Goal: Task Accomplishment & Management: Manage account settings

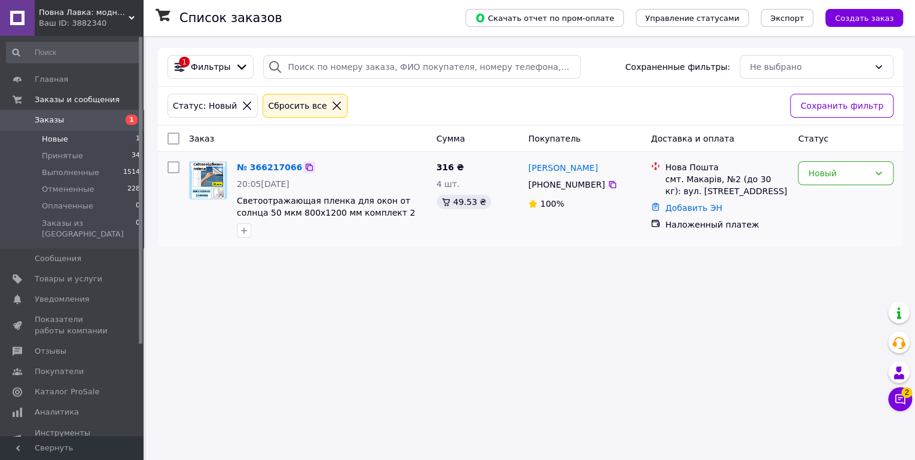
click at [305, 167] on icon at bounding box center [308, 167] width 7 height 7
drag, startPoint x: 653, startPoint y: 414, endPoint x: 664, endPoint y: 394, distance: 22.5
click at [653, 411] on div "Список заказов Скачать отчет по пром-оплате Управление статусами Экспорт Создат…" at bounding box center [530, 230] width 769 height 460
click at [824, 172] on div "Новый" at bounding box center [838, 173] width 61 height 13
drag, startPoint x: 818, startPoint y: 197, endPoint x: 820, endPoint y: 210, distance: 13.3
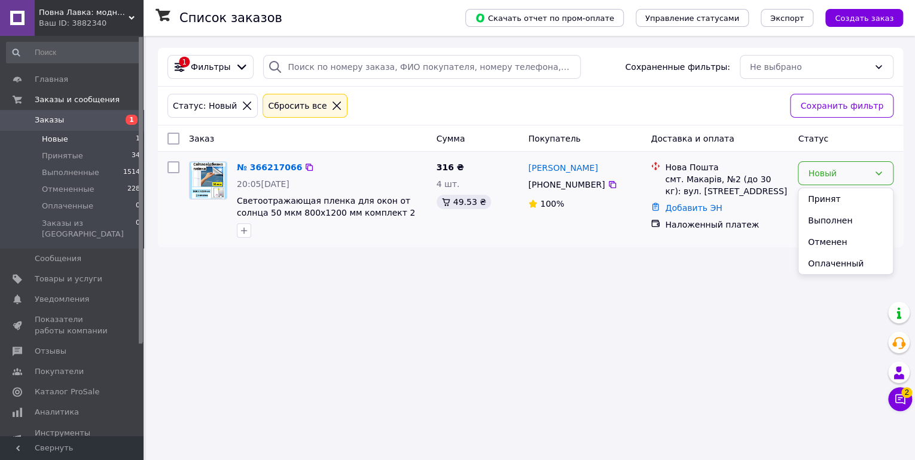
click at [818, 198] on li "Принят" at bounding box center [845, 199] width 94 height 22
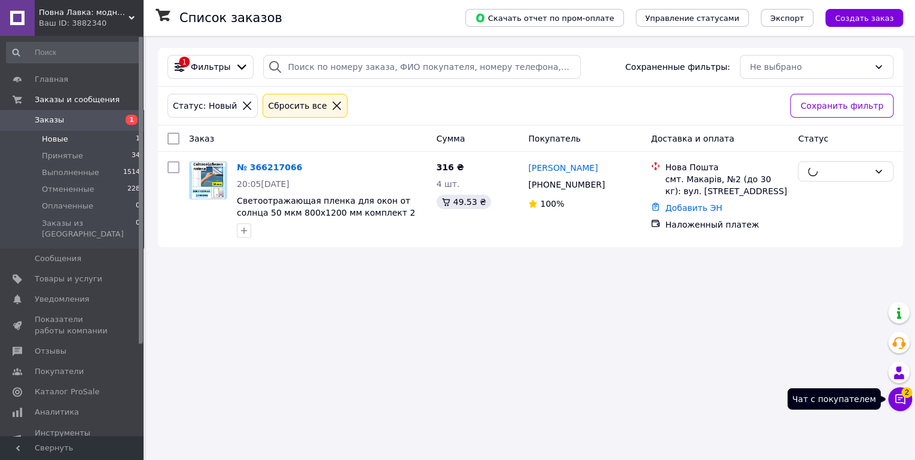
click at [899, 399] on icon at bounding box center [900, 399] width 12 height 12
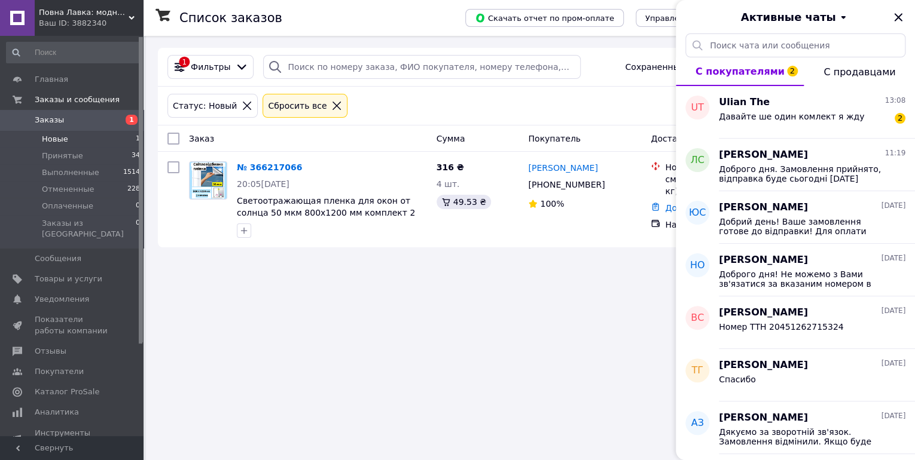
click at [466, 303] on div "Список заказов Скачать отчет по пром-оплате Управление статусами Экспорт Создат…" at bounding box center [530, 230] width 769 height 460
click at [899, 17] on icon "Закрыть" at bounding box center [898, 17] width 14 height 14
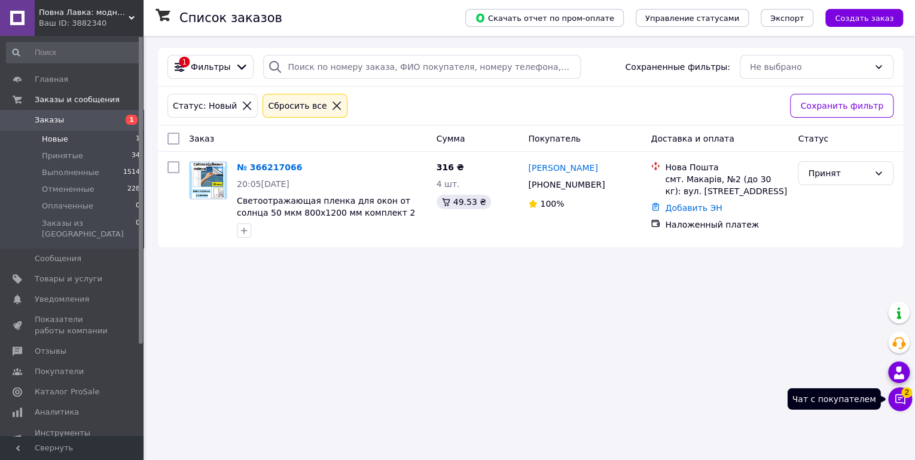
click at [897, 399] on icon at bounding box center [900, 399] width 12 height 12
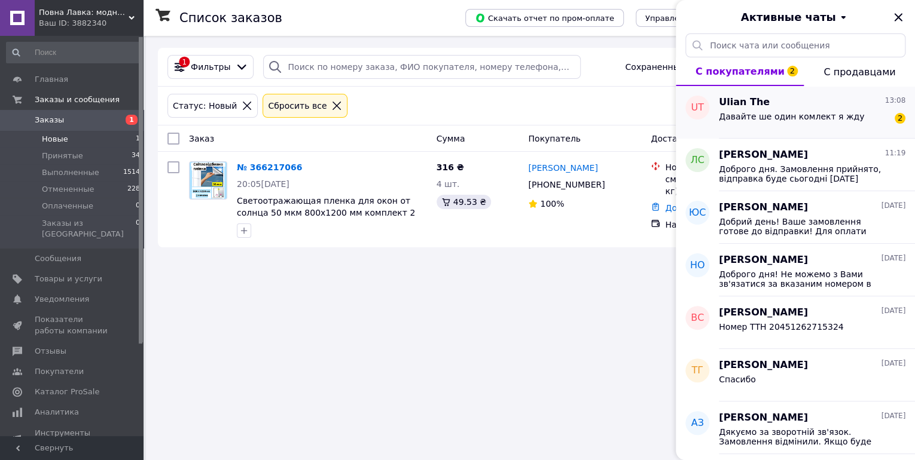
click at [808, 120] on span "Давайте ше один комлект я жду" at bounding box center [791, 117] width 145 height 10
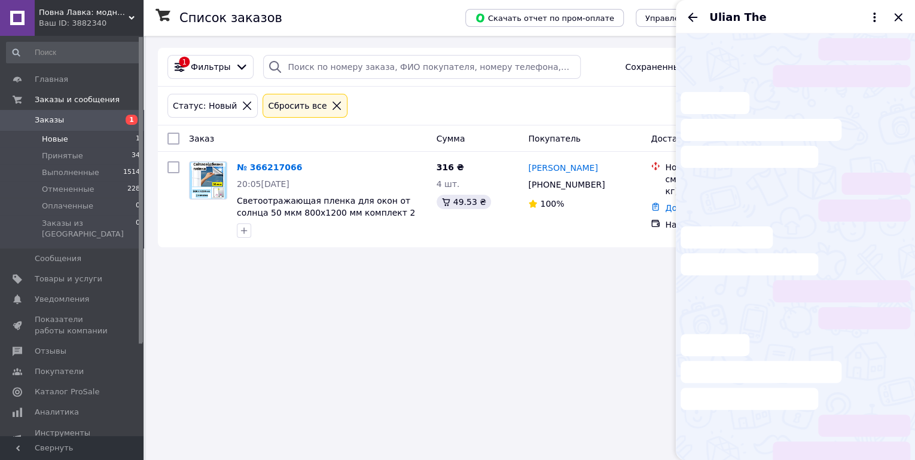
scroll to position [378, 0]
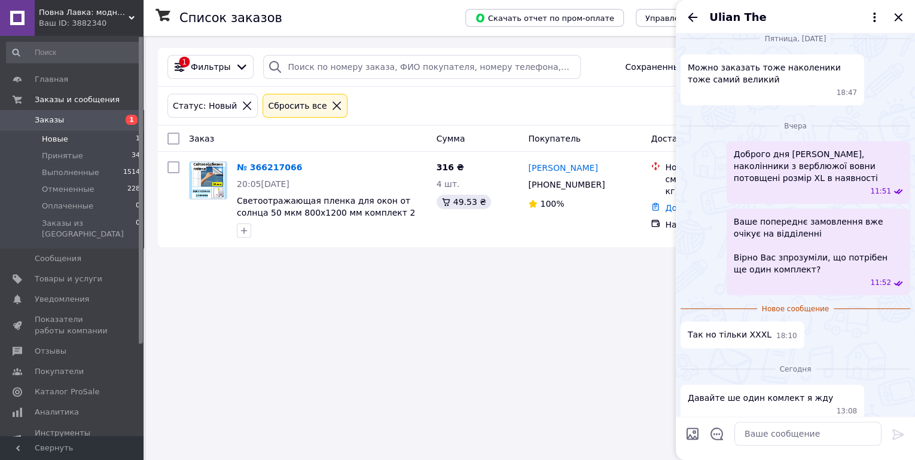
click at [570, 385] on div "Список заказов Скачать отчет по пром-оплате Управление статусами Экспорт Создат…" at bounding box center [530, 230] width 769 height 460
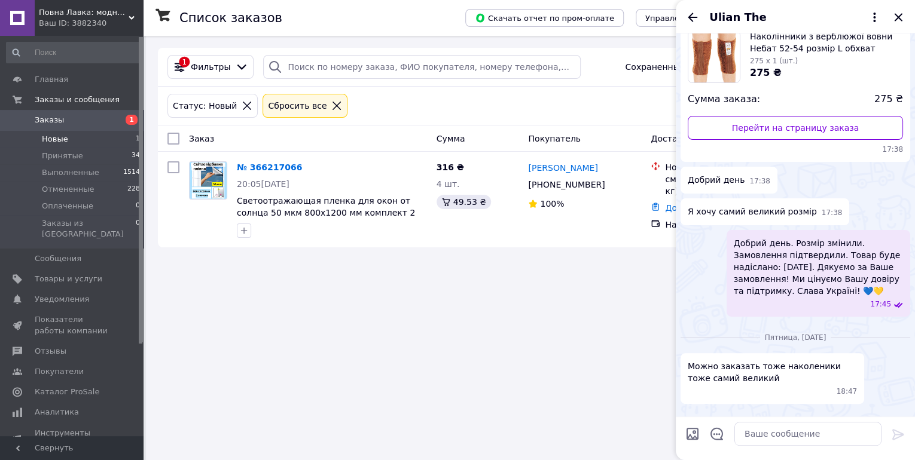
scroll to position [0, 0]
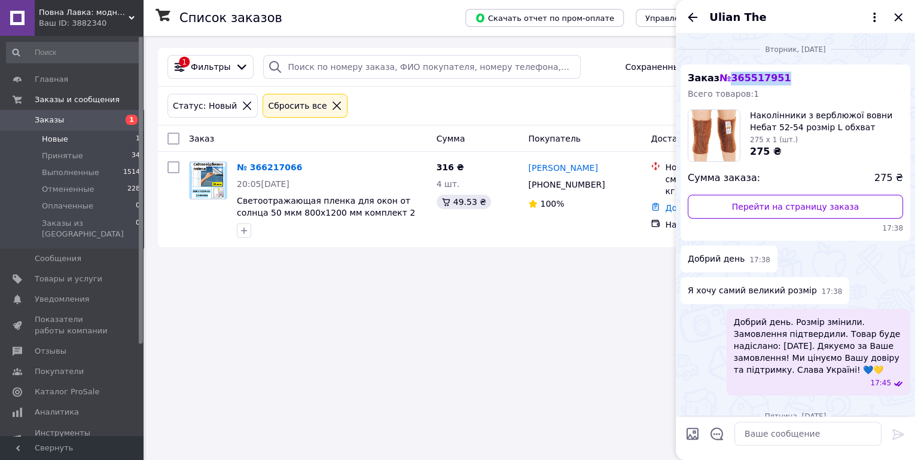
copy span "365517951"
drag, startPoint x: 746, startPoint y: 79, endPoint x: 725, endPoint y: 74, distance: 21.5
click at [725, 74] on div "Заказ № 365517951 Всего товаров: 1 Наколінники з верблюжої вовни Небат 52-54 ро…" at bounding box center [795, 153] width 230 height 176
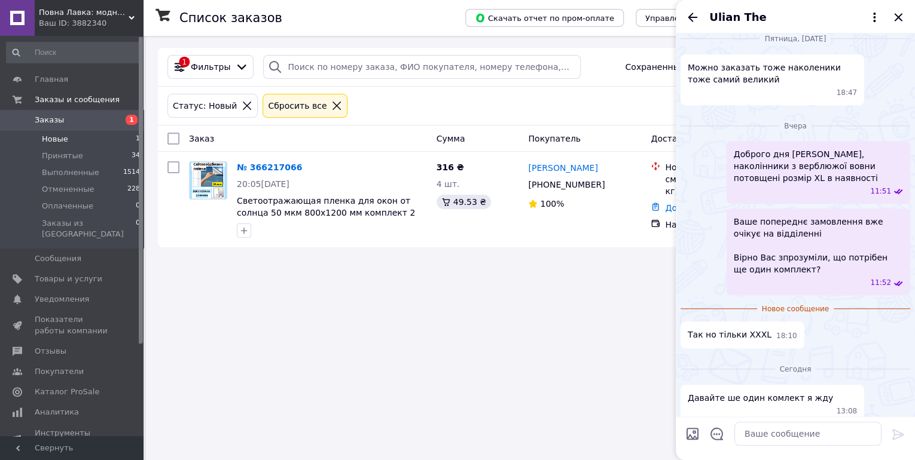
scroll to position [378, 0]
click at [772, 425] on textarea at bounding box center [807, 434] width 147 height 24
click at [771, 430] on textarea at bounding box center [807, 434] width 147 height 24
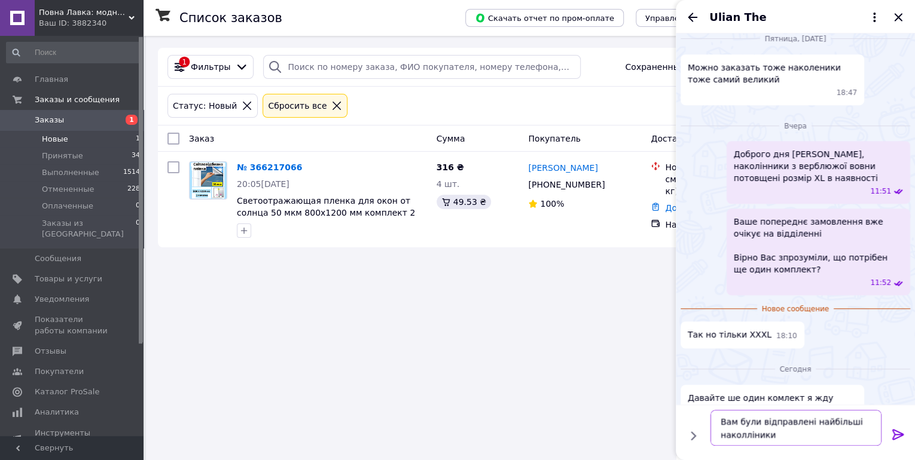
type textarea "Вам були відправлені найбільші наколліники"
click at [331, 104] on icon at bounding box center [336, 105] width 11 height 11
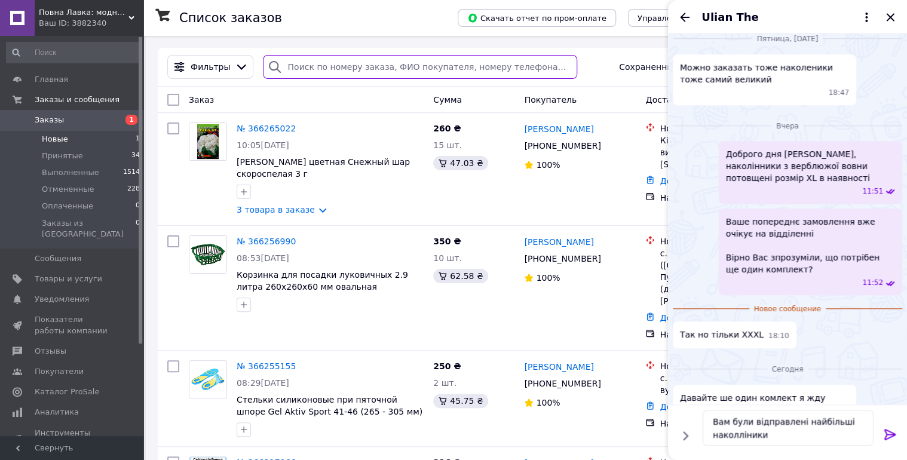
click at [310, 56] on input "search" at bounding box center [420, 67] width 314 height 24
paste input "365517951"
type input "365517951"
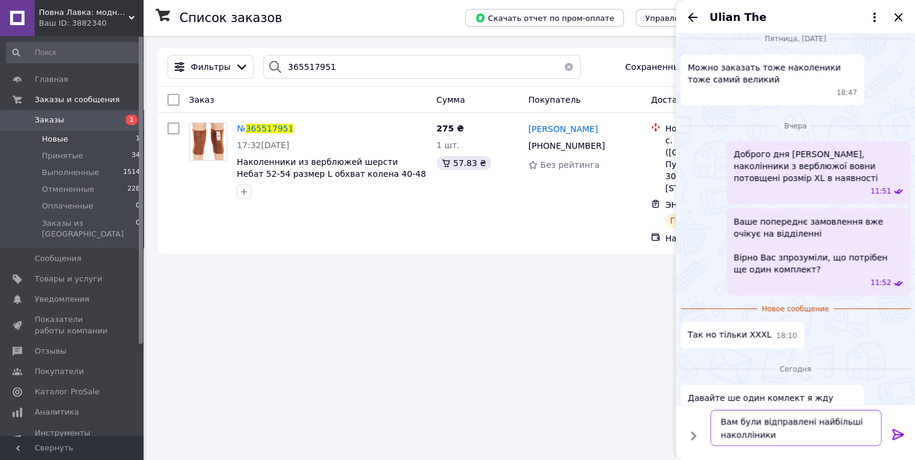
click at [753, 422] on textarea "Вам були відправлені найбільші наколліники" at bounding box center [795, 428] width 171 height 36
click at [800, 423] on textarea "Вам було відправлені найбільші наколліники" at bounding box center [795, 428] width 171 height 36
click at [820, 435] on textarea "Вам було відправлено найбільші наколліники (замінили на ХЛ" at bounding box center [795, 428] width 171 height 36
drag, startPoint x: 823, startPoint y: 435, endPoint x: 834, endPoint y: 437, distance: 11.6
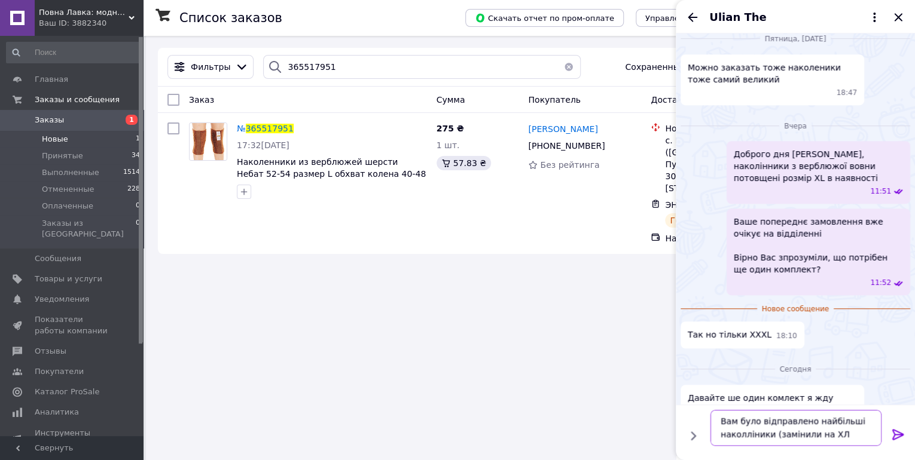
click at [834, 437] on textarea "Вам було відправлено найбільші наколліники (замінили на ХЛ" at bounding box center [795, 428] width 171 height 36
paste textarea "XL 54-56р"
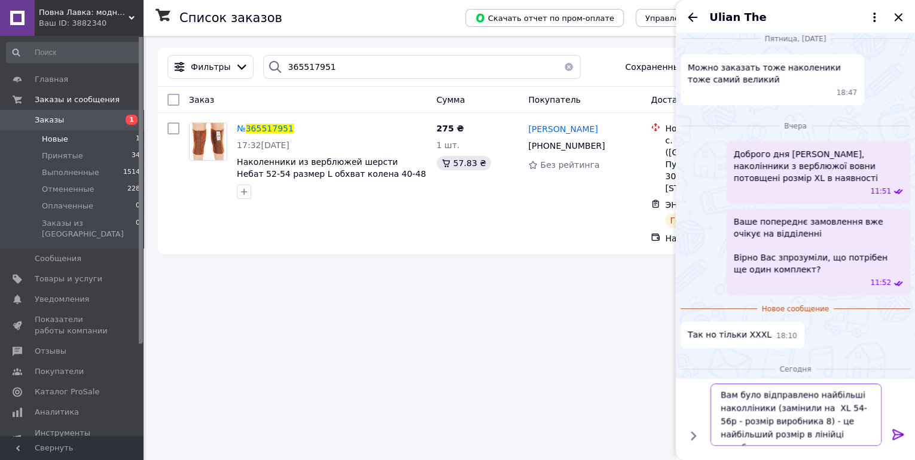
type textarea "Вам було відправлено найбільші наколліники (замінили на XL 54-56р - розмір виро…"
drag, startPoint x: 896, startPoint y: 435, endPoint x: 882, endPoint y: 417, distance: 22.6
click at [895, 435] on icon at bounding box center [898, 434] width 14 height 14
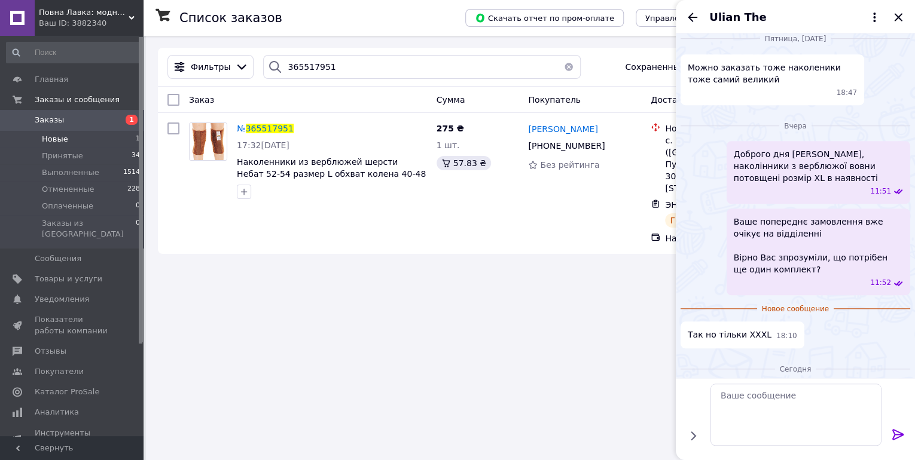
scroll to position [436, 0]
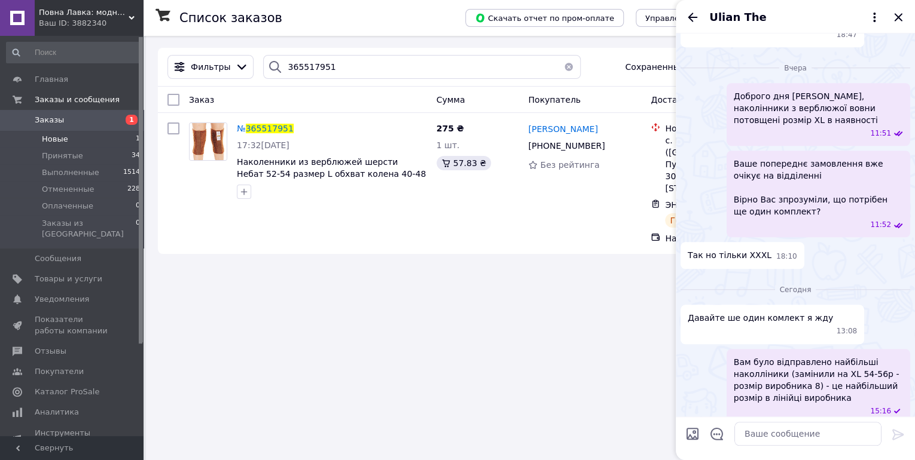
click at [705, 68] on div "Вчера" at bounding box center [795, 68] width 230 height 12
drag, startPoint x: 693, startPoint y: 14, endPoint x: 705, endPoint y: 19, distance: 13.4
click at [694, 17] on icon "Назад" at bounding box center [692, 17] width 14 height 14
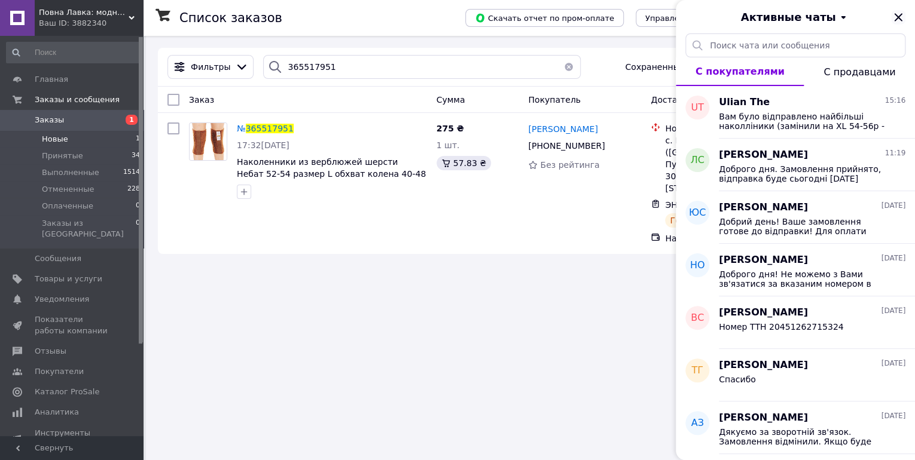
click at [895, 14] on icon "Закрыть" at bounding box center [898, 17] width 8 height 8
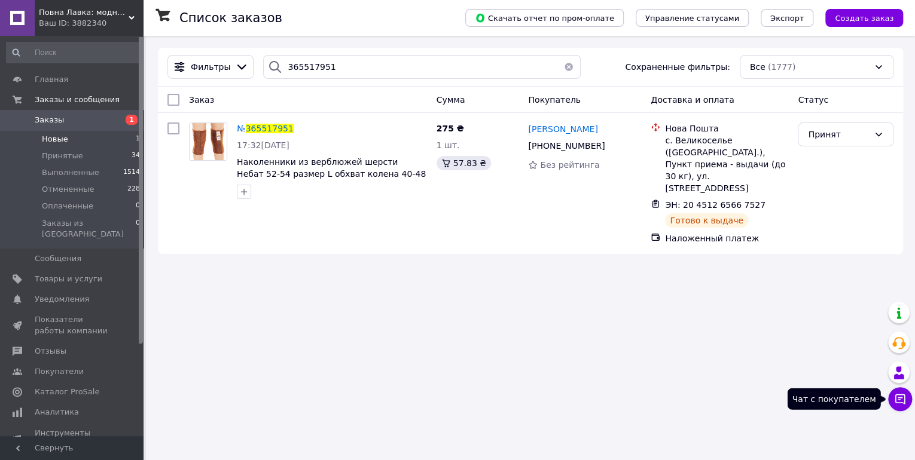
click at [903, 396] on icon at bounding box center [900, 399] width 12 height 12
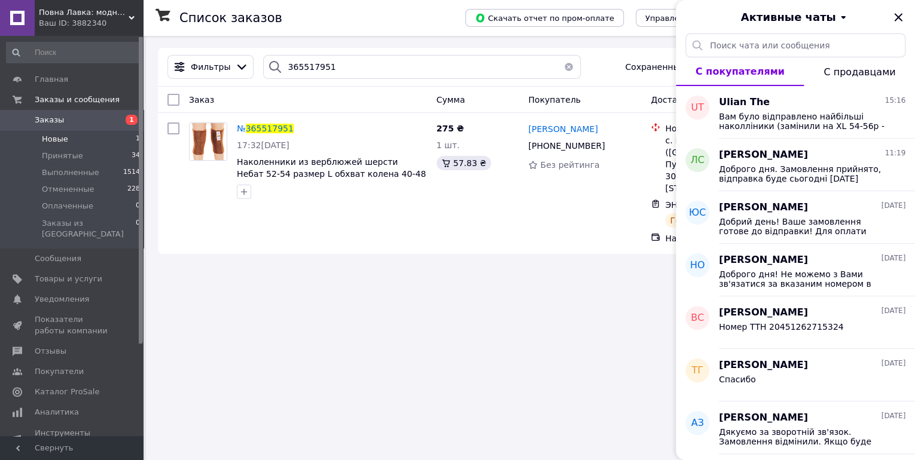
drag, startPoint x: 899, startPoint y: 17, endPoint x: 851, endPoint y: 17, distance: 48.4
click at [899, 17] on icon "Закрыть" at bounding box center [898, 17] width 14 height 14
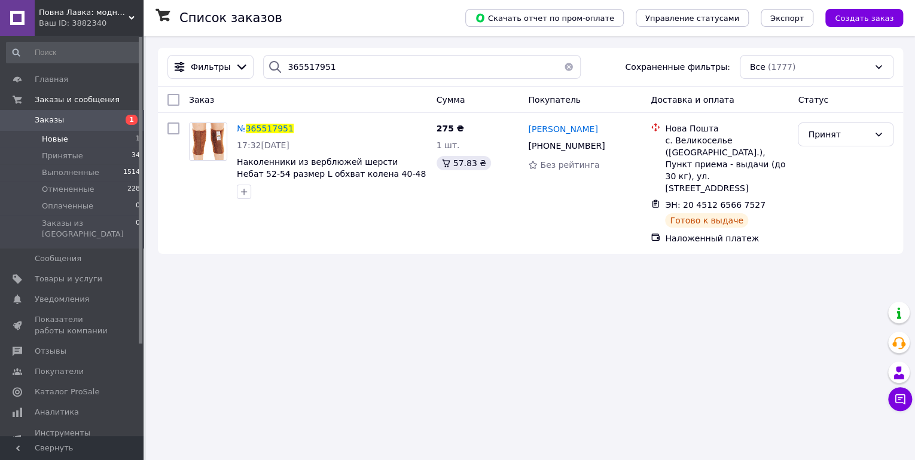
click at [65, 17] on span "Повна Лавка: модно и комфортно по доступной цене" at bounding box center [84, 12] width 90 height 11
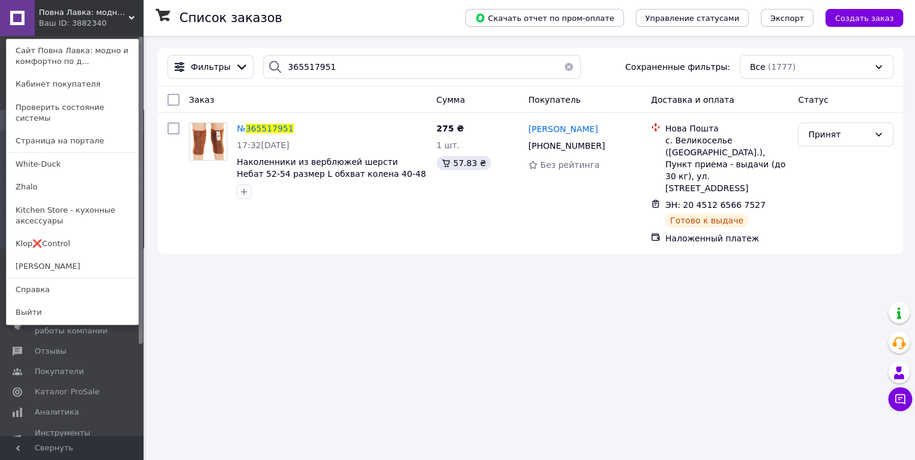
click at [37, 233] on link "Klop❌Control" at bounding box center [73, 244] width 132 height 23
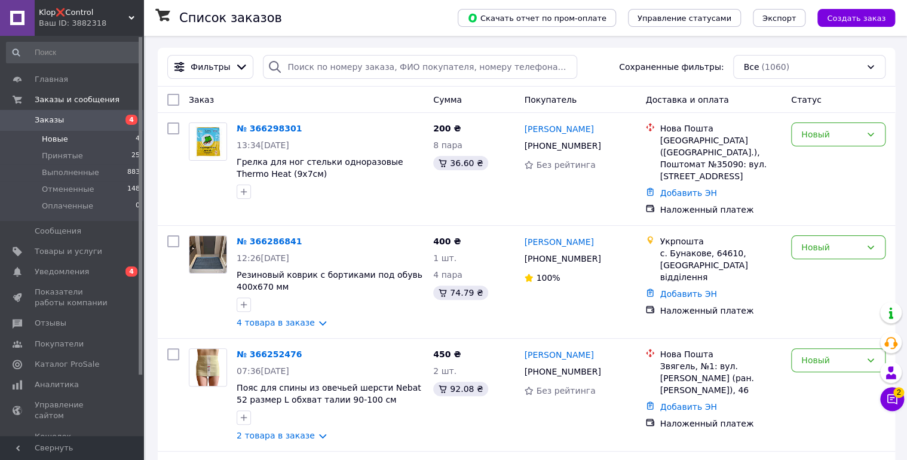
drag, startPoint x: 78, startPoint y: 140, endPoint x: 90, endPoint y: 138, distance: 12.8
click at [78, 140] on li "Новые 4" at bounding box center [73, 139] width 147 height 17
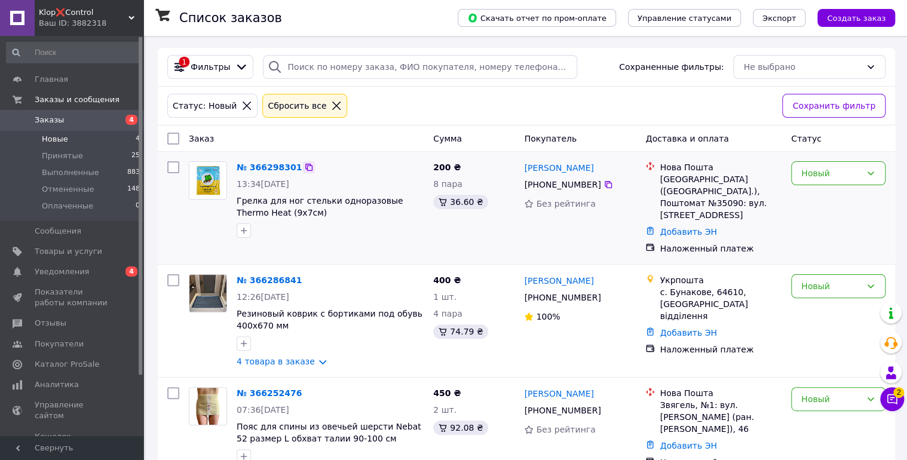
click at [304, 166] on icon at bounding box center [309, 168] width 10 height 10
click at [279, 163] on link "№ 366298301" at bounding box center [269, 168] width 65 height 10
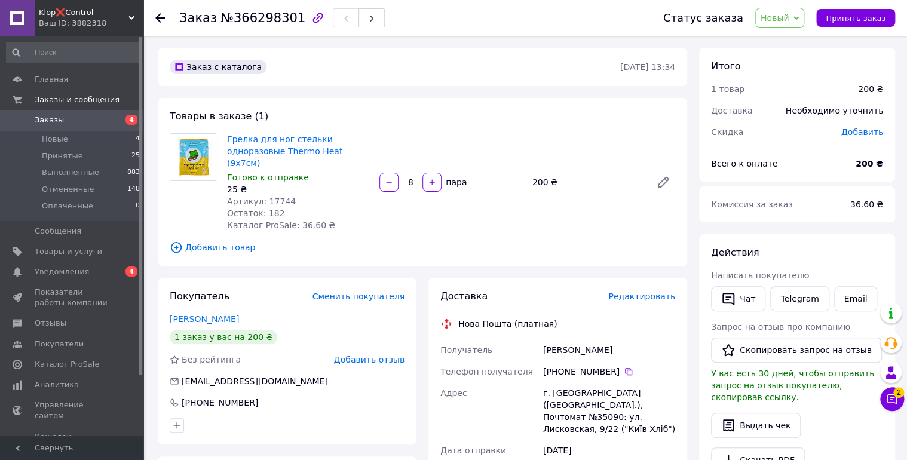
click at [237, 241] on span "Добавить товар" at bounding box center [423, 247] width 506 height 13
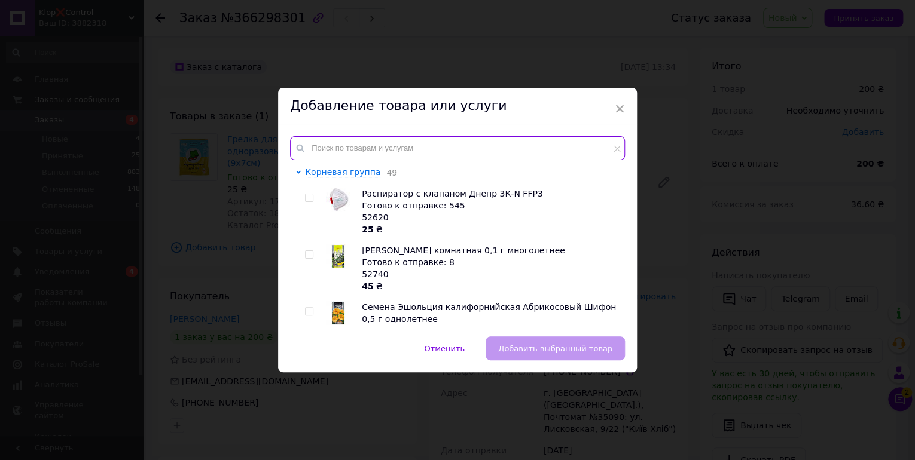
click at [380, 157] on input "text" at bounding box center [457, 148] width 335 height 24
paste input "17745"
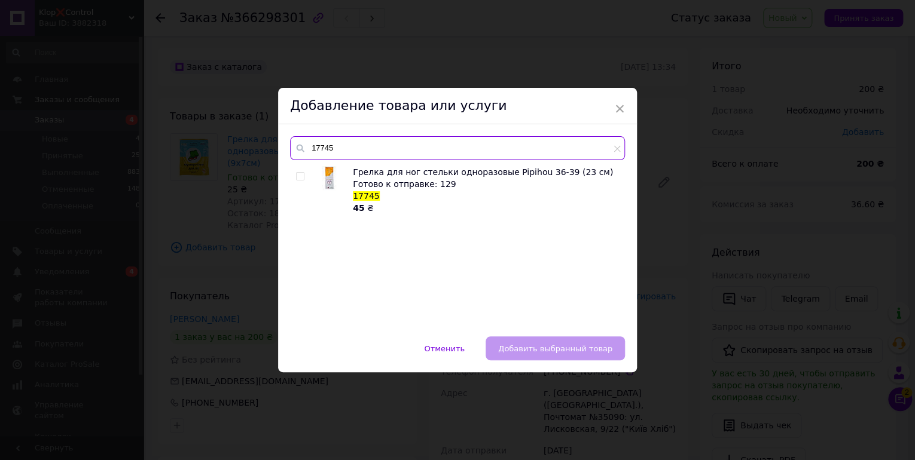
type input "17745"
click at [300, 177] on input "checkbox" at bounding box center [300, 177] width 8 height 8
checkbox input "true"
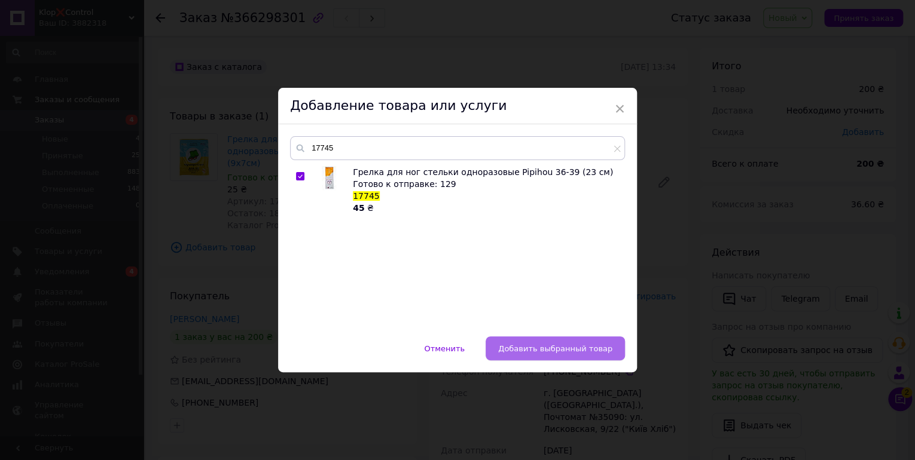
click at [567, 347] on span "Добавить выбранный товар" at bounding box center [555, 348] width 114 height 9
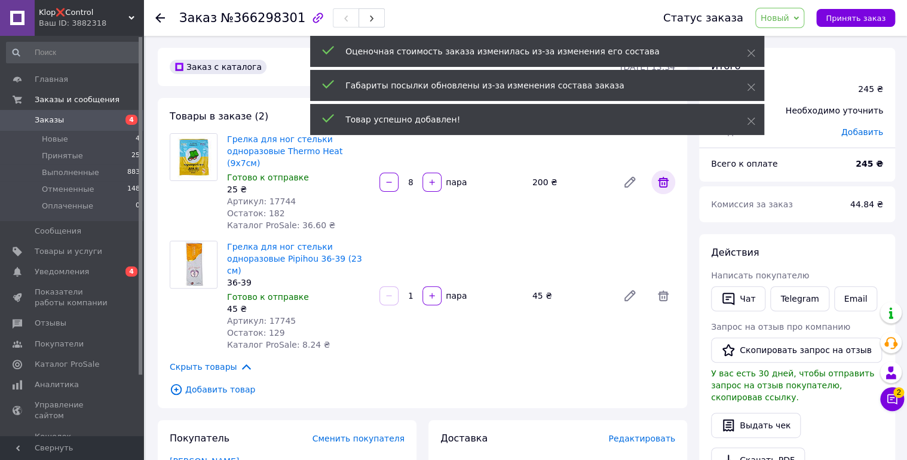
click at [662, 176] on icon at bounding box center [663, 182] width 14 height 14
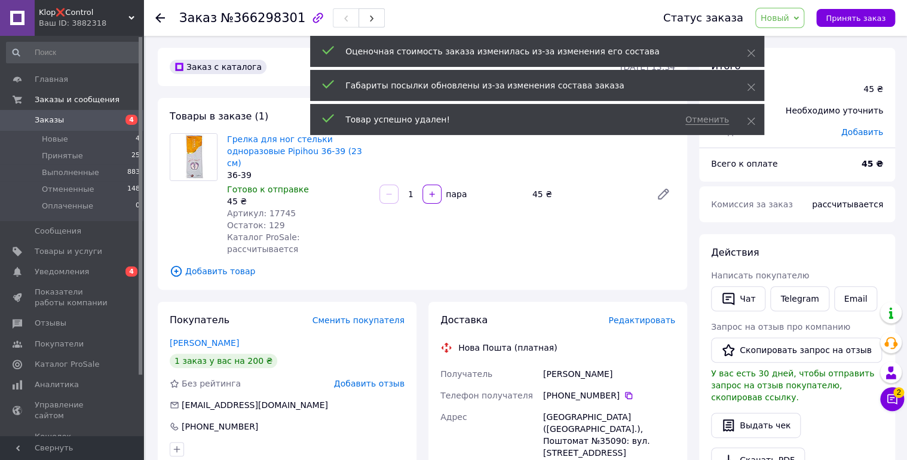
click at [415, 190] on input "1" at bounding box center [410, 194] width 19 height 9
type input "8"
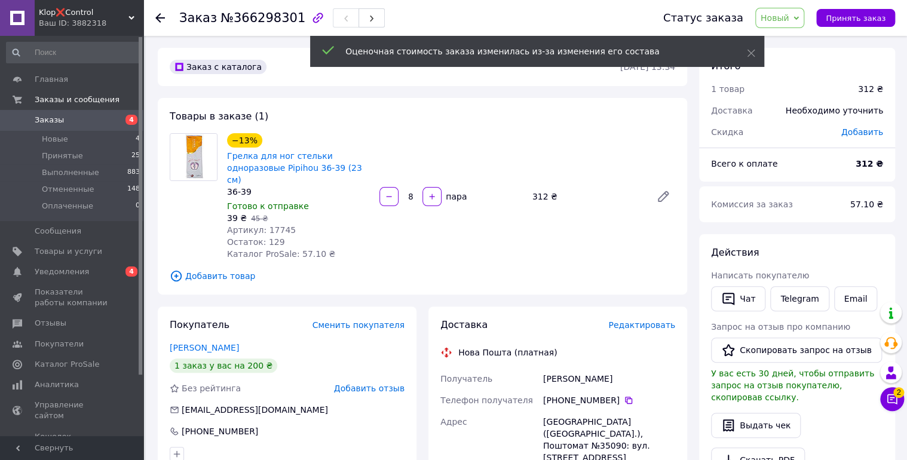
click at [73, 122] on span "Заказы" at bounding box center [73, 120] width 76 height 11
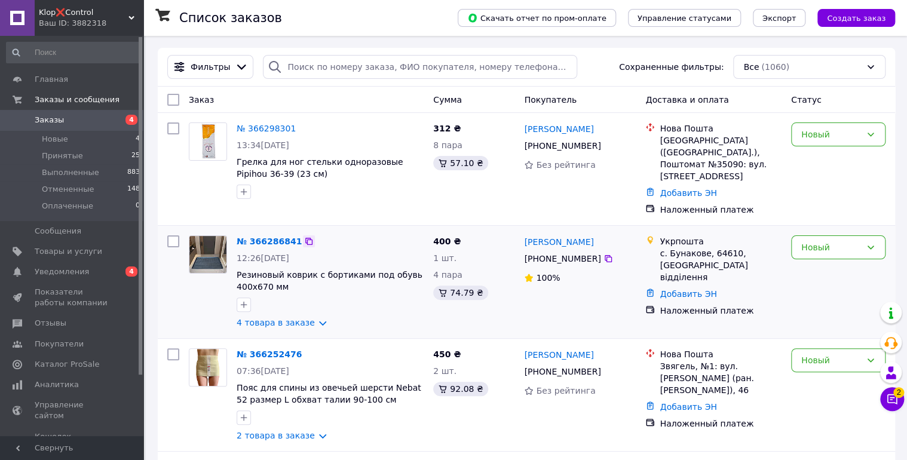
click at [305, 238] on icon at bounding box center [308, 241] width 7 height 7
click at [311, 318] on link "4 товара в заказе" at bounding box center [276, 323] width 78 height 10
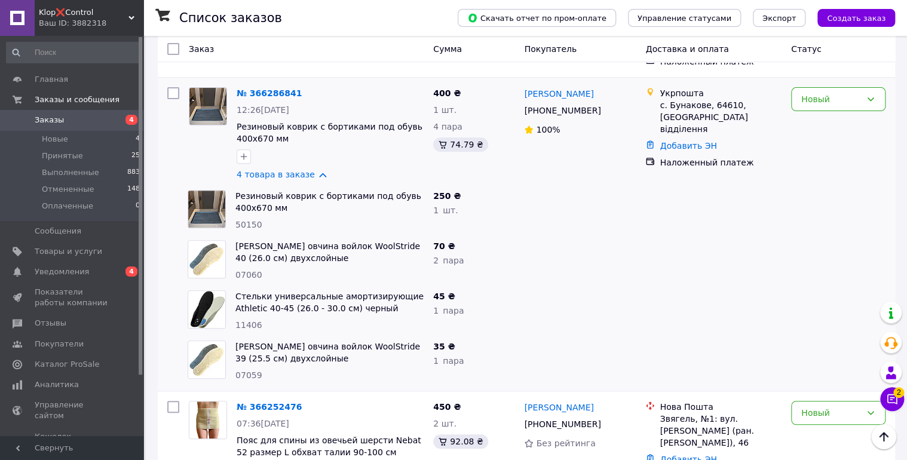
scroll to position [48, 0]
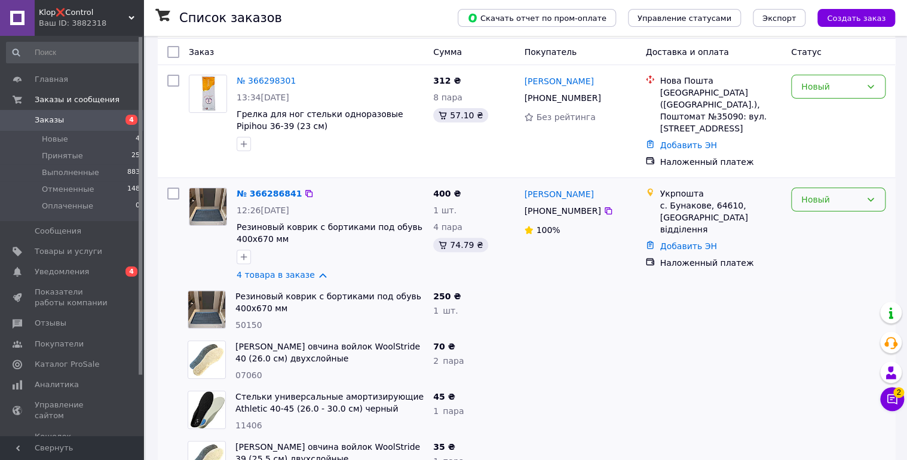
click at [821, 193] on div "Новый" at bounding box center [832, 199] width 60 height 13
click at [821, 217] on li "Принят" at bounding box center [838, 214] width 93 height 22
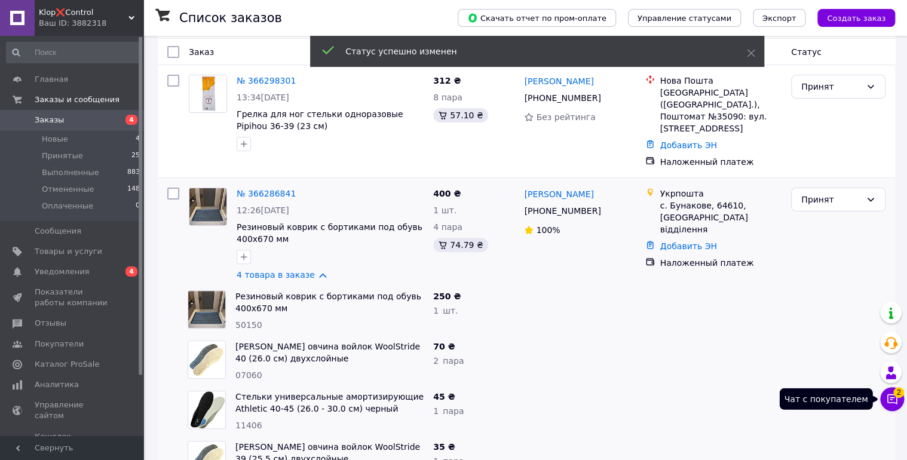
click at [894, 403] on icon at bounding box center [892, 399] width 12 height 12
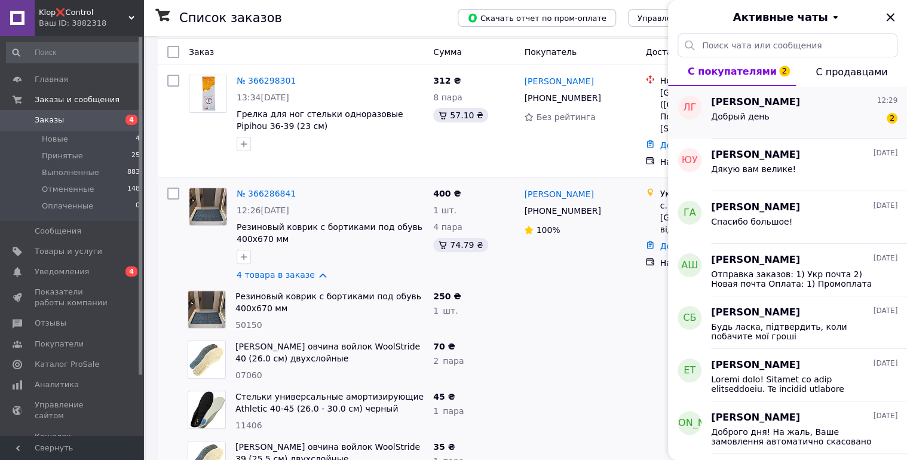
click at [799, 112] on div "Добрый день 2" at bounding box center [804, 118] width 187 height 19
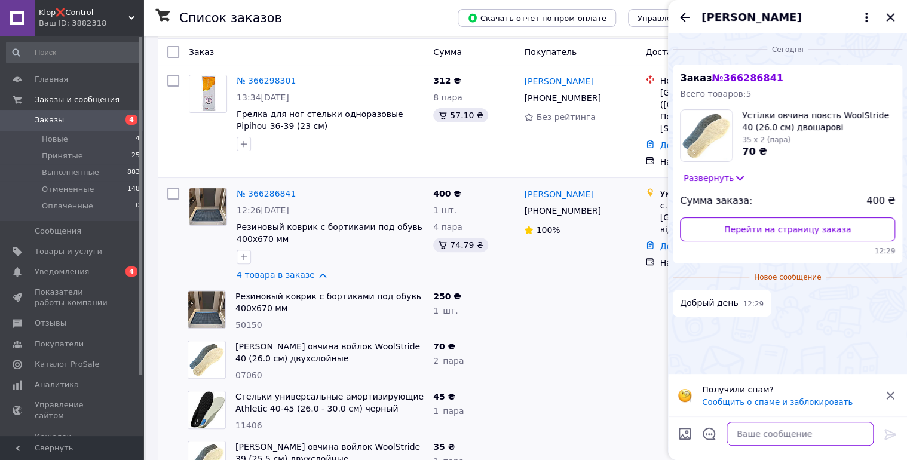
click at [773, 439] on textarea at bounding box center [800, 434] width 147 height 24
click at [728, 438] on textarea "Доброго дня Людмила." at bounding box center [788, 434] width 171 height 24
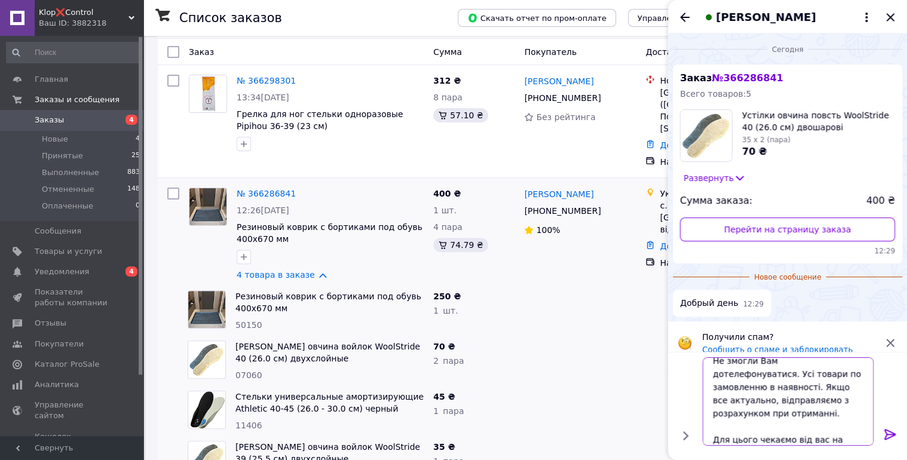
scroll to position [14, 0]
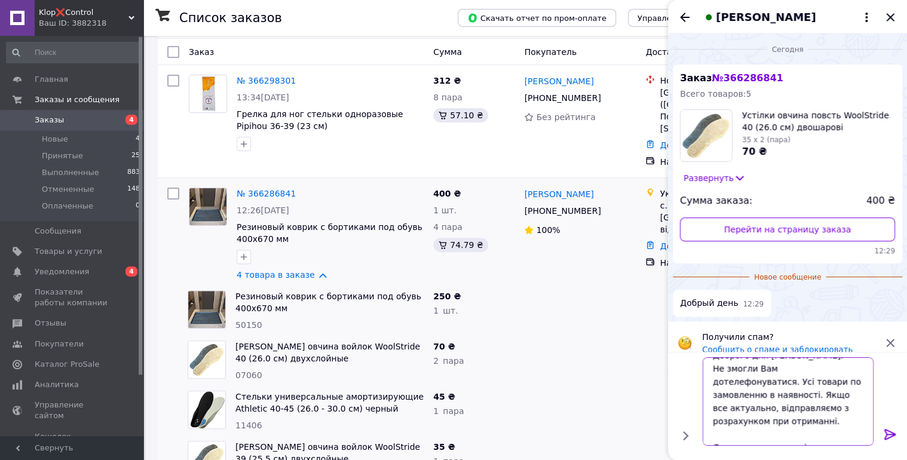
type textarea "Доброго дня Людмила. Не змогли Вам дотелефонуватися. Усі товари по замовленню в…"
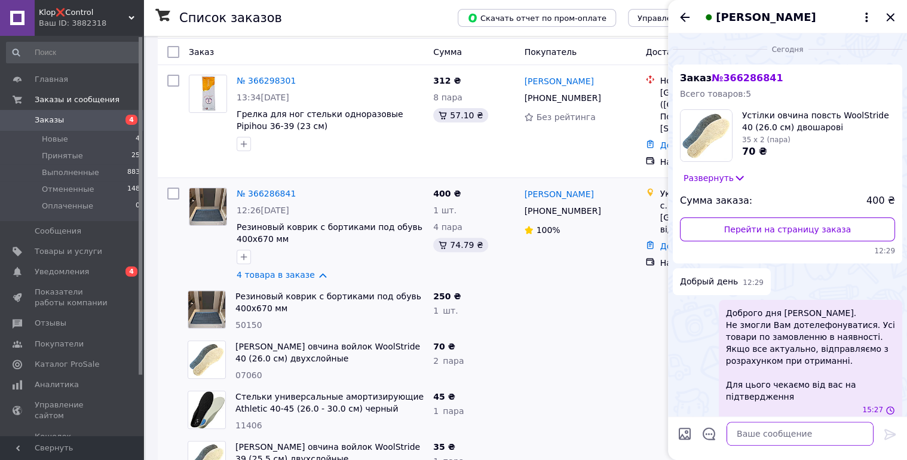
scroll to position [11, 0]
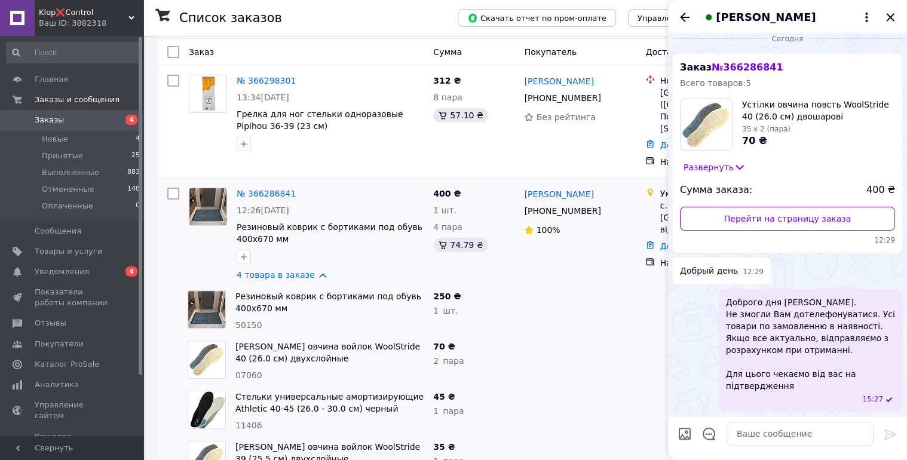
click at [682, 13] on icon "Назад" at bounding box center [685, 17] width 14 height 14
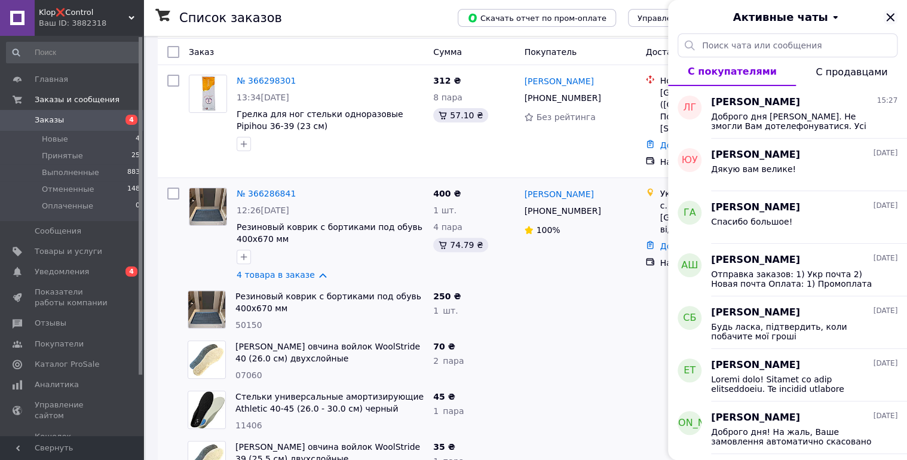
click at [891, 15] on icon "Закрыть" at bounding box center [891, 17] width 14 height 14
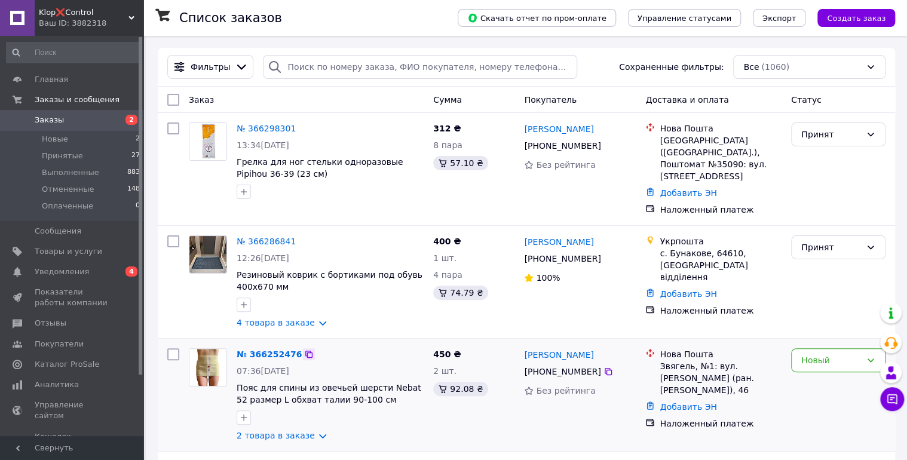
click at [304, 350] on icon at bounding box center [309, 355] width 10 height 10
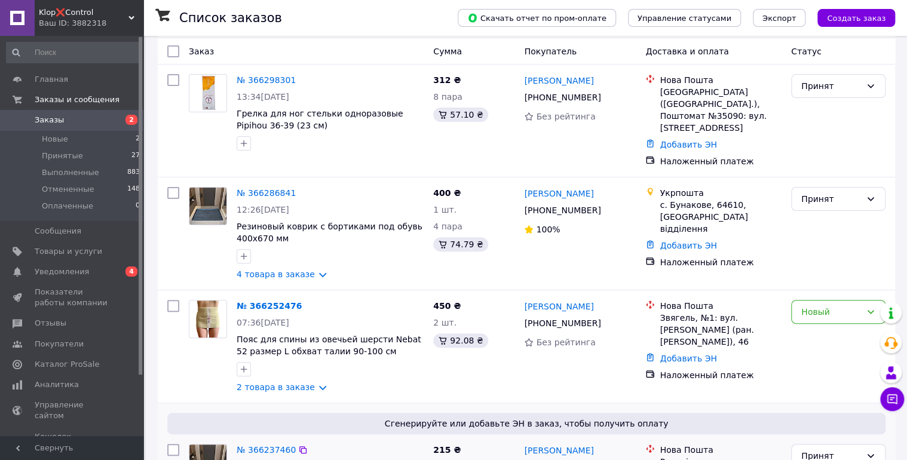
scroll to position [96, 0]
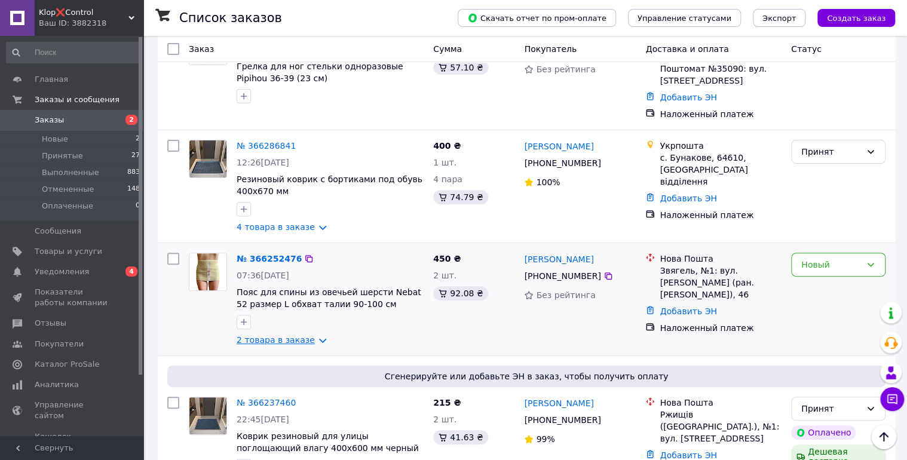
click at [311, 335] on link "2 товара в заказе" at bounding box center [276, 340] width 78 height 10
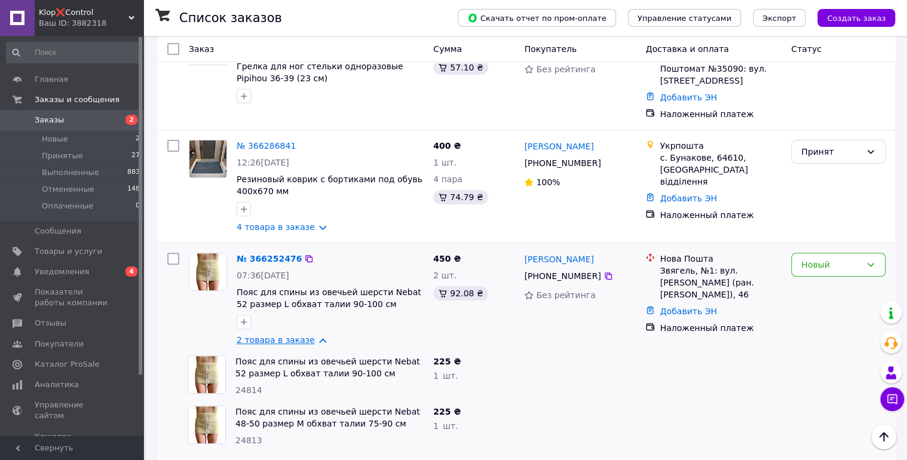
click at [313, 335] on link "2 товара в заказе" at bounding box center [276, 340] width 78 height 10
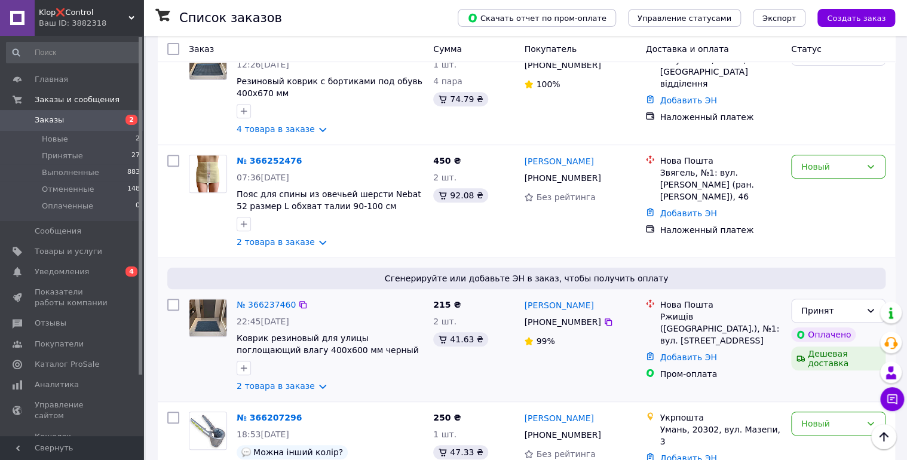
scroll to position [239, 0]
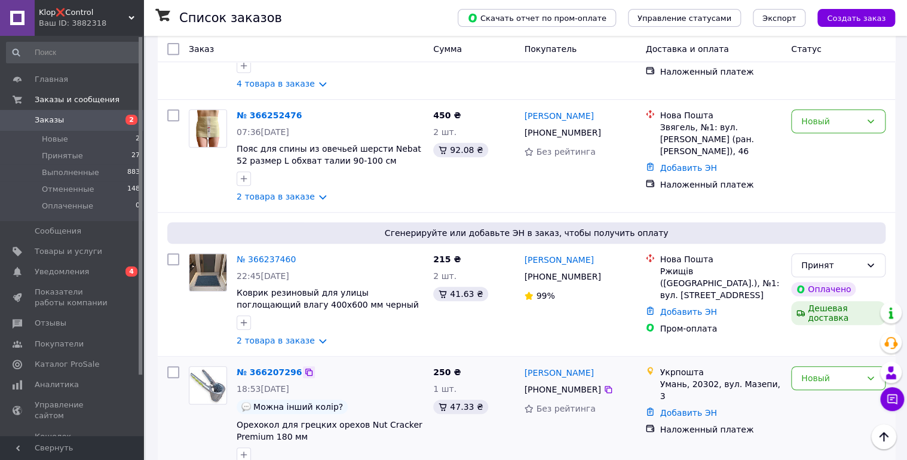
click at [304, 368] on icon at bounding box center [309, 373] width 10 height 10
click at [63, 139] on span "Новые" at bounding box center [55, 139] width 26 height 11
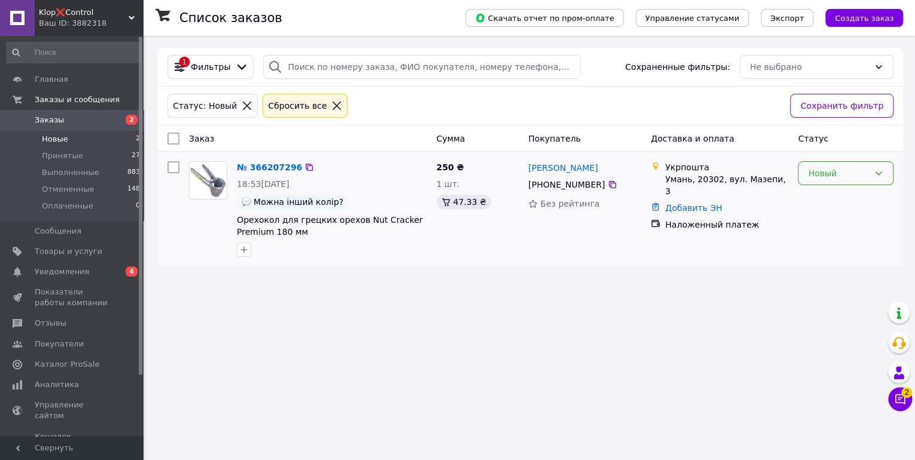
click at [870, 177] on div "Новый" at bounding box center [845, 173] width 96 height 24
click at [834, 180] on div "Новый" at bounding box center [845, 173] width 96 height 24
click at [834, 178] on div "Новый" at bounding box center [838, 173] width 61 height 13
click at [829, 241] on li "Отменен" at bounding box center [845, 242] width 94 height 22
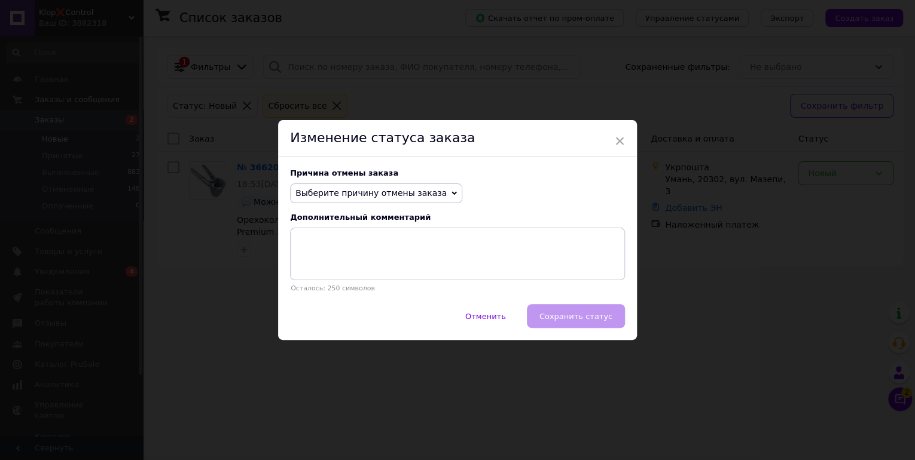
click at [366, 206] on div "Причина отмены заказа Выберите причину отмены заказа Нет в наличии Нет разновид…" at bounding box center [457, 231] width 359 height 148
click at [365, 195] on span "Выберите причину отмены заказа" at bounding box center [370, 193] width 151 height 10
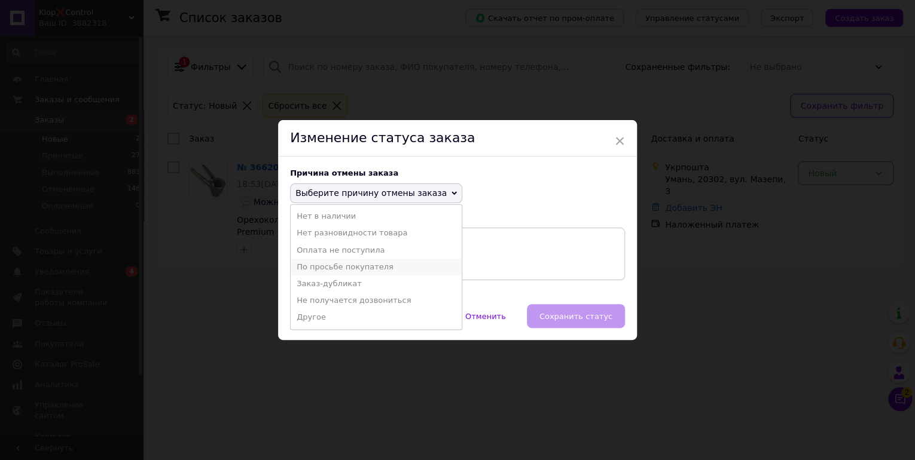
click at [349, 261] on li "По просьбе покупателя" at bounding box center [376, 267] width 171 height 17
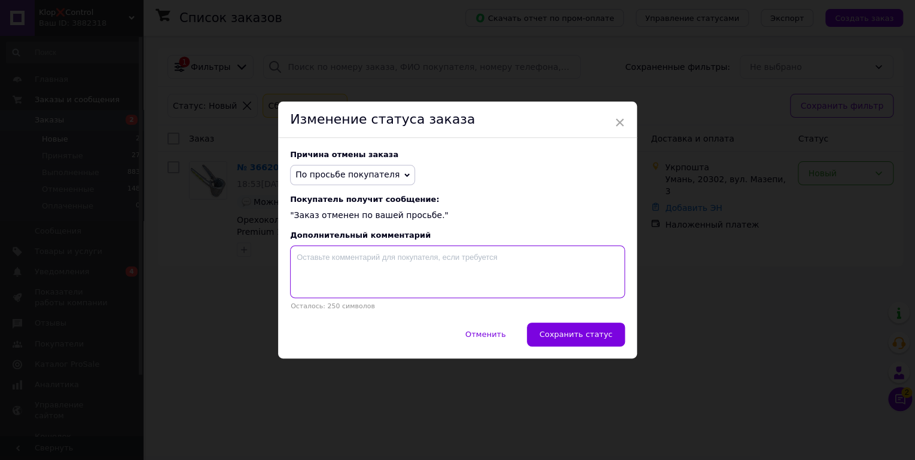
click at [353, 264] on textarea at bounding box center [457, 272] width 335 height 53
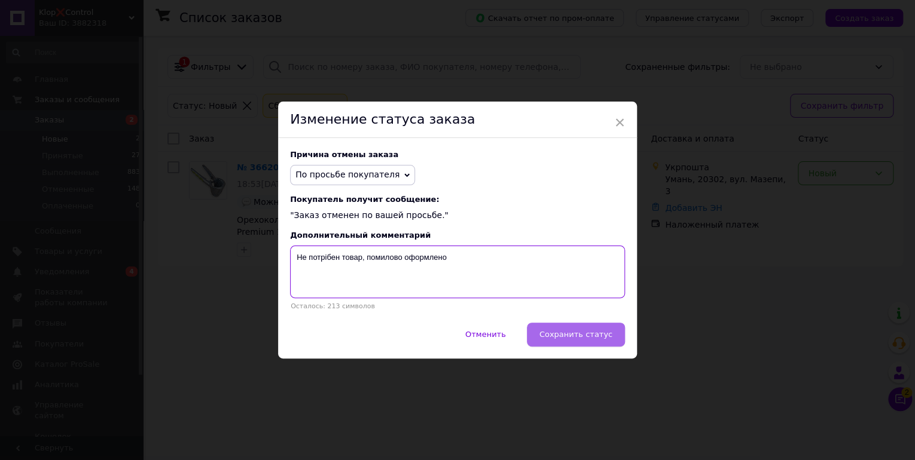
type textarea "Не потрібен товар, помилово оформлено"
click at [560, 335] on span "Сохранить статус" at bounding box center [575, 334] width 73 height 9
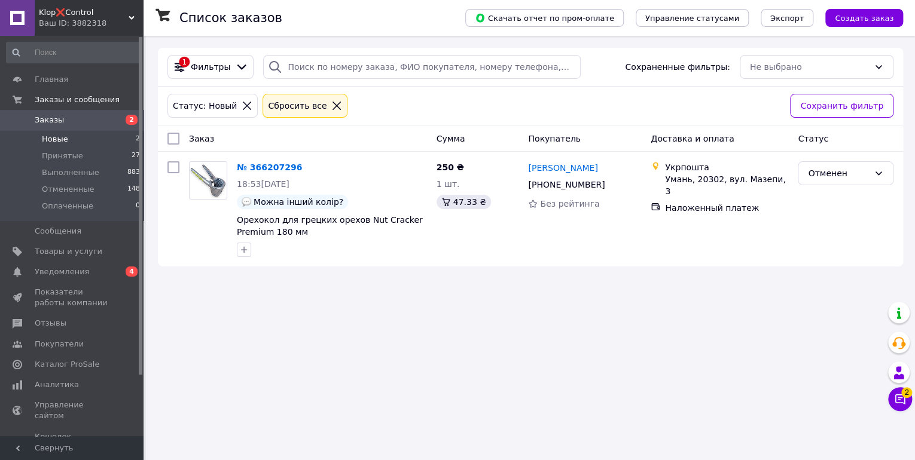
click at [331, 108] on icon at bounding box center [336, 105] width 11 height 11
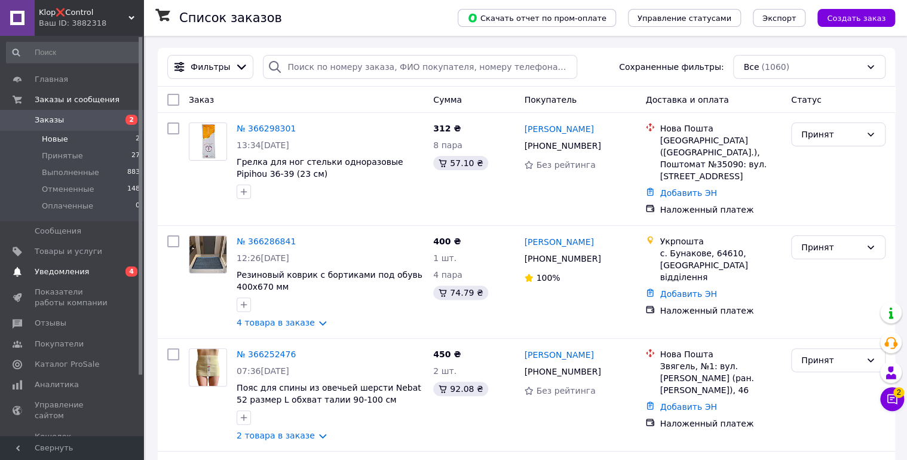
click at [98, 273] on span "Уведомления" at bounding box center [73, 272] width 76 height 11
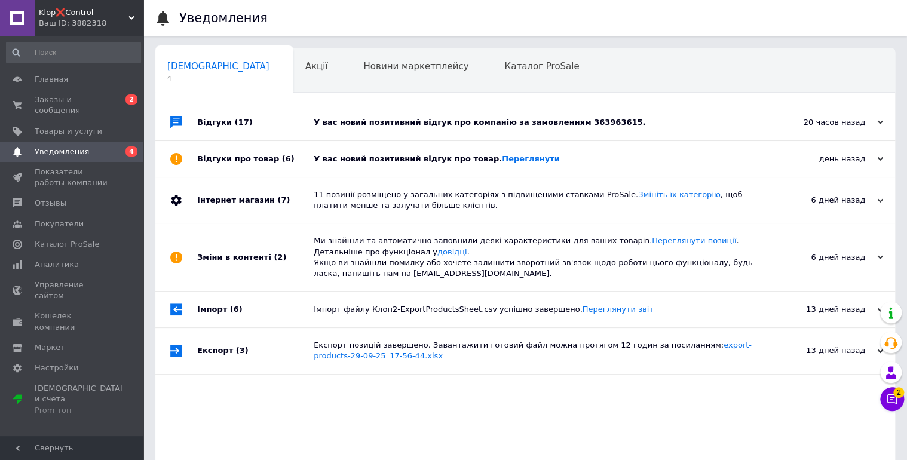
click at [395, 175] on div "У вас новий позитивний відгук про товар. Переглянути" at bounding box center [539, 159] width 450 height 36
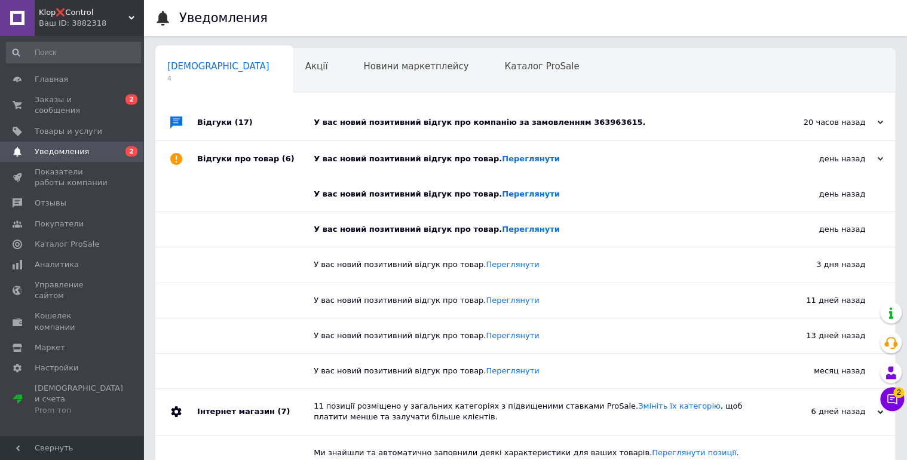
click at [395, 132] on div "У вас новий позитивний відгук про компанію за замовленням 363963615." at bounding box center [539, 123] width 450 height 36
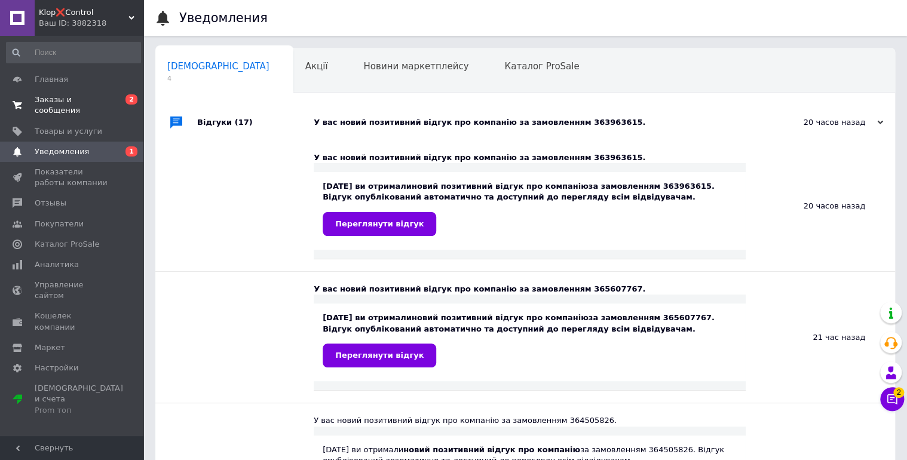
click at [81, 97] on span "Заказы и сообщения" at bounding box center [73, 105] width 76 height 22
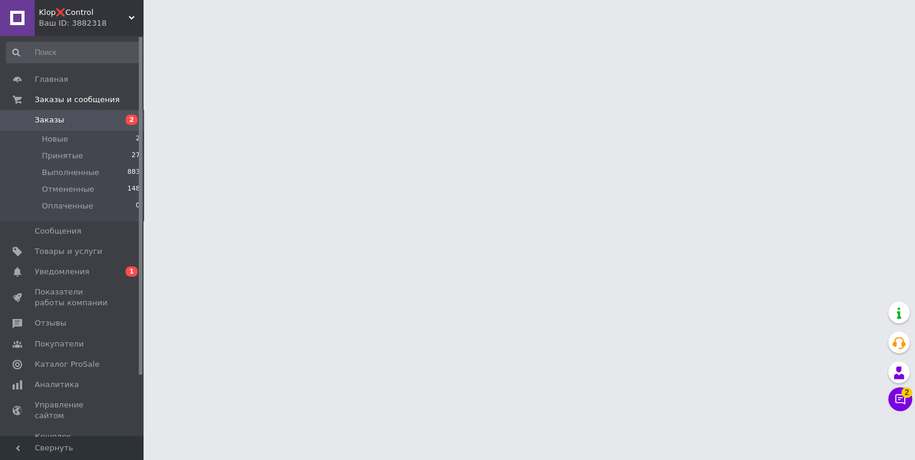
click at [70, 12] on span "Klop❌Control" at bounding box center [84, 12] width 90 height 11
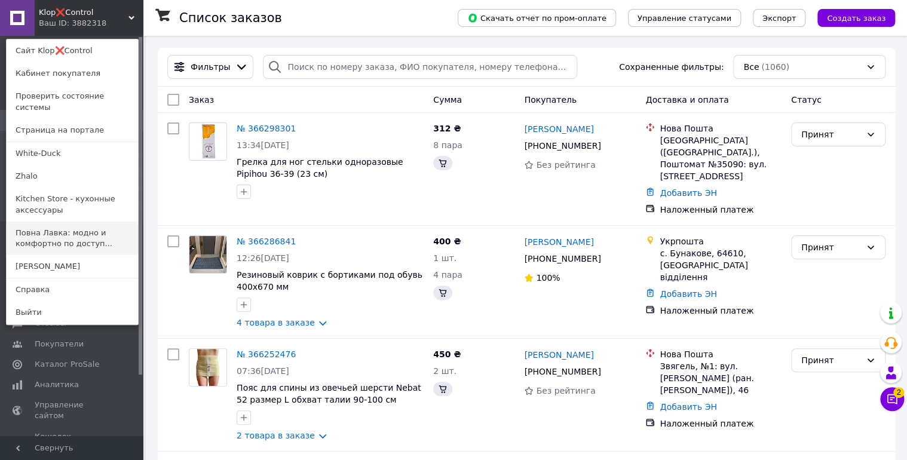
click at [47, 225] on link "Повна Лавка: модно и комфортно по доступ..." at bounding box center [73, 238] width 132 height 33
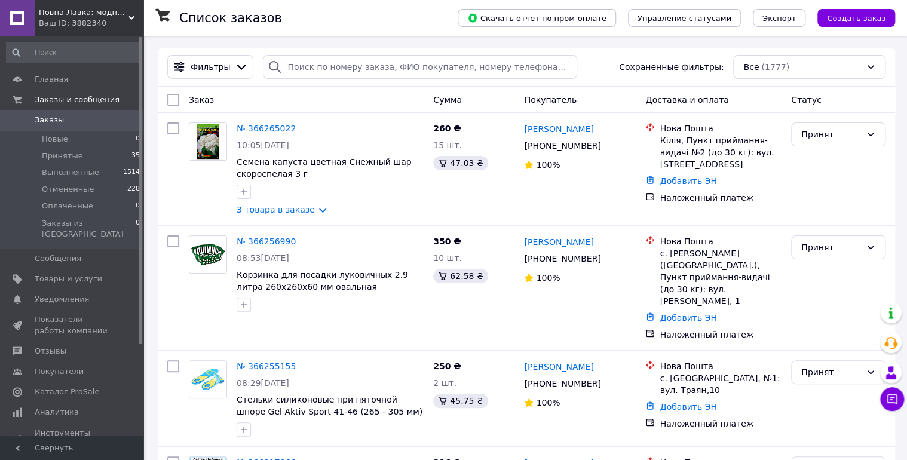
click at [68, 15] on span "Повна Лавка: модно и комфортно по доступной цене" at bounding box center [84, 12] width 90 height 11
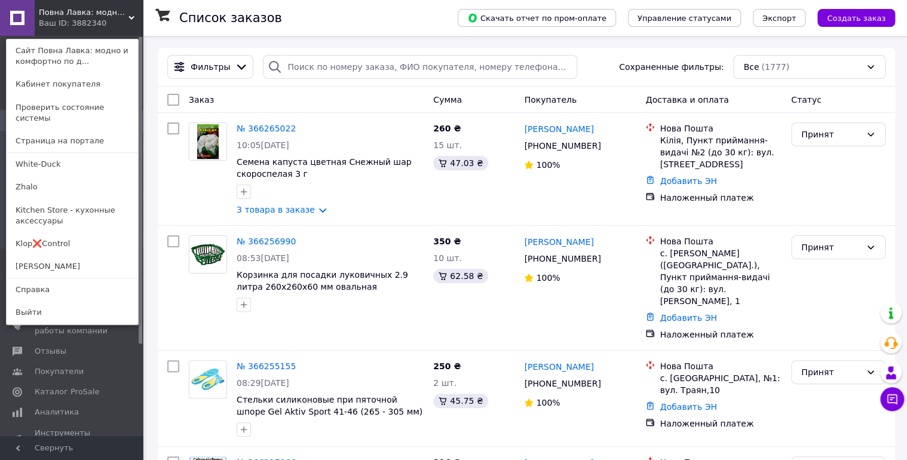
click at [41, 233] on link "Klop❌Control" at bounding box center [73, 244] width 132 height 23
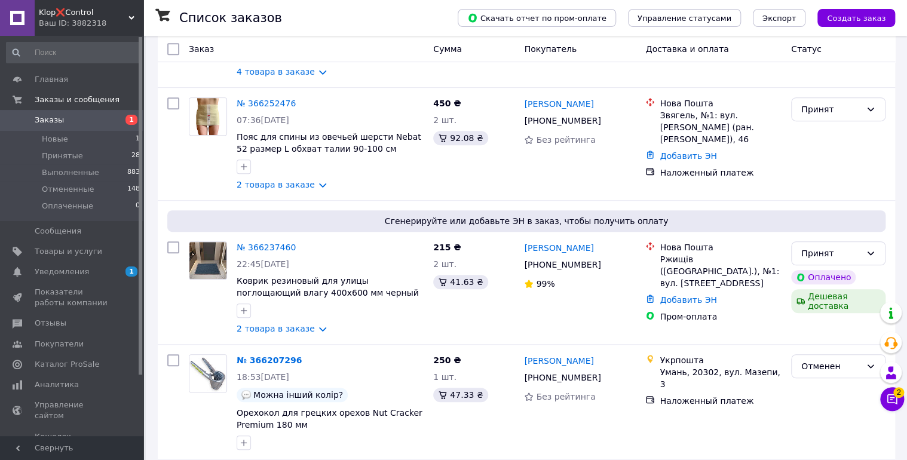
scroll to position [402, 0]
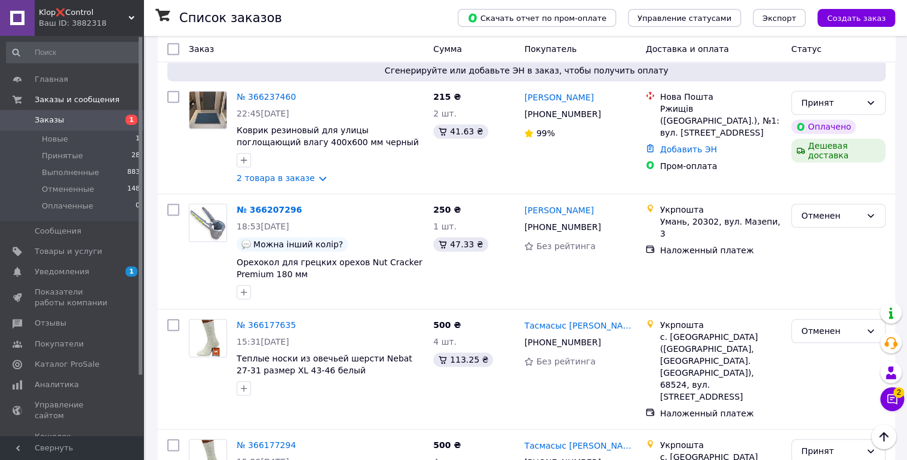
click at [897, 398] on icon at bounding box center [893, 400] width 10 height 10
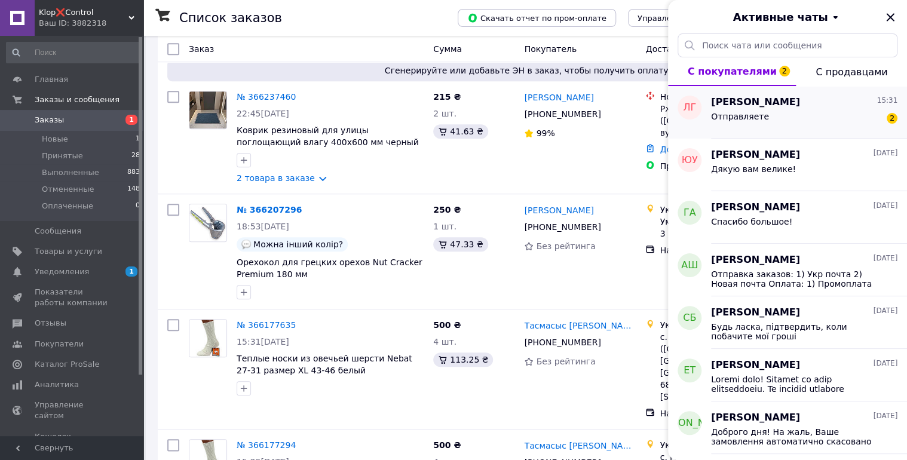
click at [796, 120] on div "Отправляете 2" at bounding box center [804, 118] width 187 height 19
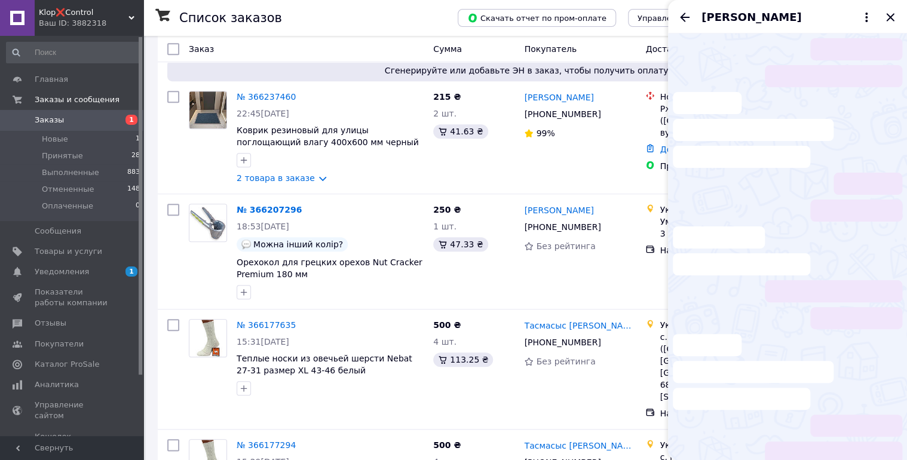
scroll to position [96, 0]
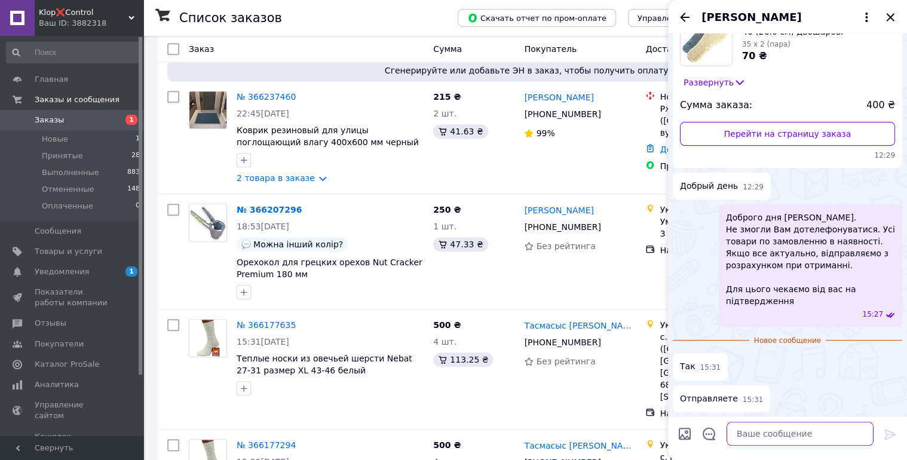
click at [769, 437] on textarea at bounding box center [800, 434] width 147 height 24
type textarea "Дякуємо за відповідь, відправка буде на сьогодні"
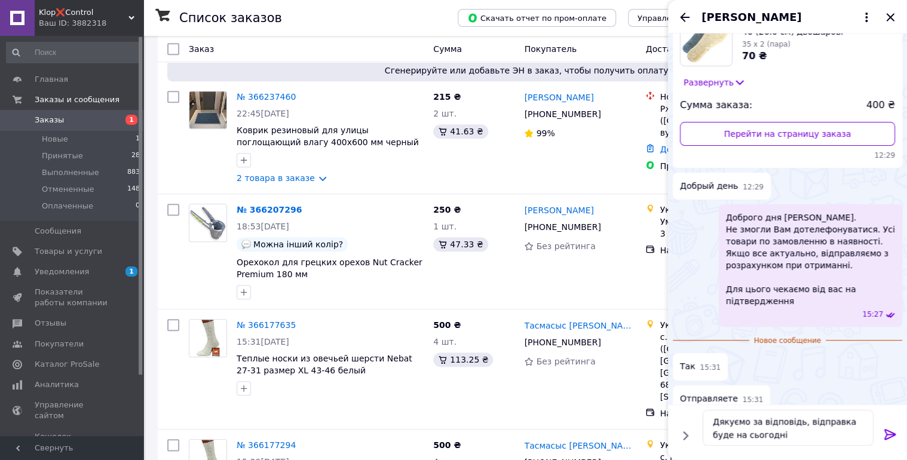
click at [888, 434] on icon at bounding box center [891, 434] width 14 height 14
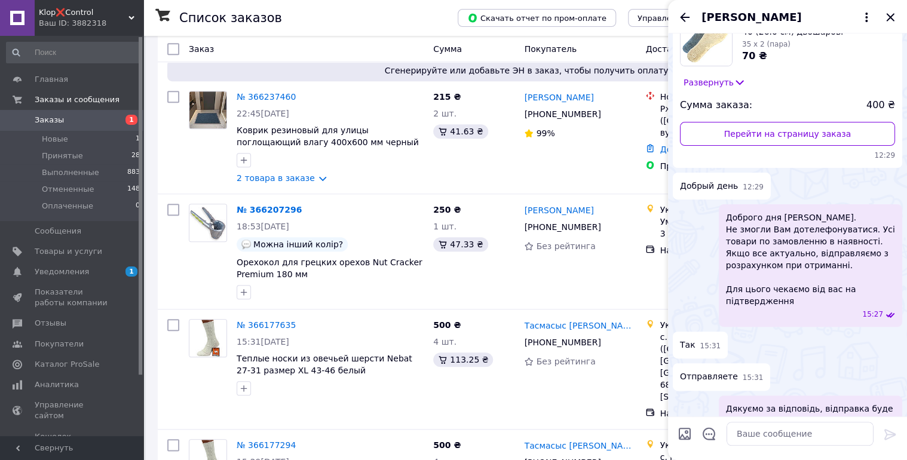
scroll to position [130, 0]
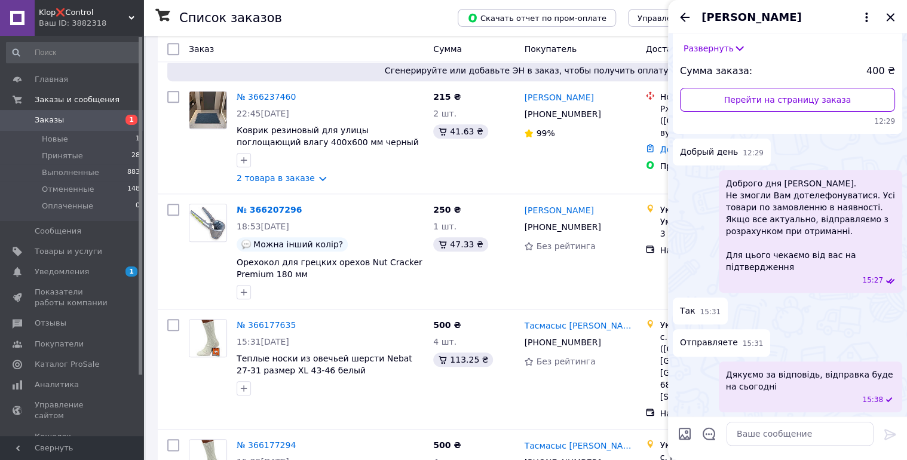
drag, startPoint x: 681, startPoint y: 15, endPoint x: 689, endPoint y: 21, distance: 10.3
click at [683, 18] on icon "Назад" at bounding box center [685, 17] width 14 height 14
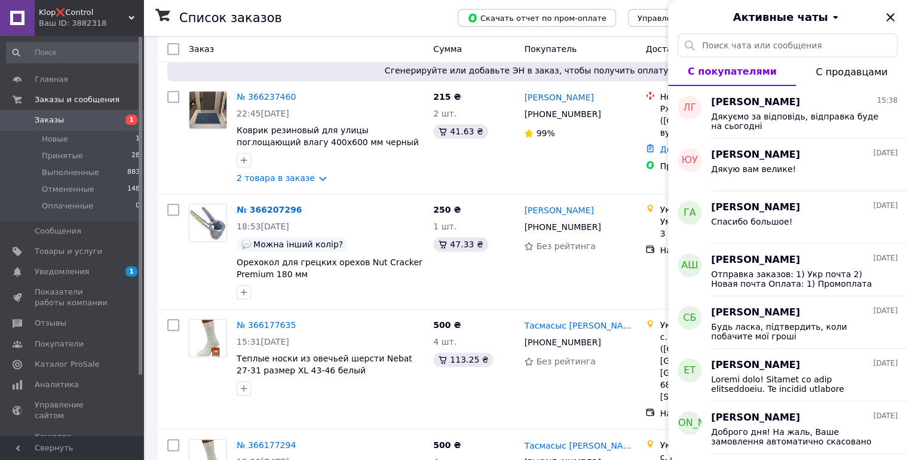
click at [893, 17] on icon "Закрыть" at bounding box center [891, 17] width 14 height 14
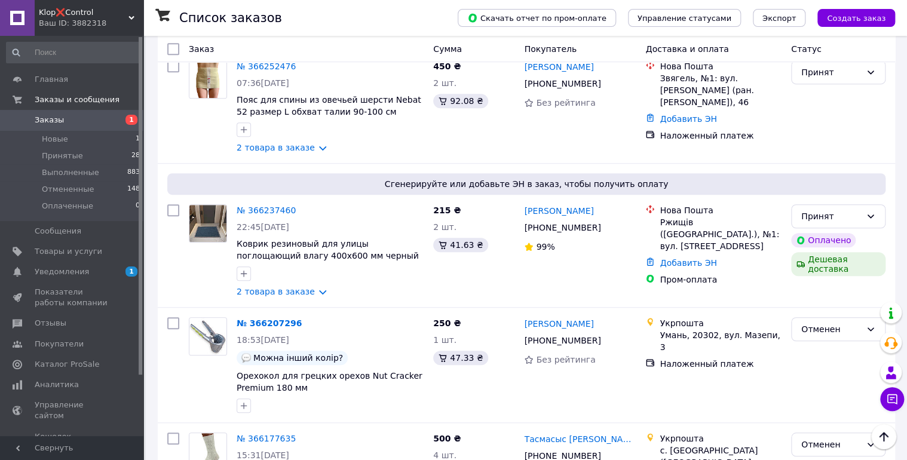
scroll to position [163, 0]
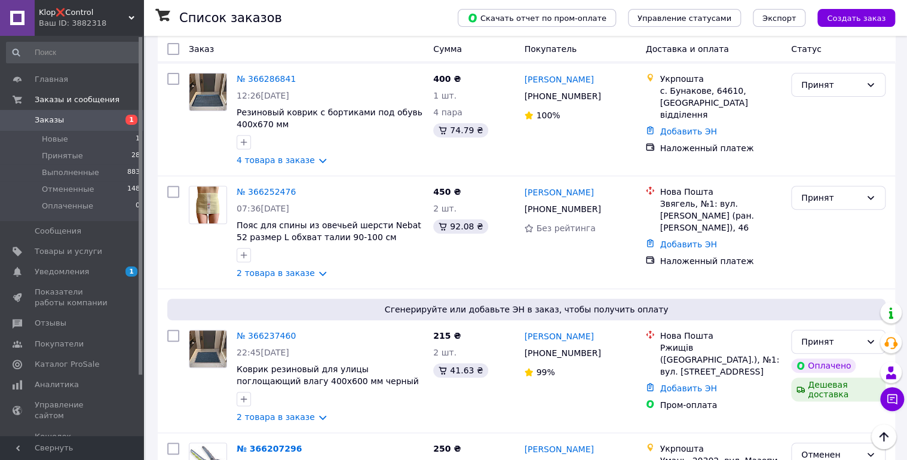
click at [106, 18] on div "Ваш ID: 3882318" at bounding box center [91, 23] width 105 height 11
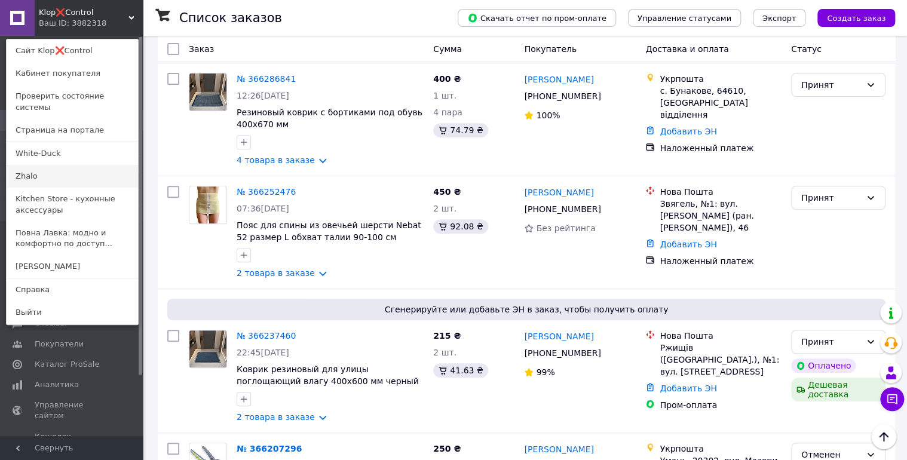
click at [38, 165] on link "Zhalo" at bounding box center [73, 176] width 132 height 23
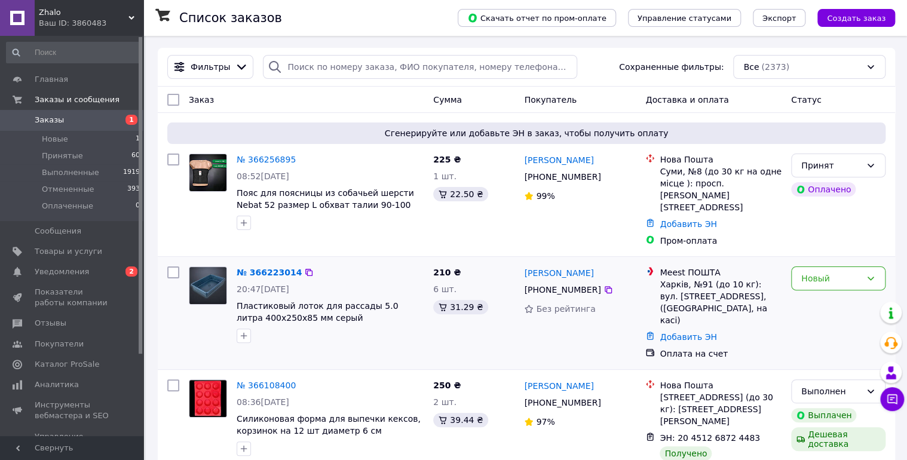
drag, startPoint x: 299, startPoint y: 258, endPoint x: 291, endPoint y: 287, distance: 30.5
click at [305, 269] on icon at bounding box center [308, 272] width 7 height 7
click at [598, 332] on div "[PERSON_NAME] [PHONE_NUMBER] Без рейтинга" at bounding box center [579, 313] width 121 height 103
click at [854, 272] on div "Новый" at bounding box center [832, 278] width 60 height 13
click at [833, 293] on li "Принят" at bounding box center [838, 293] width 93 height 22
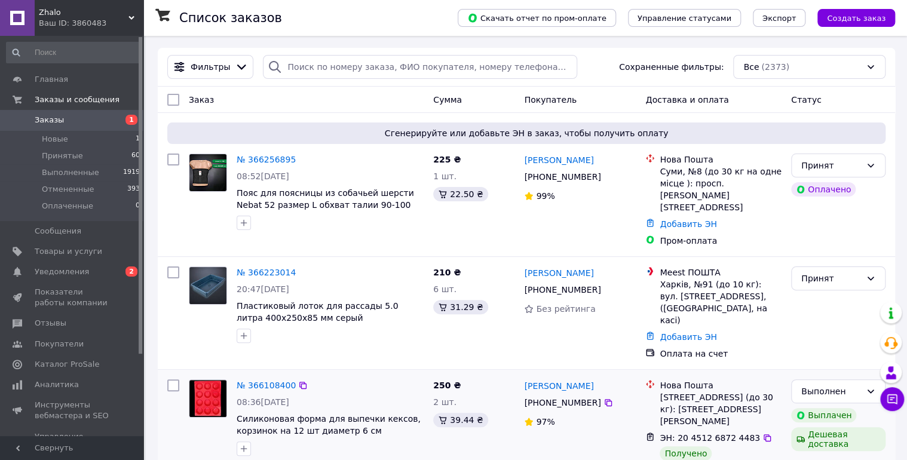
click at [206, 420] on div at bounding box center [208, 426] width 48 height 103
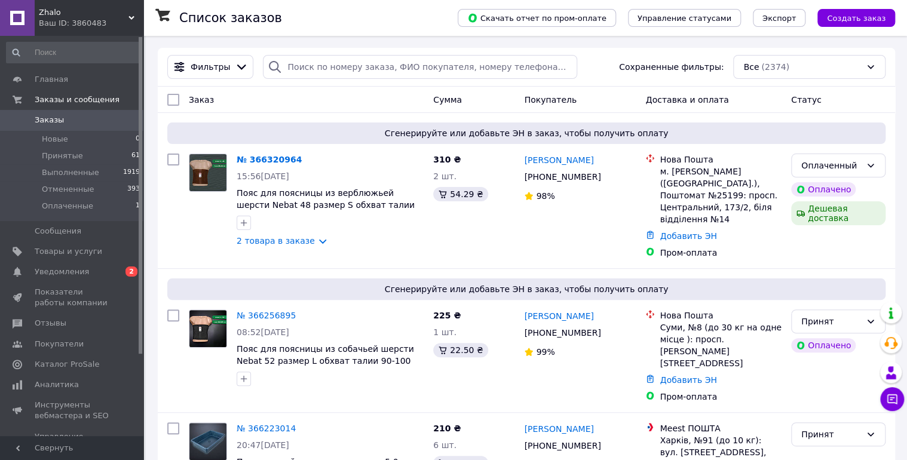
click at [84, 17] on span "Zhalo" at bounding box center [84, 12] width 90 height 11
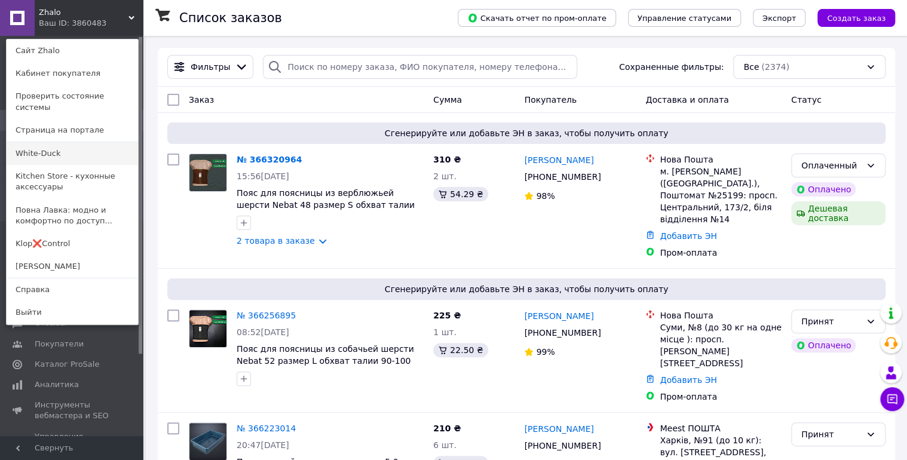
click at [65, 146] on link "White-Duck" at bounding box center [73, 153] width 132 height 23
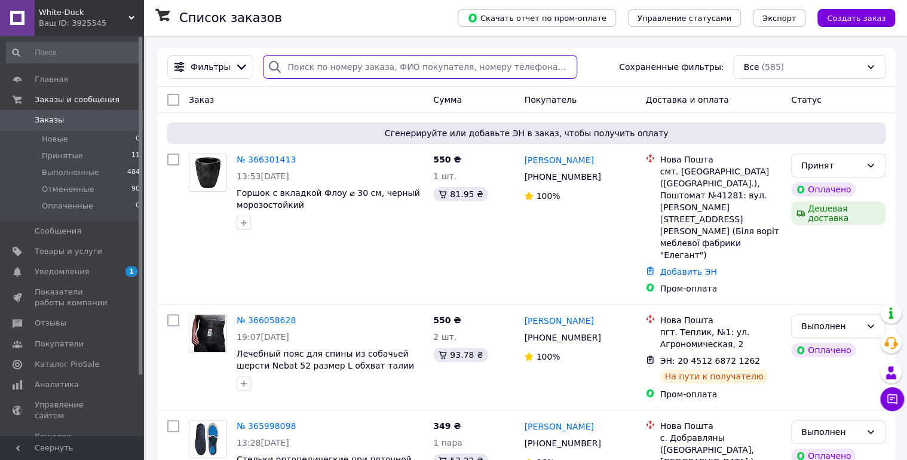
click at [310, 65] on input "search" at bounding box center [420, 67] width 314 height 24
paste input "365668877"
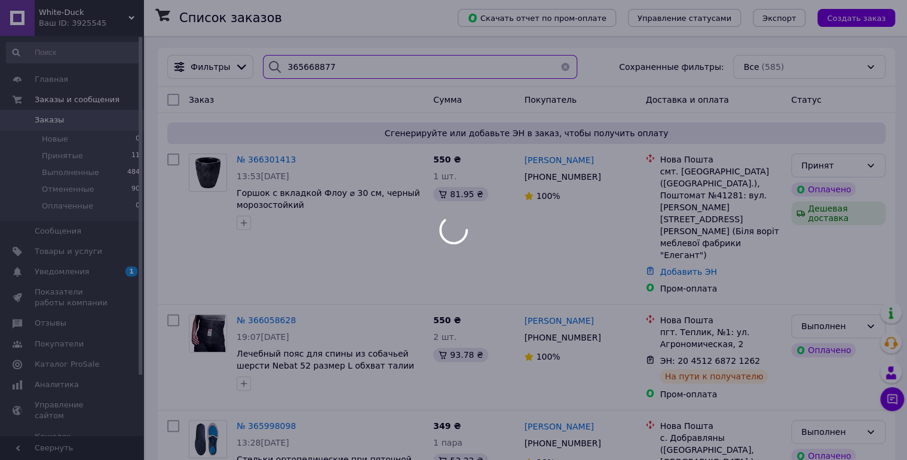
type input "365668877"
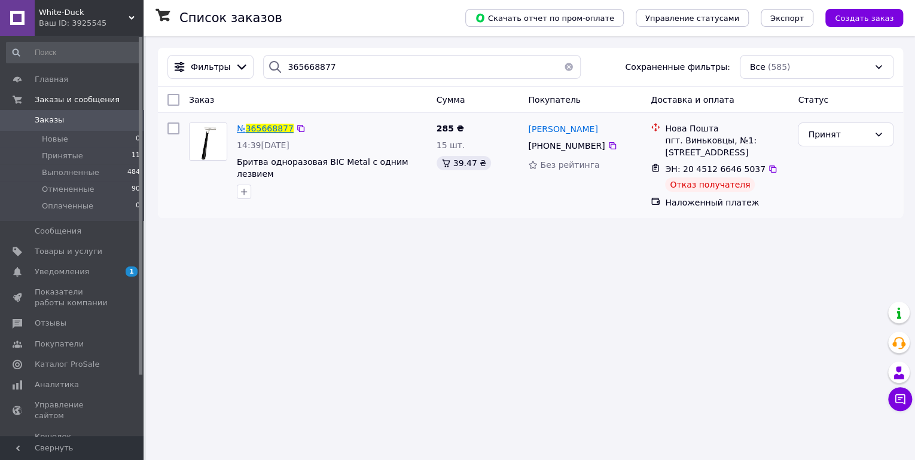
click at [249, 129] on span "365668877" at bounding box center [270, 129] width 48 height 10
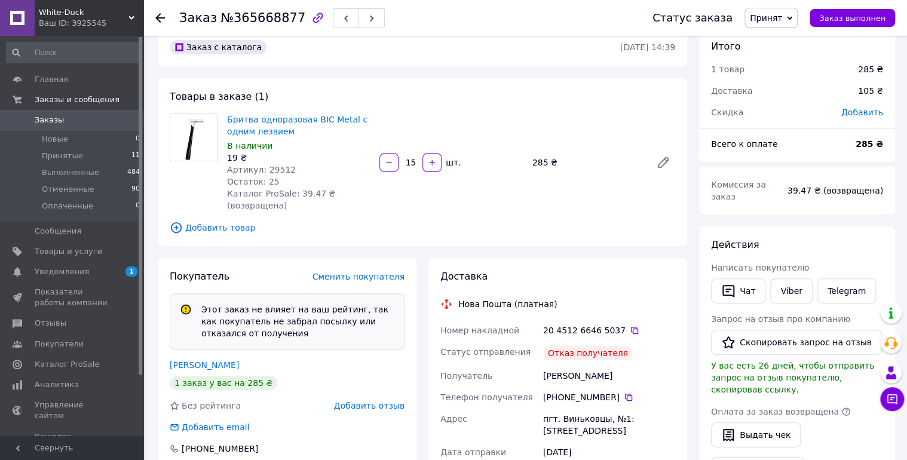
scroll to position [96, 0]
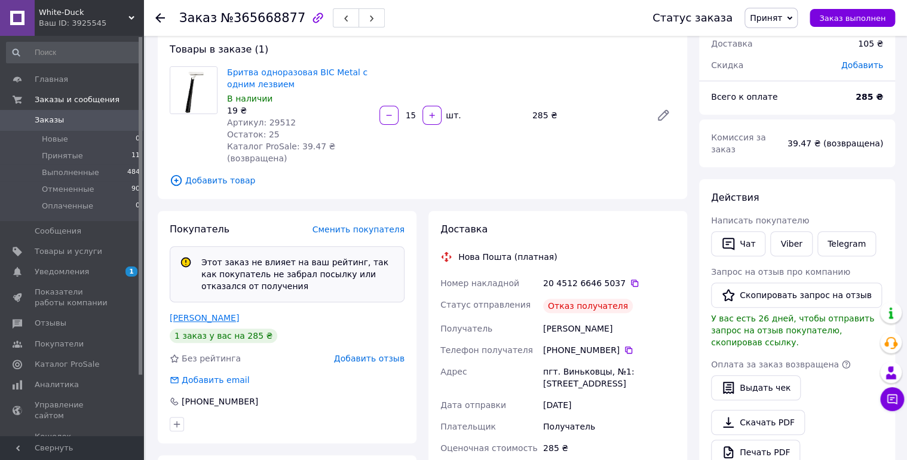
click at [194, 317] on link "[PERSON_NAME]" at bounding box center [204, 318] width 69 height 10
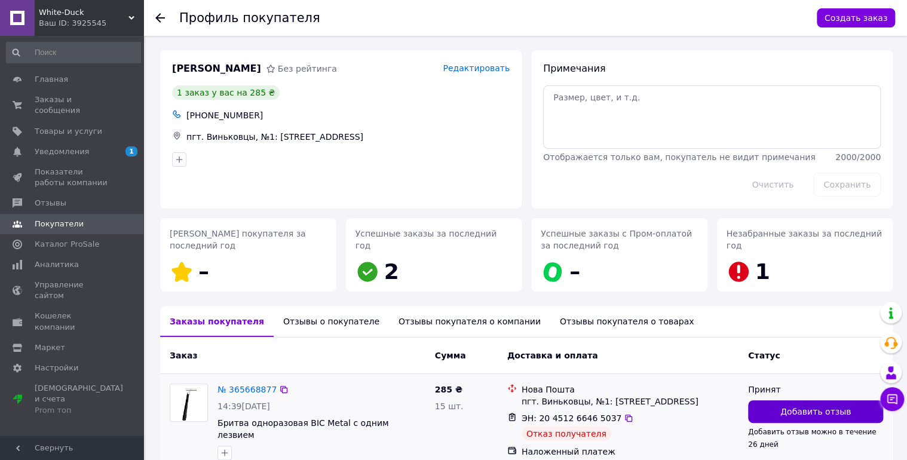
click at [850, 414] on button "Добавить отзыв" at bounding box center [815, 412] width 135 height 23
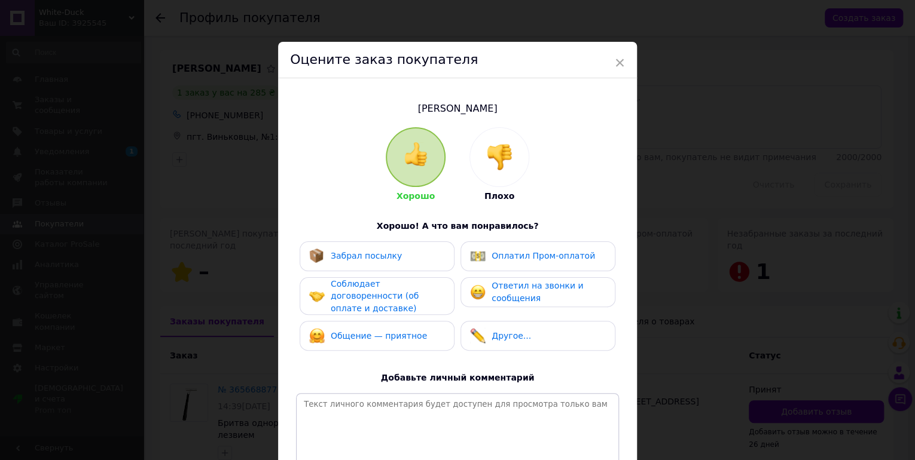
click at [504, 167] on img at bounding box center [499, 157] width 26 height 26
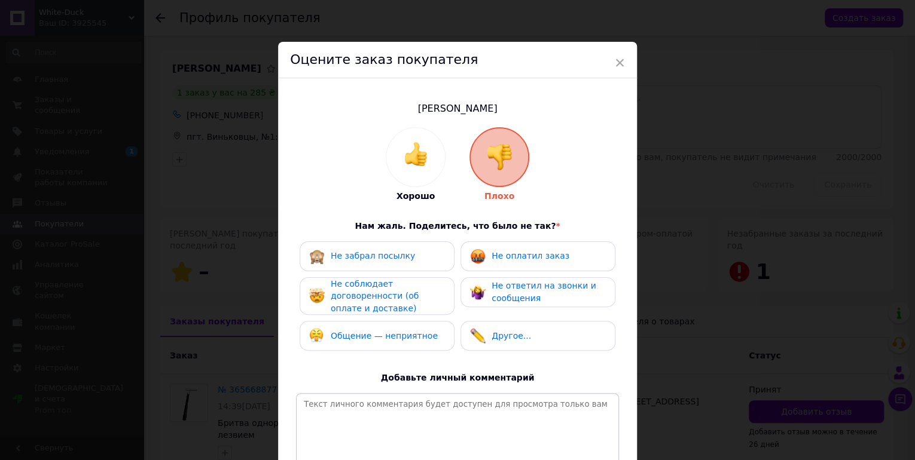
click at [518, 262] on div "Не оплатил заказ" at bounding box center [519, 257] width 99 height 16
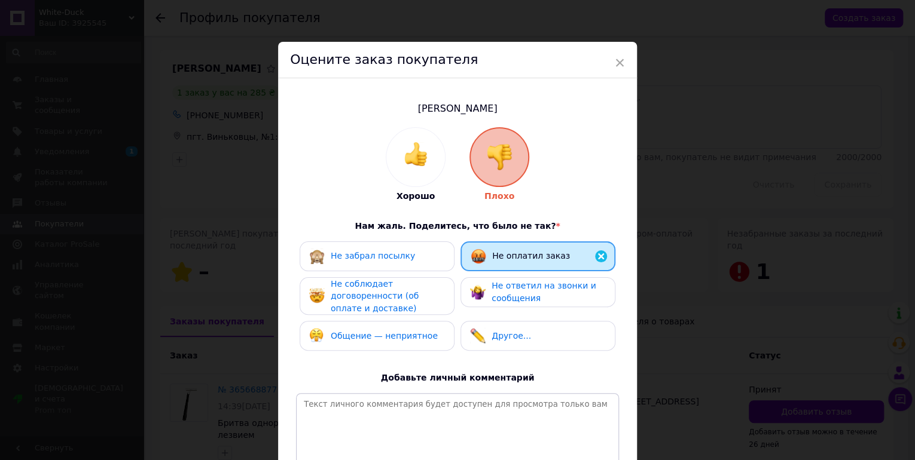
click at [516, 292] on span "Не ответил на звонки и сообщения" at bounding box center [543, 292] width 105 height 22
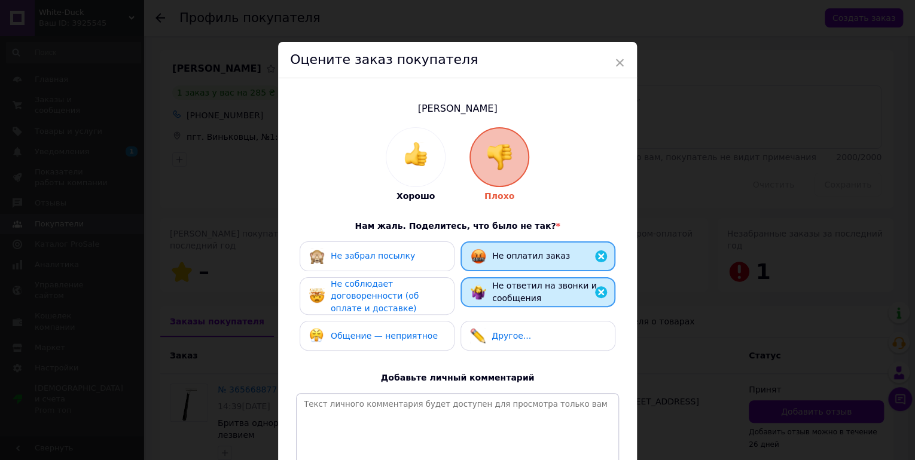
click at [410, 292] on span "Не соблюдает договоренности (об оплате и доставке)" at bounding box center [375, 296] width 88 height 34
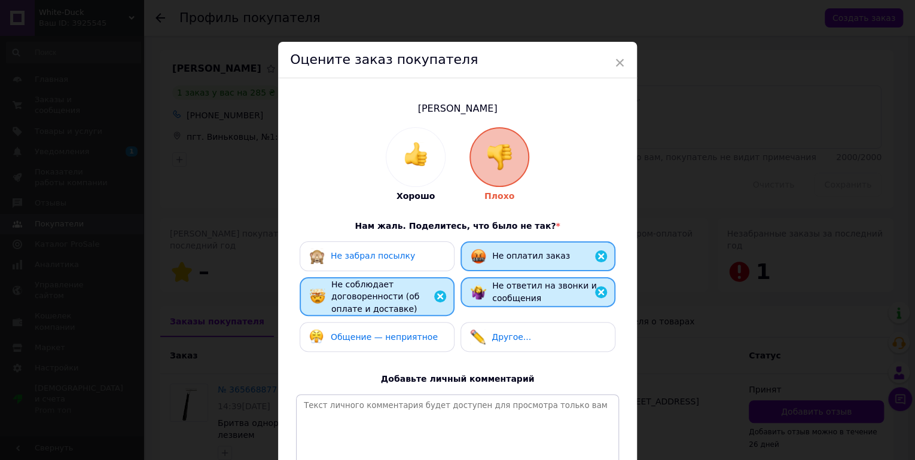
click at [500, 289] on span "Не ответил на звонки и сообщения" at bounding box center [544, 292] width 105 height 22
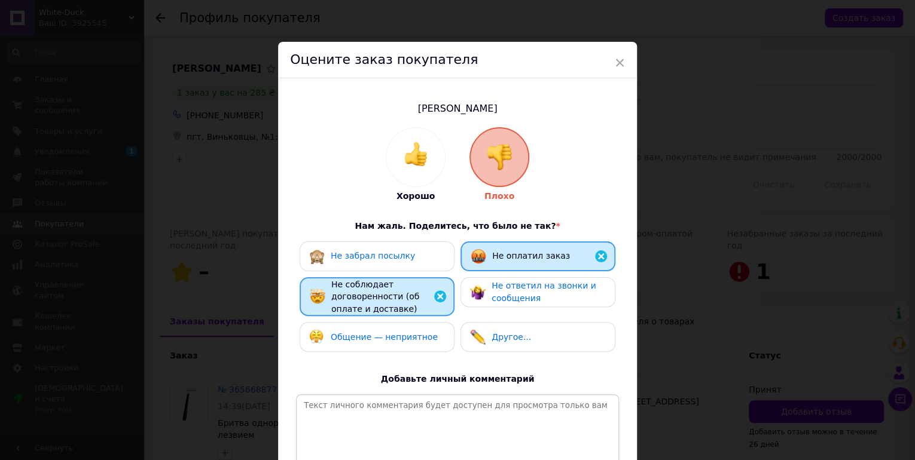
click at [405, 256] on div "Не забрал посылку" at bounding box center [377, 257] width 136 height 16
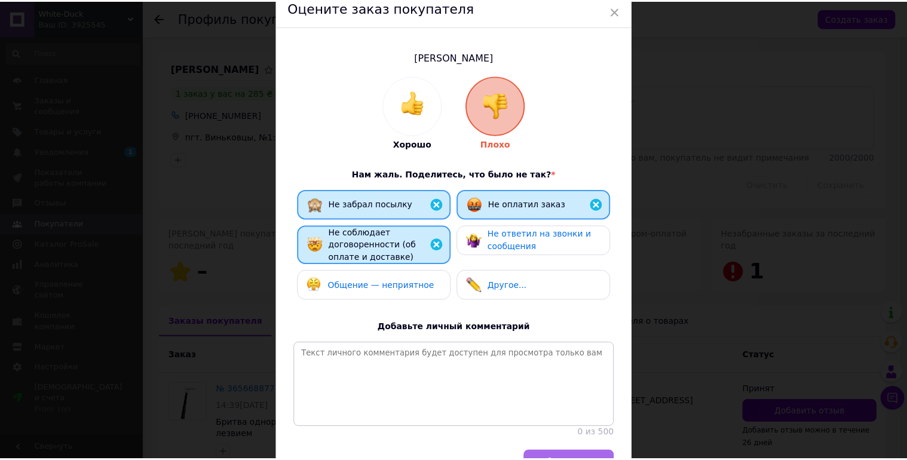
scroll to position [132, 0]
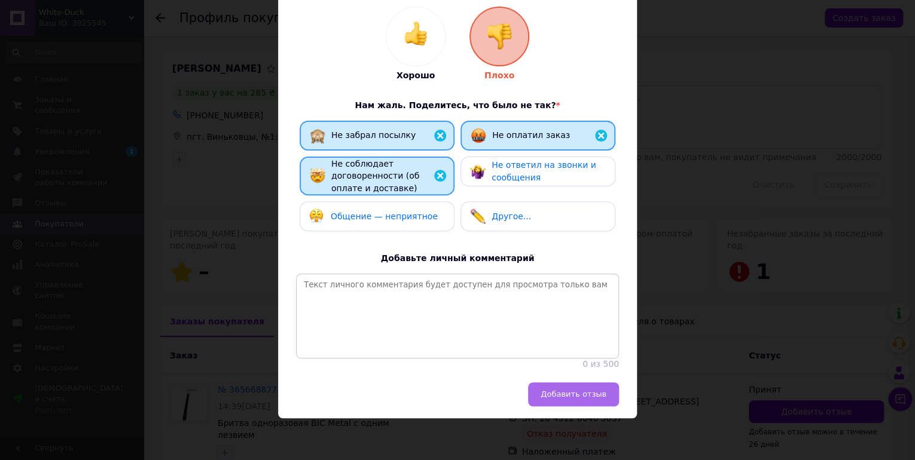
click at [571, 395] on span "Добавить отзыв" at bounding box center [573, 394] width 66 height 9
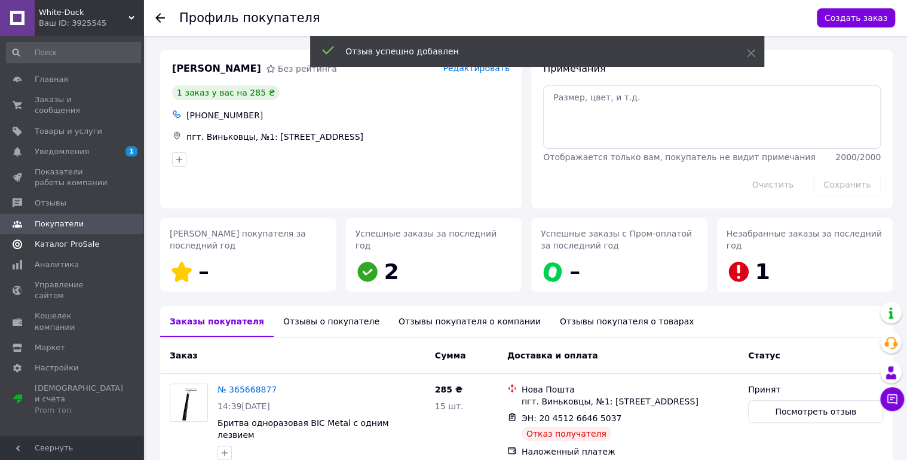
scroll to position [60, 0]
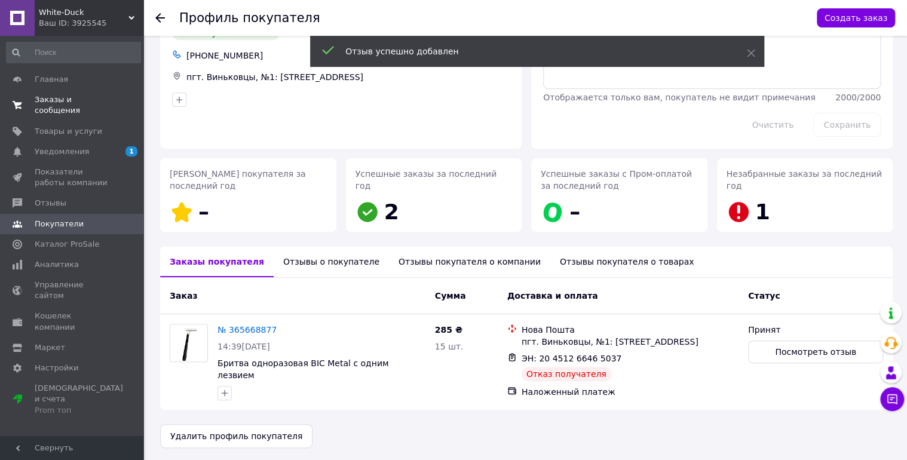
click at [48, 94] on span "Заказы и сообщения" at bounding box center [73, 105] width 76 height 22
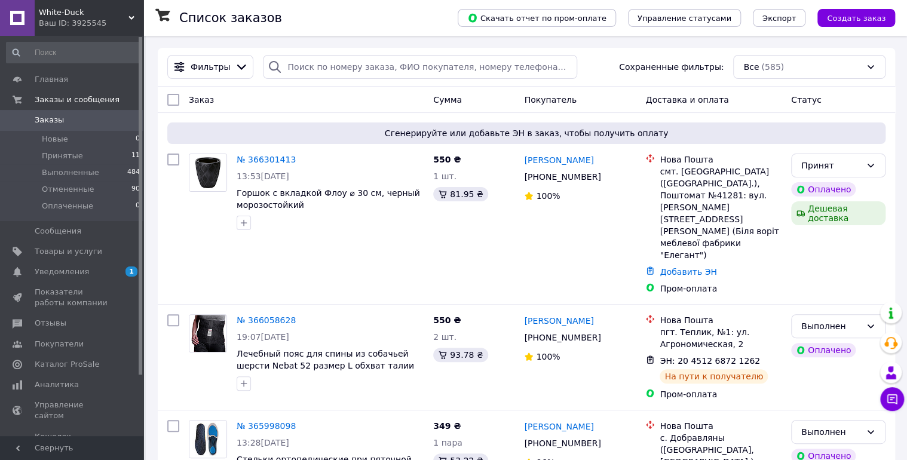
click at [83, 19] on div "Ваш ID: 3925545" at bounding box center [91, 23] width 105 height 11
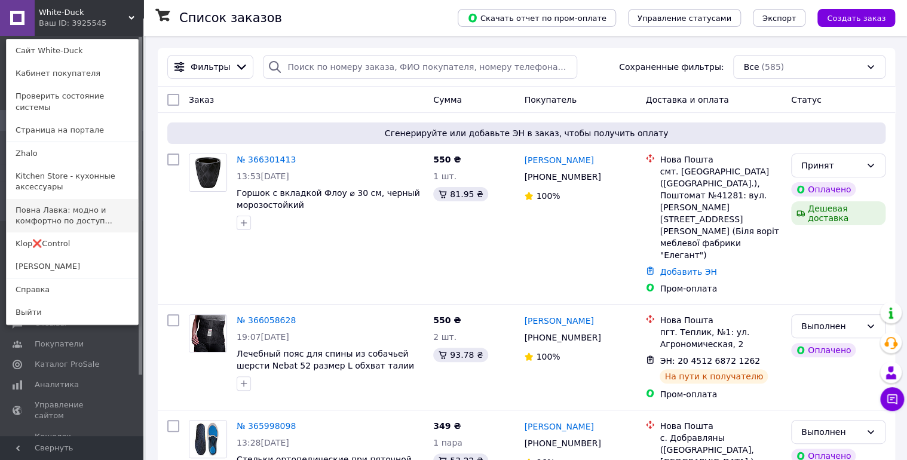
click at [63, 206] on link "Повна Лавка: модно и комфортно по доступ..." at bounding box center [73, 215] width 132 height 33
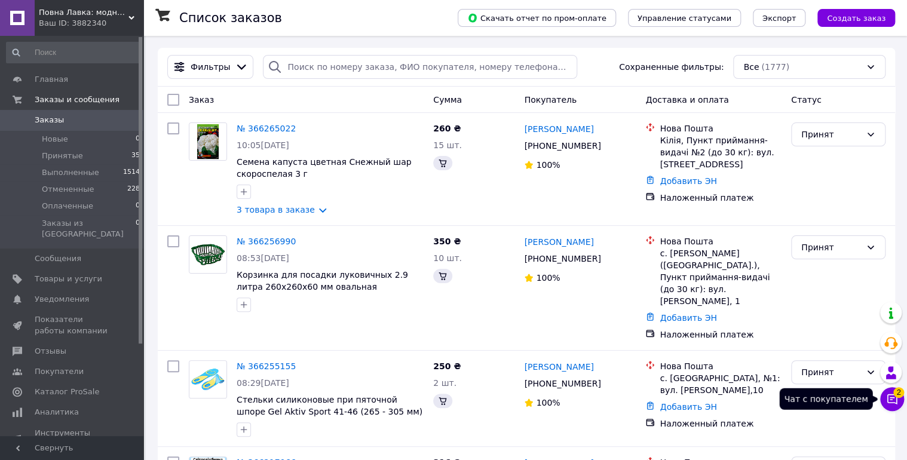
click at [898, 401] on button "Чат с покупателем 2" at bounding box center [893, 399] width 24 height 24
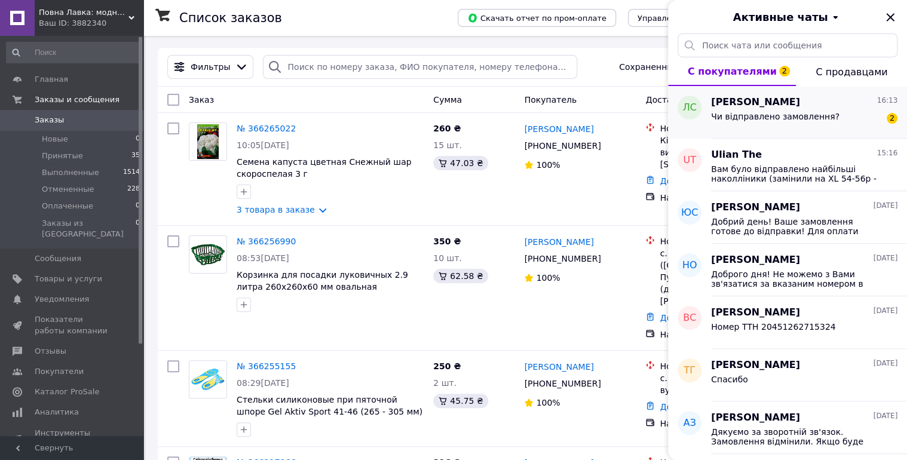
click at [780, 127] on div "Чи відправлено замовлення?" at bounding box center [775, 120] width 129 height 17
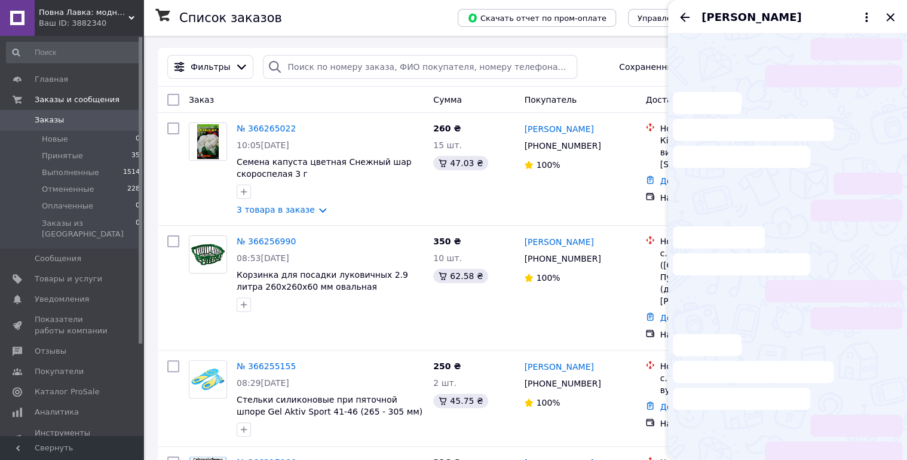
scroll to position [151, 0]
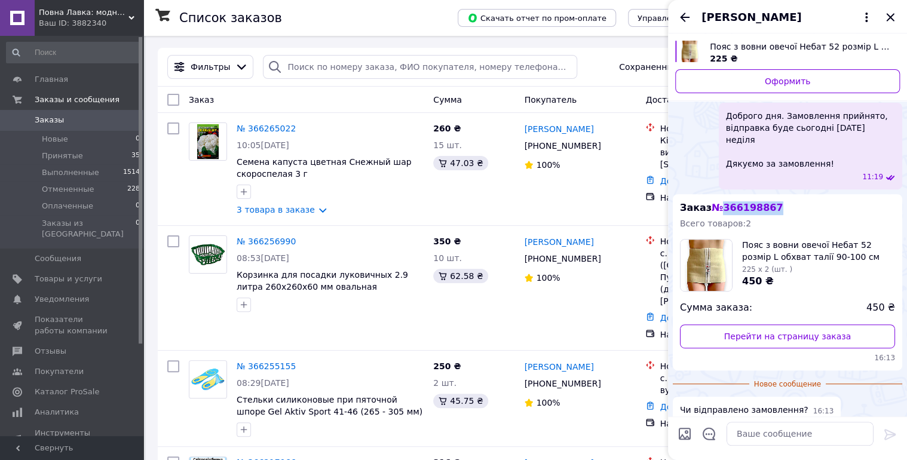
copy span "366198867"
drag, startPoint x: 779, startPoint y: 197, endPoint x: 720, endPoint y: 195, distance: 59.2
click at [720, 195] on div "Заказ № 366198867 Всего товаров: 2 Пояс з вовни овечої Небат 52 розмір L обхват…" at bounding box center [788, 282] width 230 height 176
drag, startPoint x: 769, startPoint y: 442, endPoint x: 786, endPoint y: 427, distance: 22.4
click at [775, 435] on textarea at bounding box center [800, 434] width 147 height 24
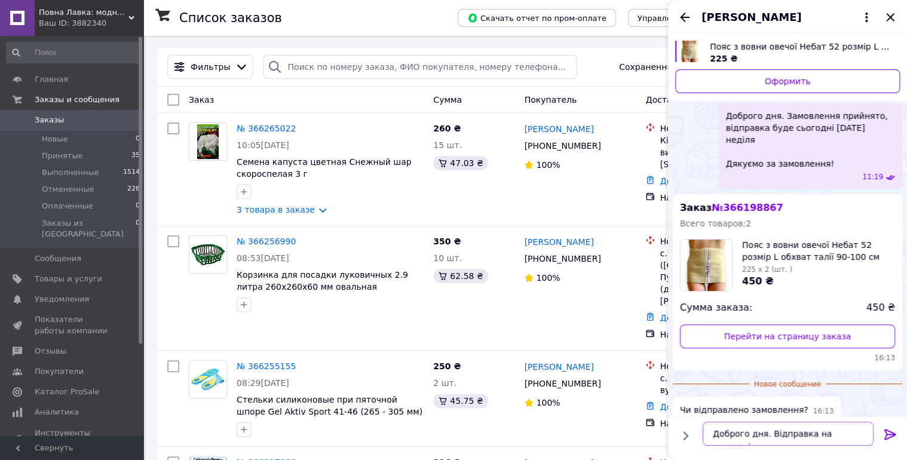
click at [754, 435] on textarea "Доброго дня. Відправка на сьогодні" at bounding box center [788, 434] width 171 height 24
click at [809, 432] on textarea "Доброго дня. Відправка на сьогодні, очікуйте після 17 години ТТН з н" at bounding box center [788, 428] width 171 height 36
drag, startPoint x: 849, startPoint y: 435, endPoint x: 866, endPoint y: 438, distance: 17.0
click at [866, 438] on textarea "Доброго дня. Відправка на сьогодні, очікуйте після 17 години смс з ТТН з н" at bounding box center [788, 428] width 171 height 36
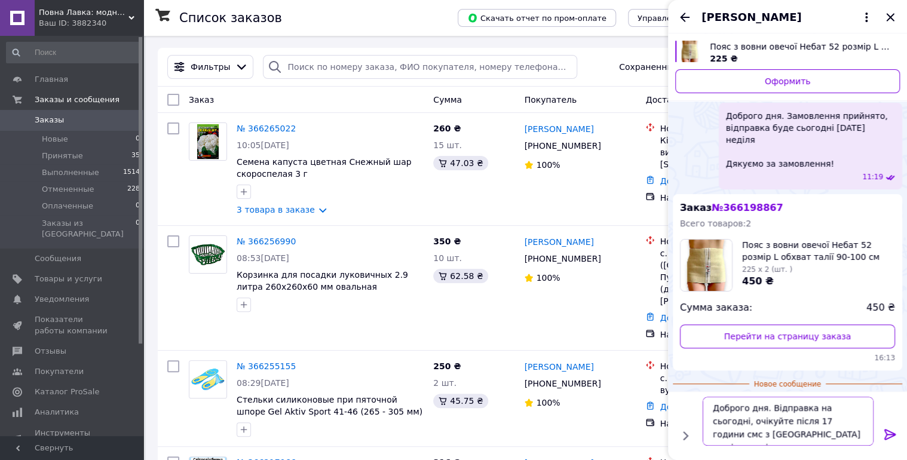
type textarea "Доброго дня. Відправка на сьогодні, очікуйте після 17 години смс з ТТН по відпр…"
click at [887, 429] on icon at bounding box center [891, 434] width 14 height 14
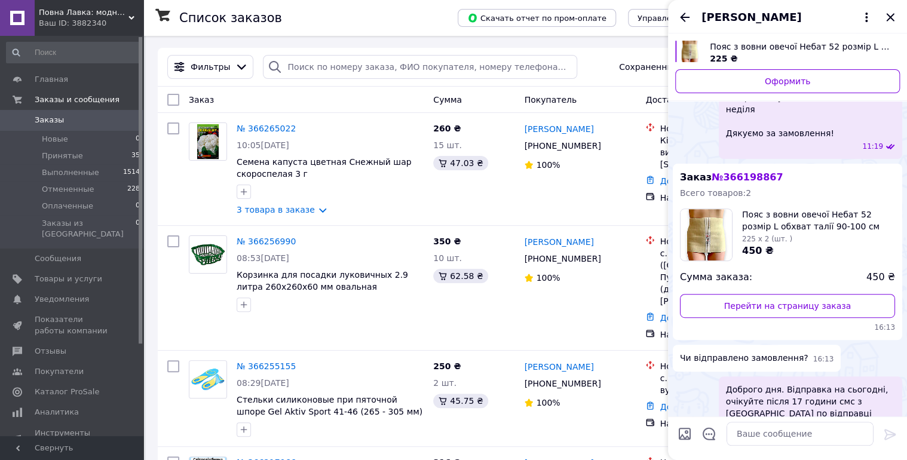
scroll to position [167, 0]
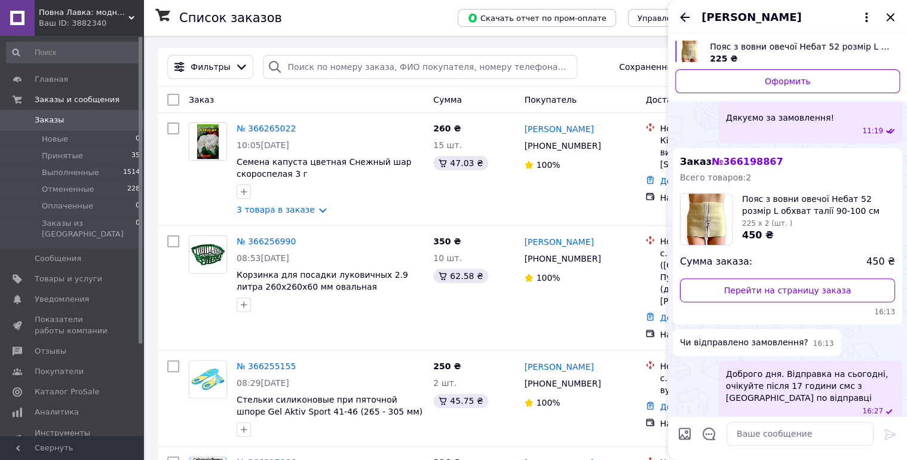
click at [685, 17] on icon "Назад" at bounding box center [685, 17] width 10 height 9
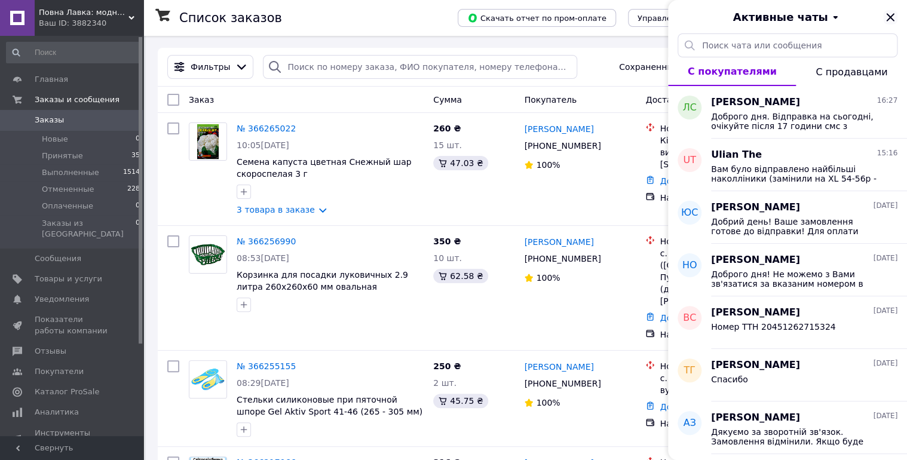
click at [891, 17] on icon "Закрыть" at bounding box center [890, 17] width 8 height 8
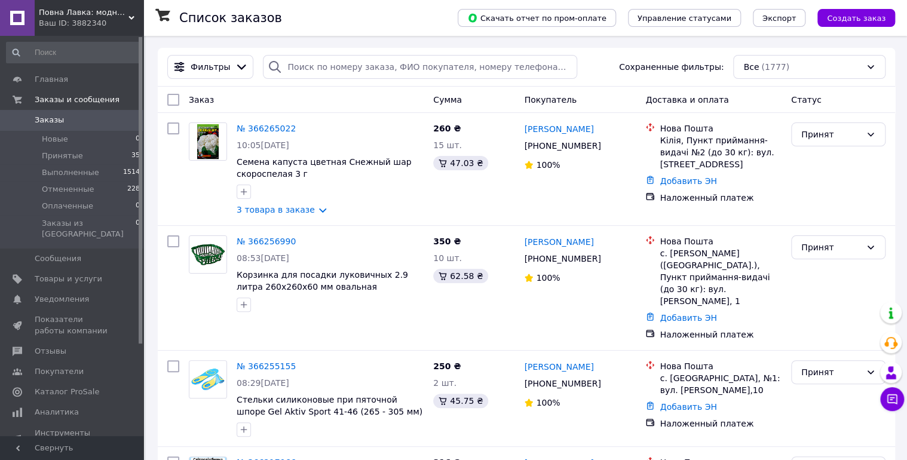
click at [71, 22] on div "Ваш ID: 3882340" at bounding box center [91, 23] width 105 height 11
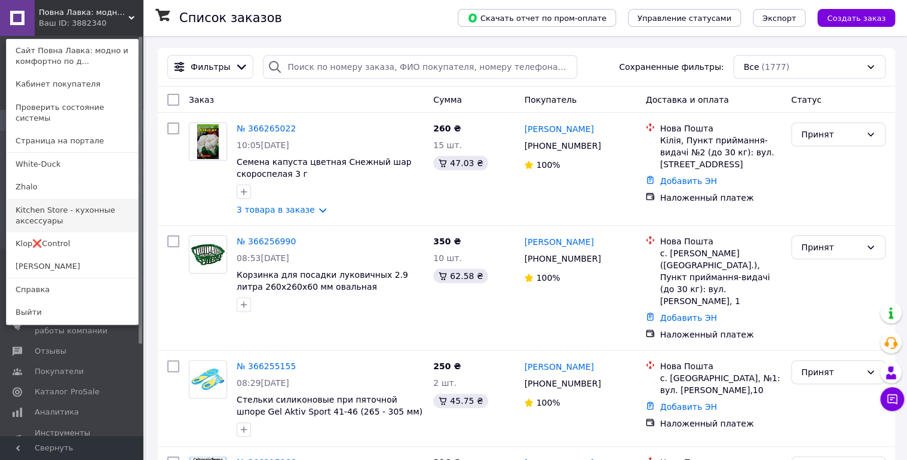
click at [39, 204] on link "Kitchen Store - кухонные аксессуары" at bounding box center [73, 215] width 132 height 33
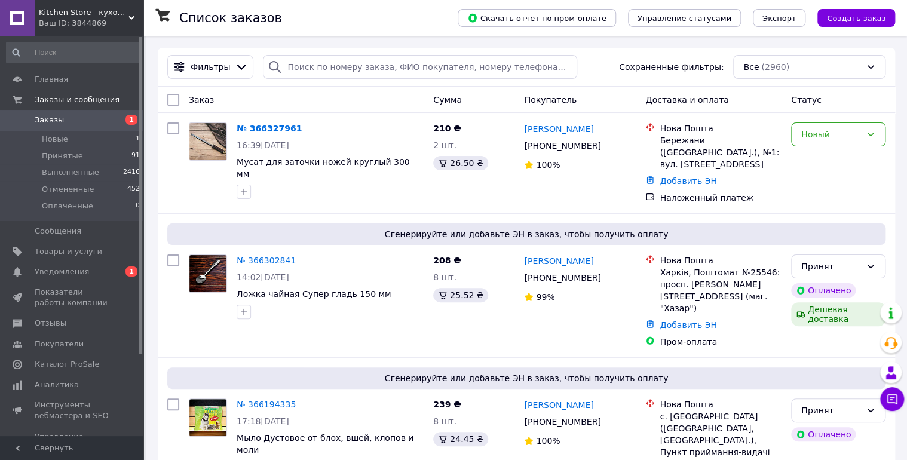
click at [77, 19] on div "Ваш ID: 3844869" at bounding box center [91, 23] width 105 height 11
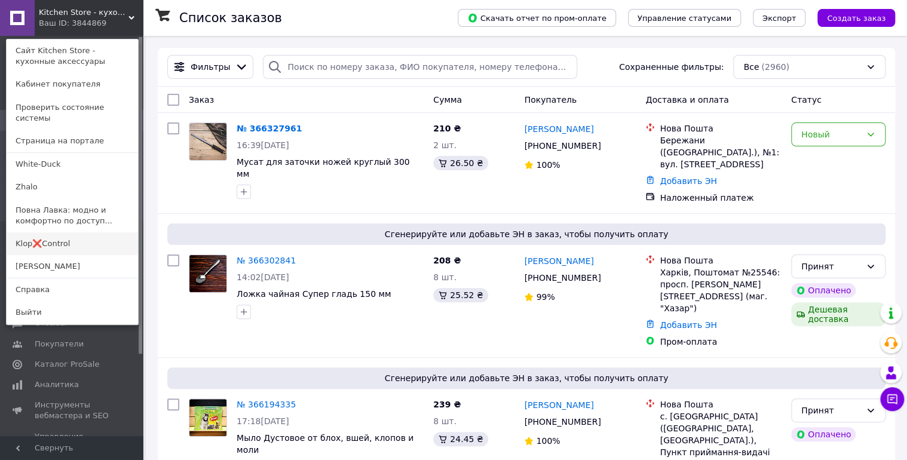
click at [48, 233] on link "Klop❌Control" at bounding box center [73, 244] width 132 height 23
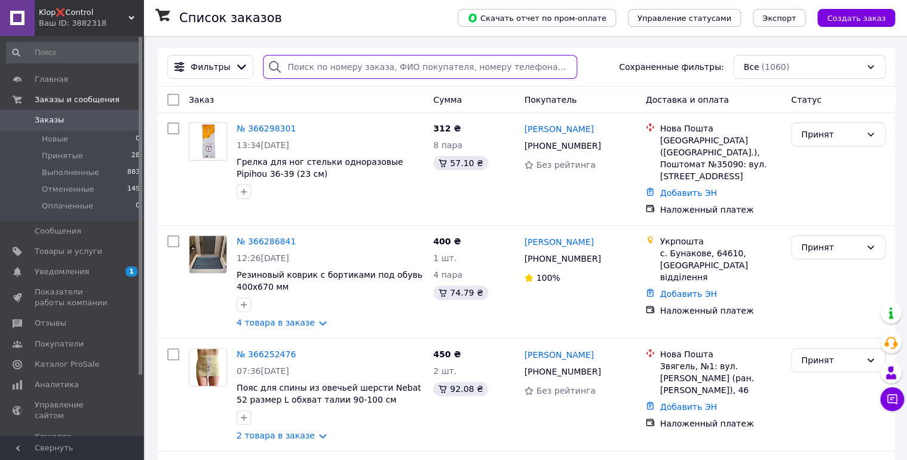
click at [295, 71] on input "search" at bounding box center [420, 67] width 314 height 24
paste input "366286841"
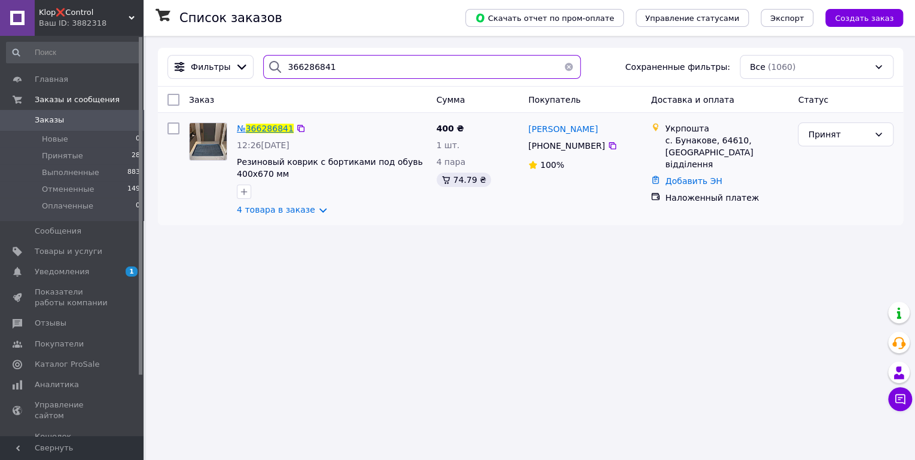
type input "366286841"
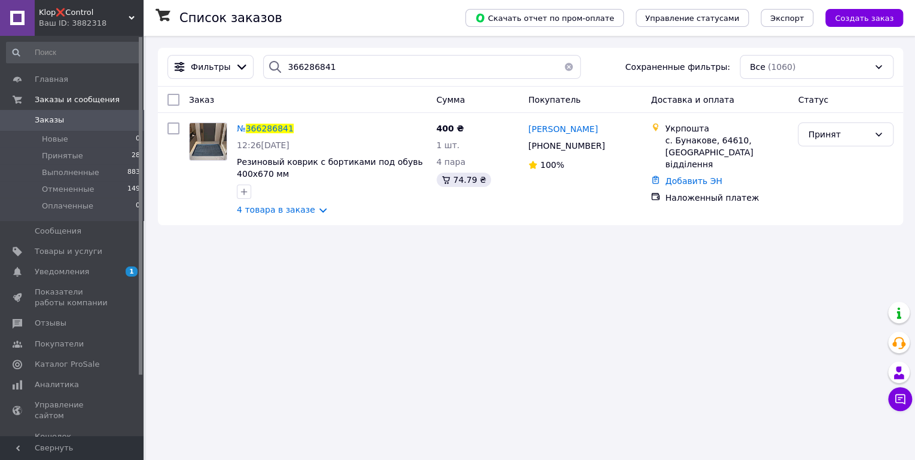
click at [271, 128] on span "366286841" at bounding box center [270, 129] width 48 height 10
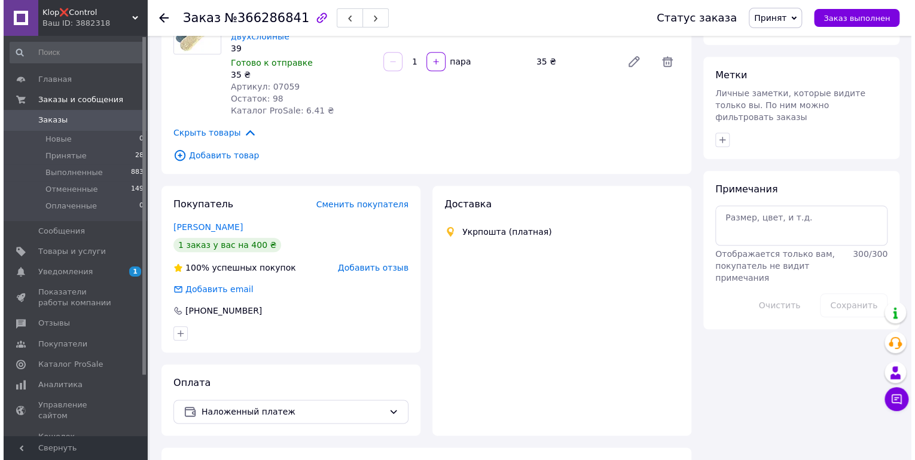
scroll to position [555, 0]
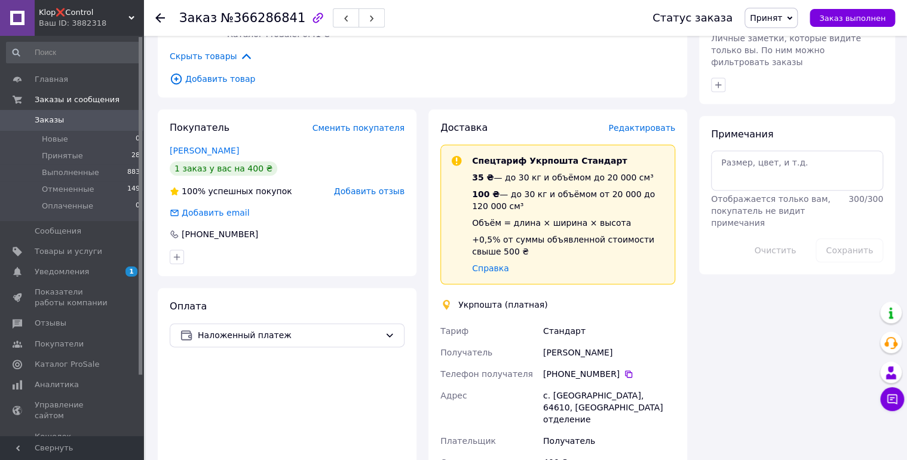
click at [652, 123] on span "Редактировать" at bounding box center [642, 128] width 67 height 10
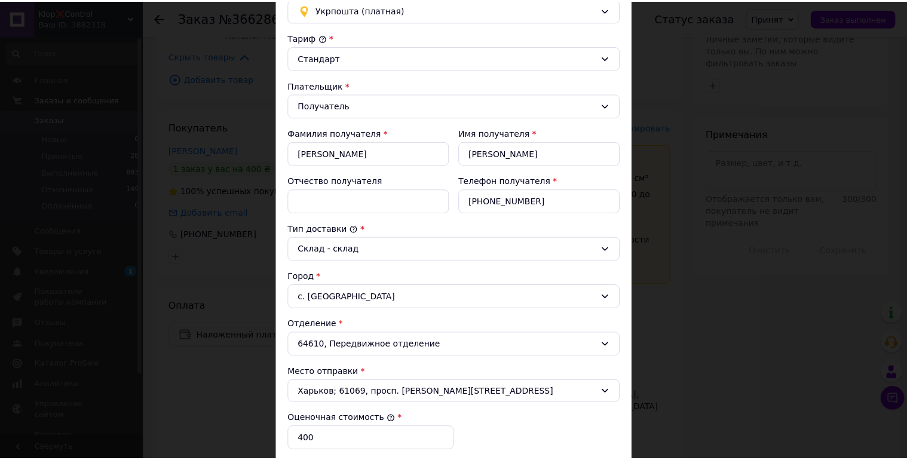
scroll to position [383, 0]
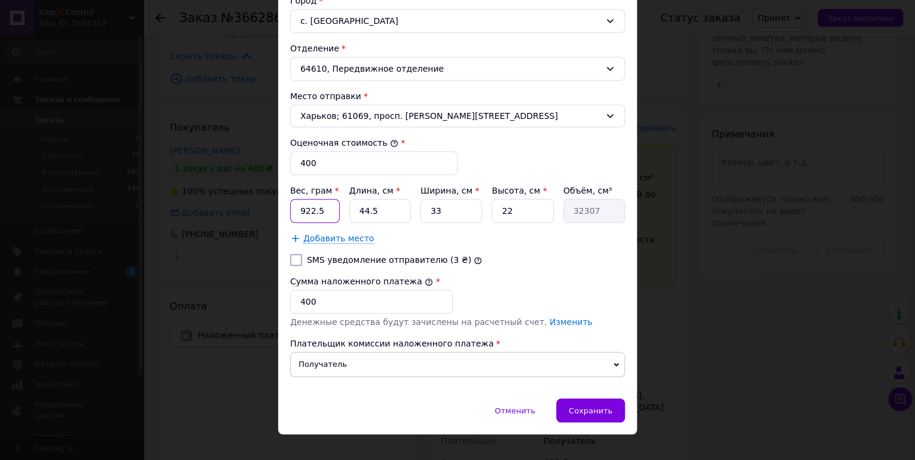
click at [313, 210] on input "922.5" at bounding box center [315, 211] width 50 height 24
type input "1482"
type input "4"
type input "2904"
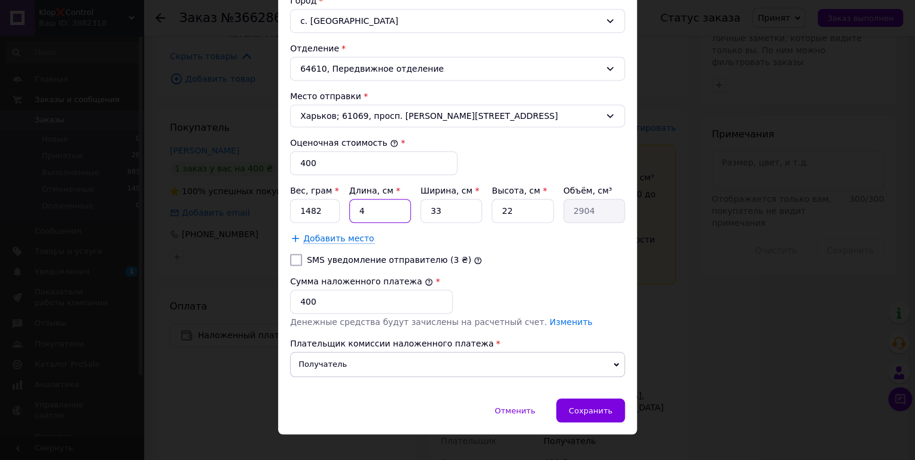
type input "44"
type input "31944"
type input "44"
type input "2"
type input "1936"
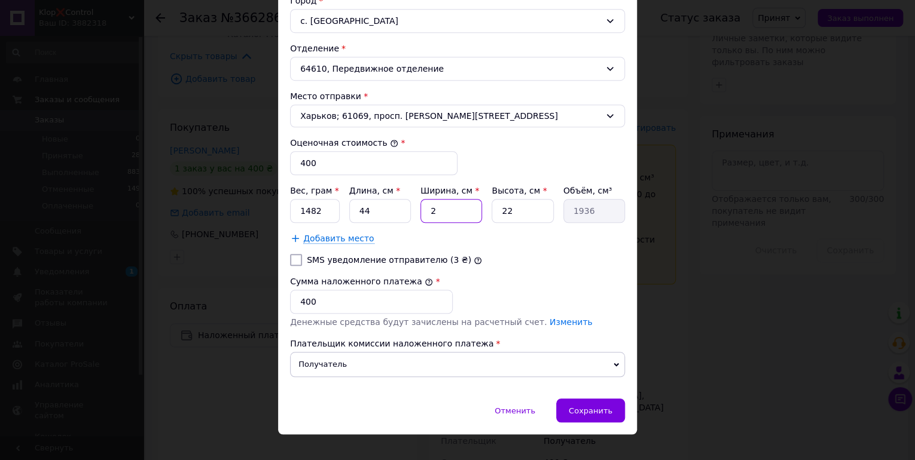
type input "25"
type input "24200"
type input "25"
type input "5"
type input "5500"
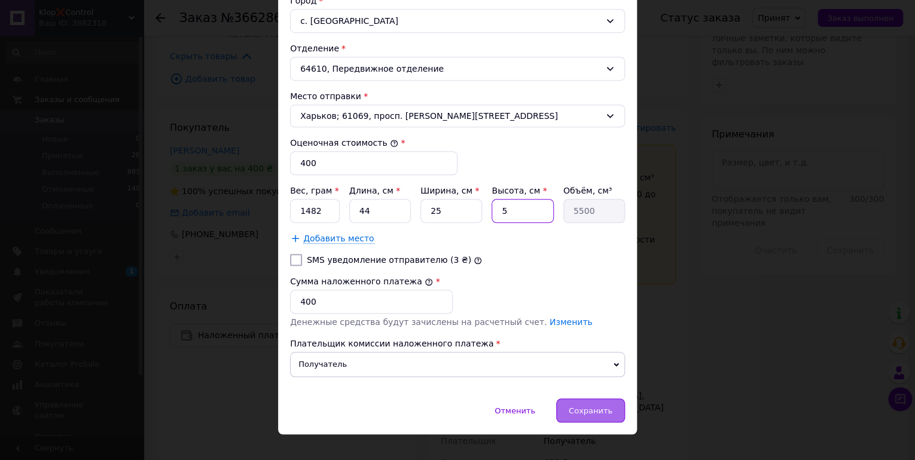
type input "5"
click at [576, 406] on span "Сохранить" at bounding box center [590, 410] width 44 height 9
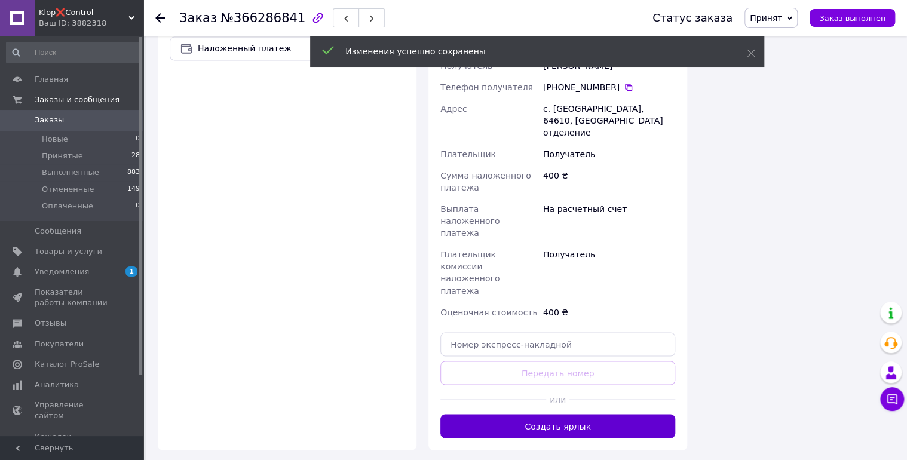
click at [525, 414] on button "Создать ярлык" at bounding box center [558, 426] width 235 height 24
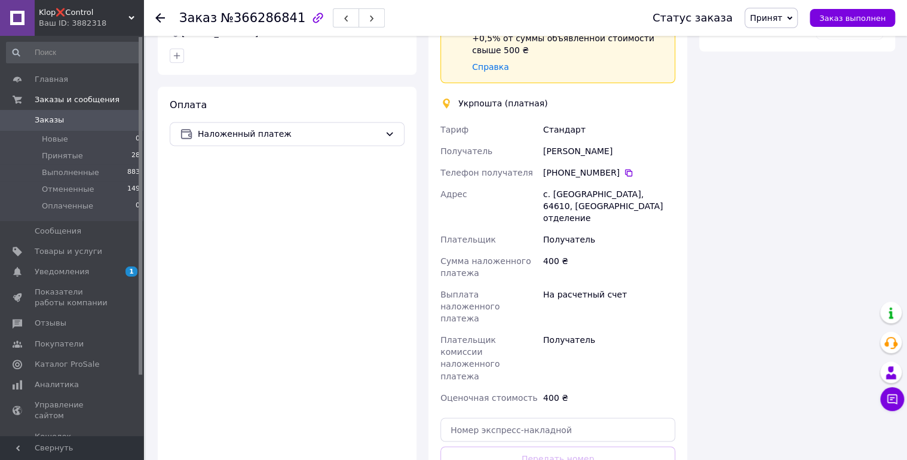
scroll to position [746, 0]
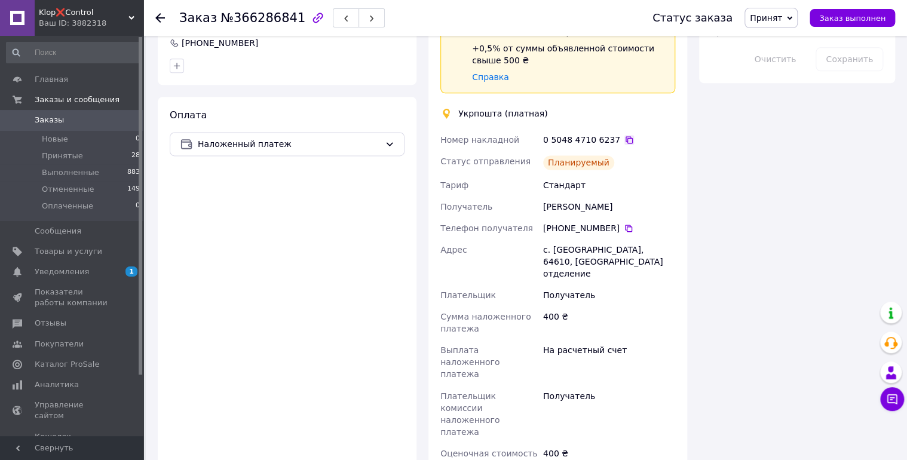
click at [625, 135] on icon at bounding box center [630, 140] width 10 height 10
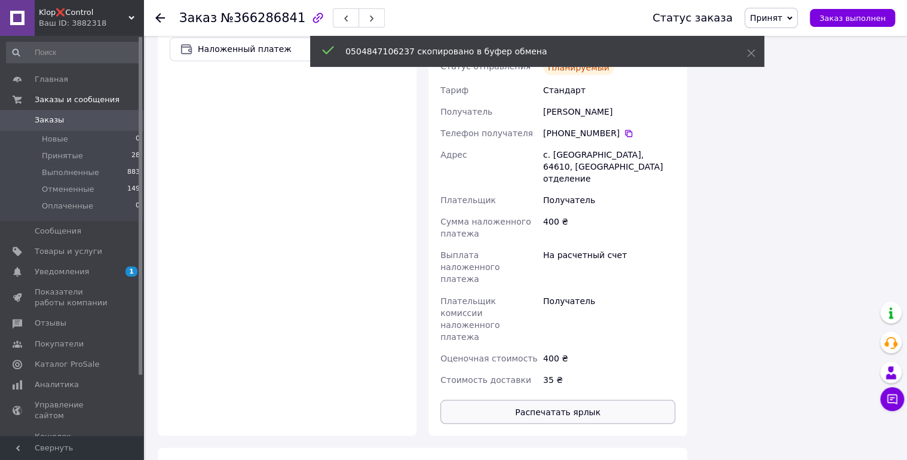
scroll to position [842, 0]
click at [545, 399] on button "Распечатать ярлык" at bounding box center [558, 411] width 235 height 24
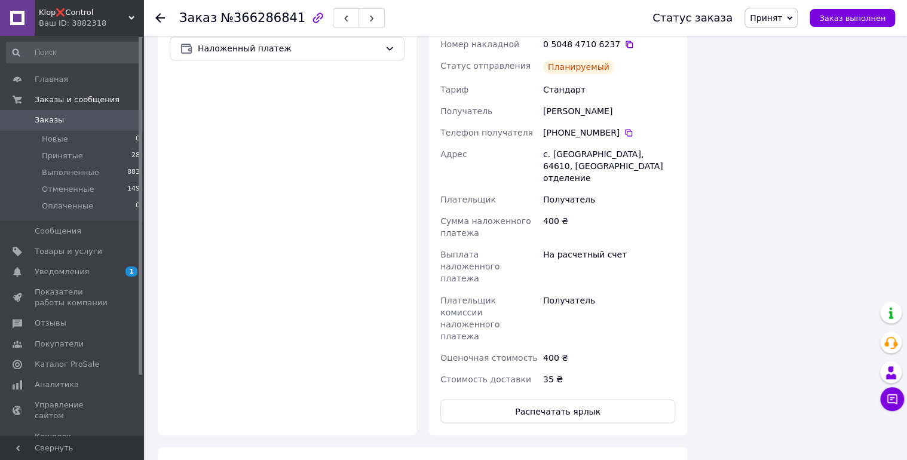
click at [161, 19] on icon at bounding box center [160, 18] width 10 height 10
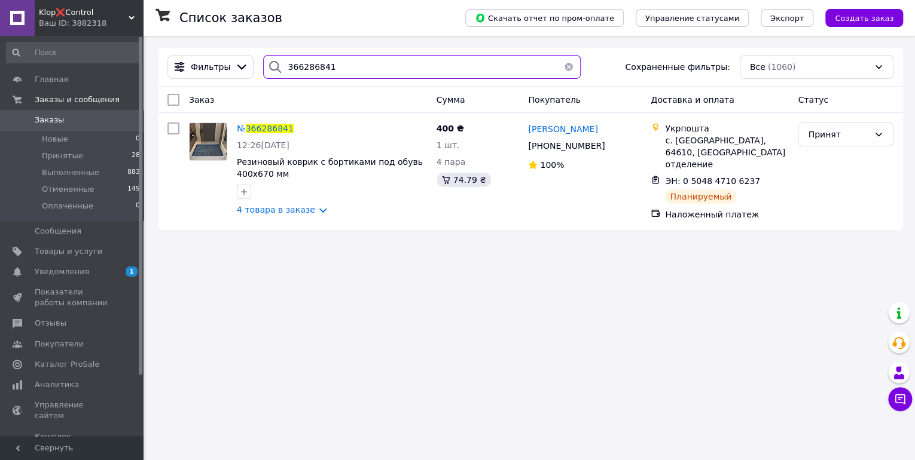
drag, startPoint x: 275, startPoint y: 72, endPoint x: 248, endPoint y: 71, distance: 26.9
click at [250, 72] on div "Фильтры 366286841 Сохраненные фильтры: Все (1060)" at bounding box center [530, 67] width 735 height 24
paste input "52476"
type input "366252476"
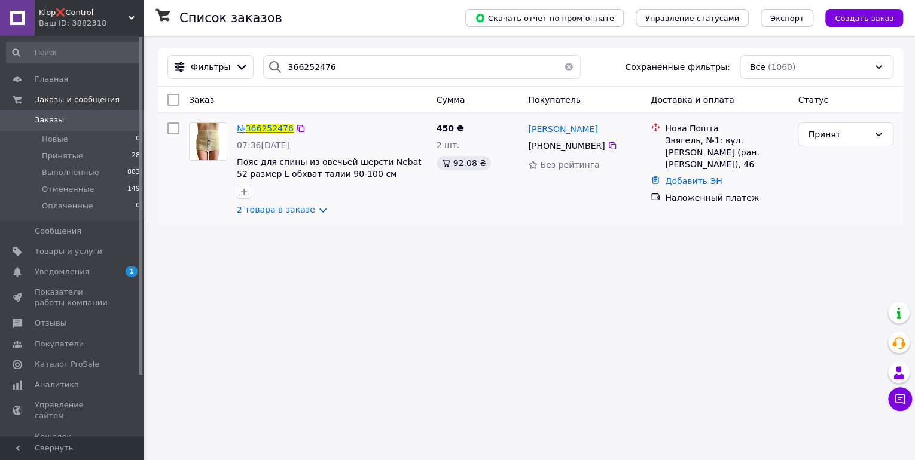
click at [274, 126] on span "366252476" at bounding box center [270, 129] width 48 height 10
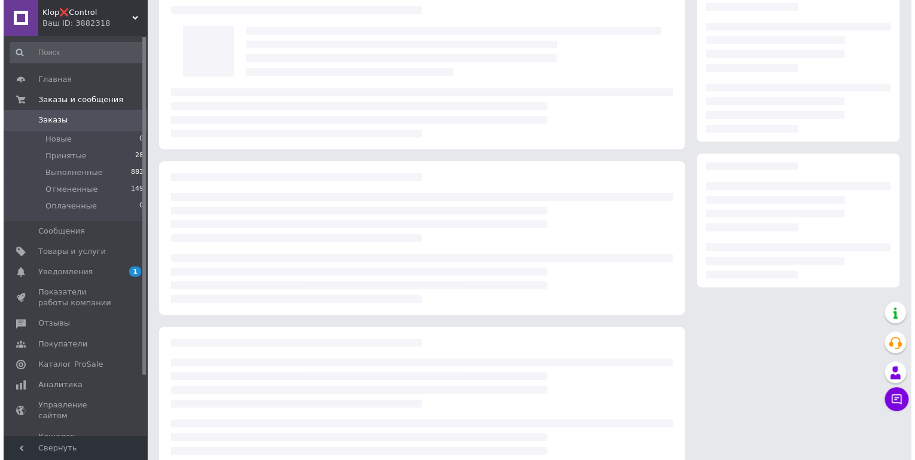
scroll to position [86, 0]
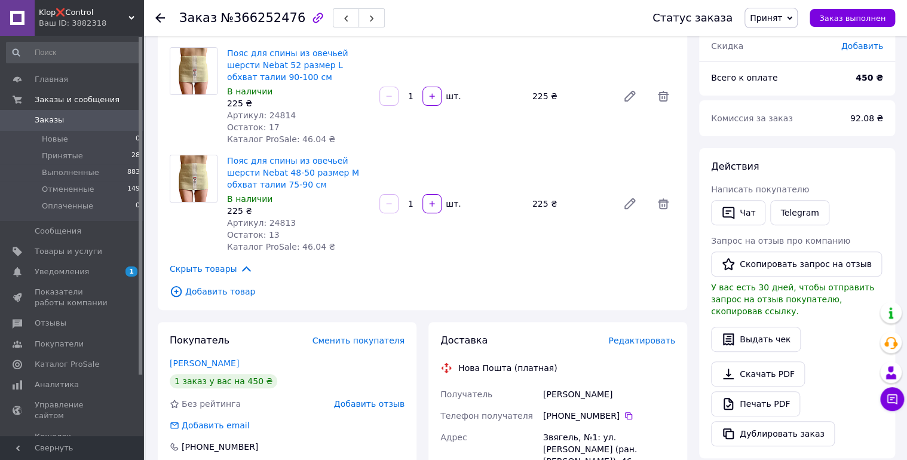
click at [624, 340] on span "Редактировать" at bounding box center [642, 341] width 67 height 10
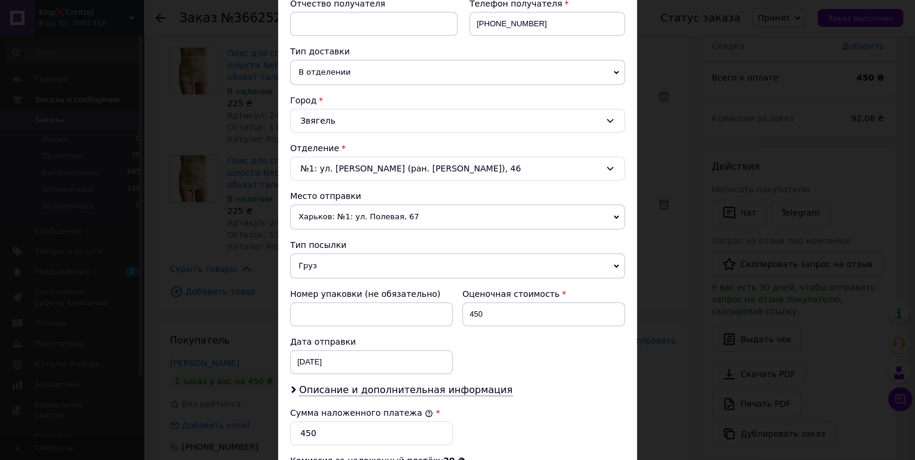
scroll to position [383, 0]
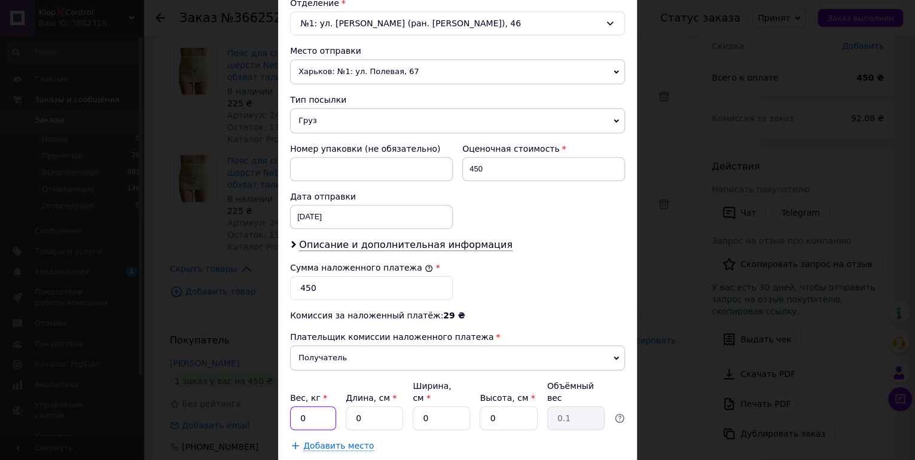
click at [321, 406] on input "0" at bounding box center [313, 418] width 46 height 24
type input "0.232"
type input "29"
type input "25"
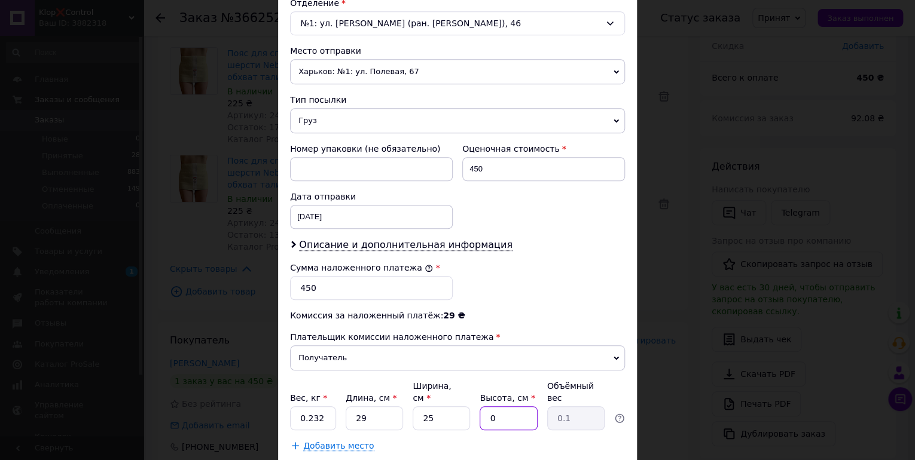
type input "3"
type input "0.54"
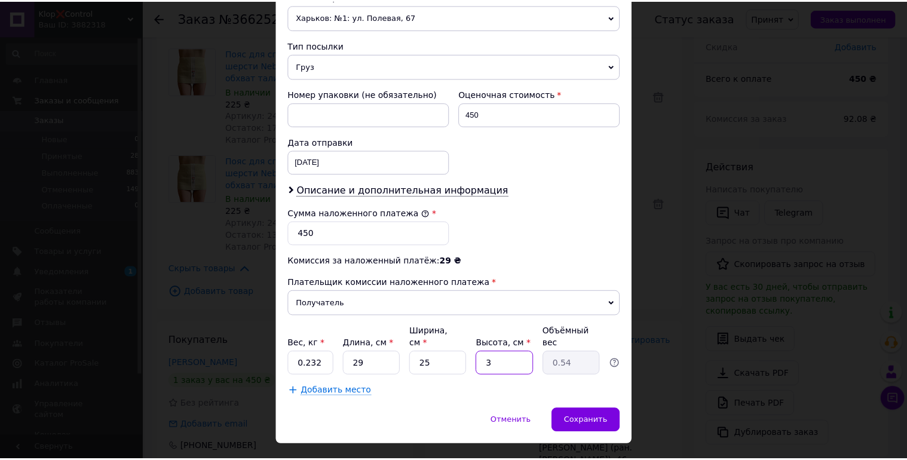
scroll to position [448, 0]
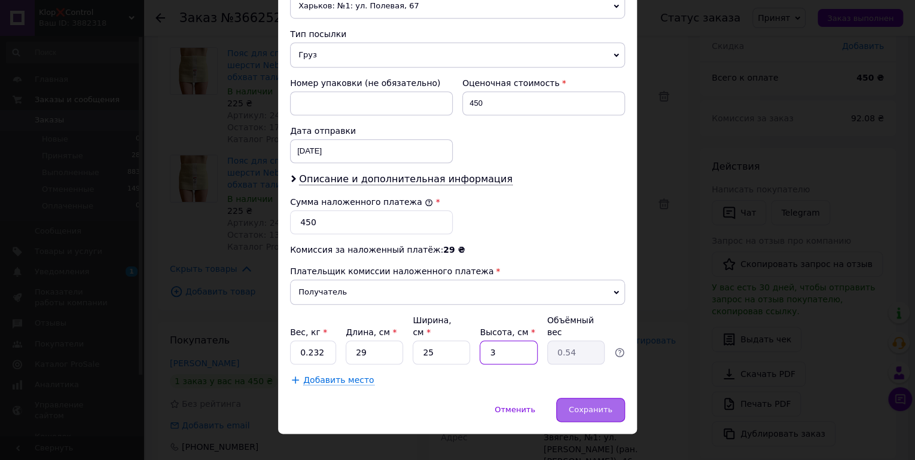
type input "3"
click at [590, 405] on span "Сохранить" at bounding box center [590, 409] width 44 height 9
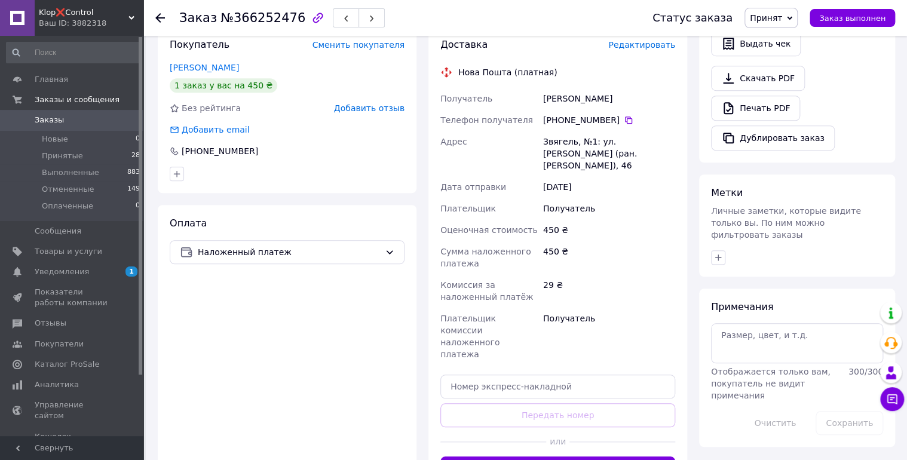
scroll to position [421, 0]
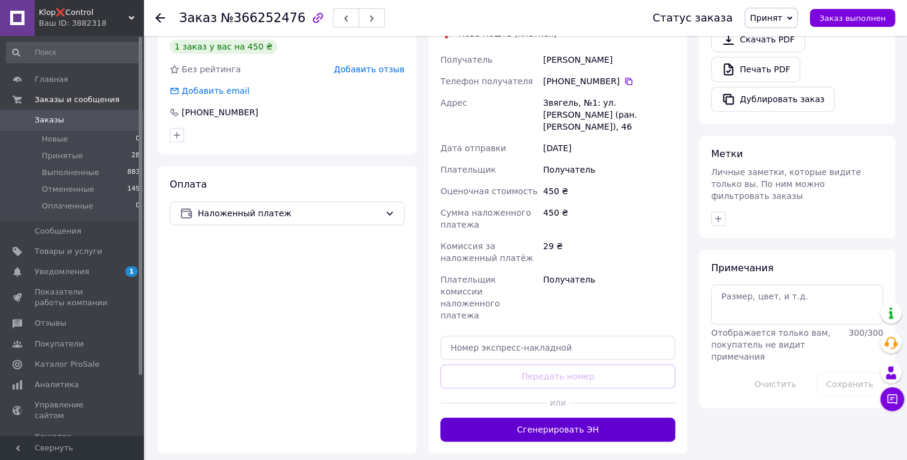
click at [585, 418] on button "Сгенерировать ЭН" at bounding box center [558, 430] width 235 height 24
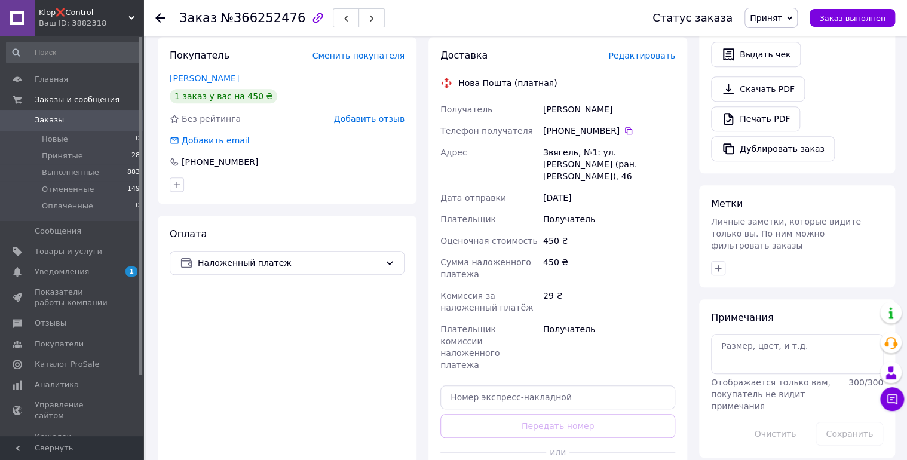
scroll to position [325, 0]
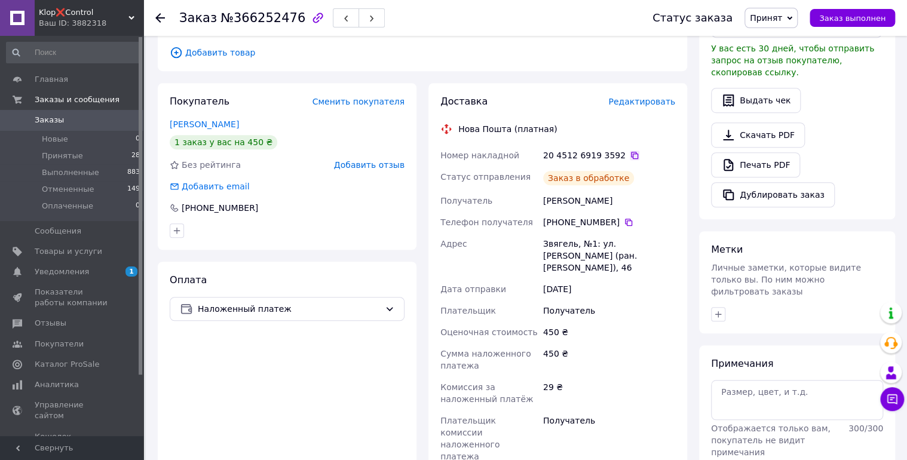
click at [631, 153] on icon at bounding box center [634, 155] width 7 height 7
click at [157, 17] on use at bounding box center [160, 18] width 10 height 10
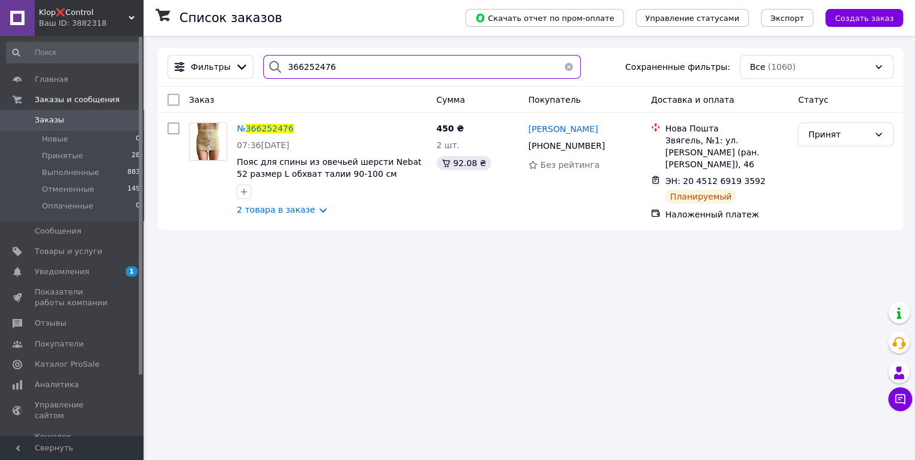
drag, startPoint x: 355, startPoint y: 78, endPoint x: 272, endPoint y: 69, distance: 83.5
click at [272, 69] on div "366252476" at bounding box center [421, 67] width 317 height 24
paste input "98301"
type input "366298301"
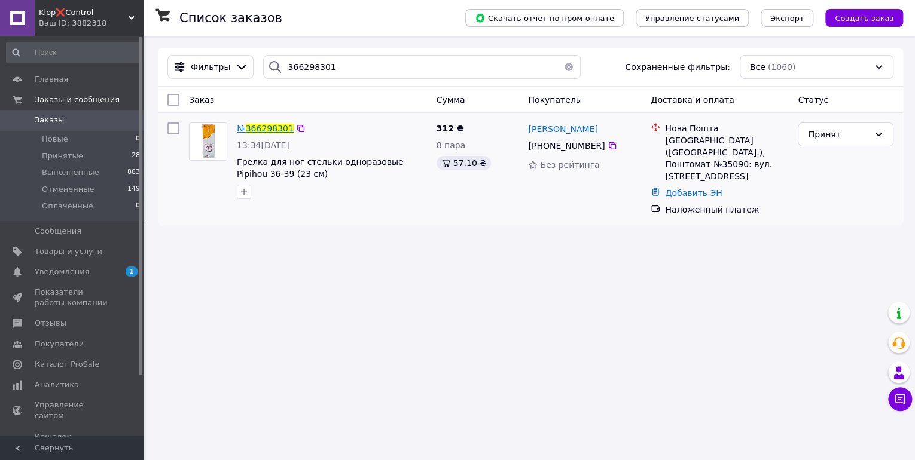
click at [264, 127] on span "366298301" at bounding box center [270, 129] width 48 height 10
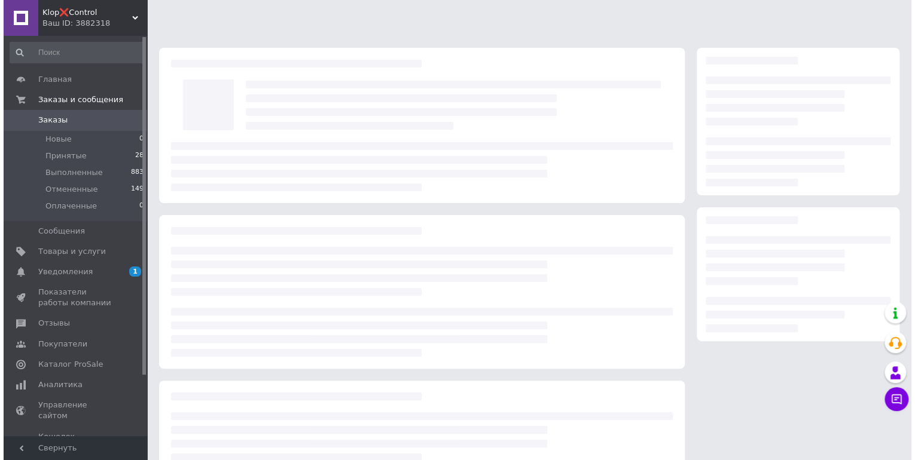
scroll to position [86, 0]
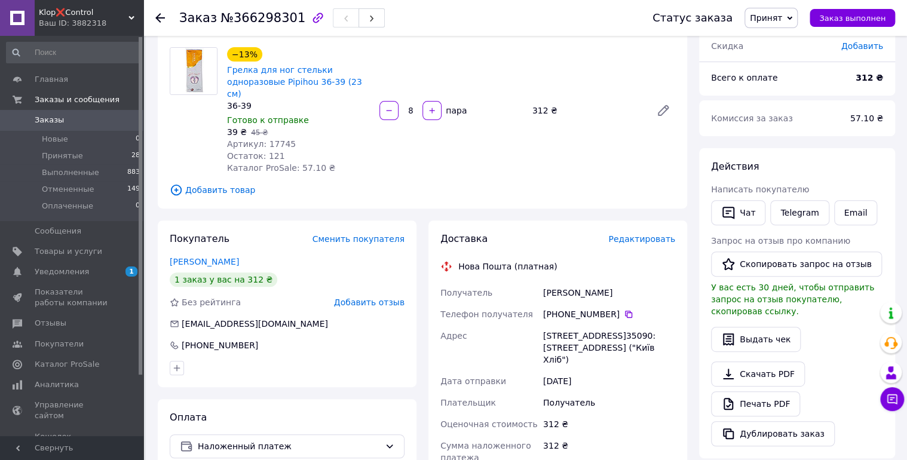
click at [643, 234] on span "Редактировать" at bounding box center [642, 239] width 67 height 10
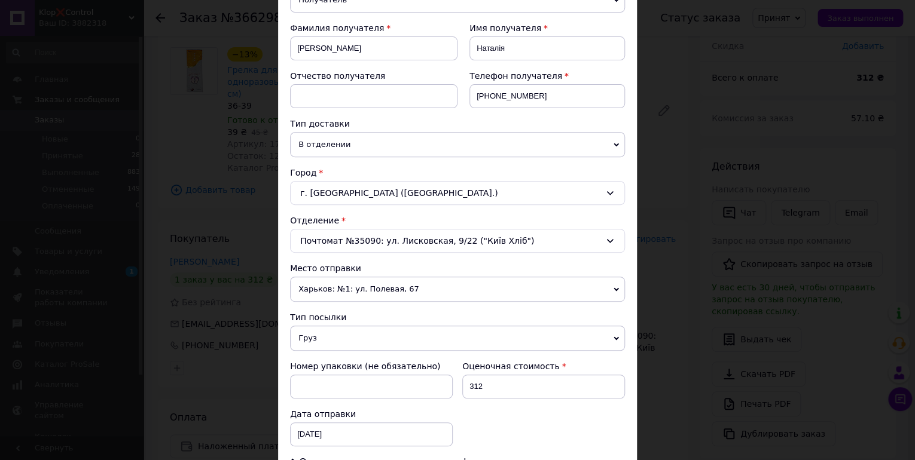
scroll to position [383, 0]
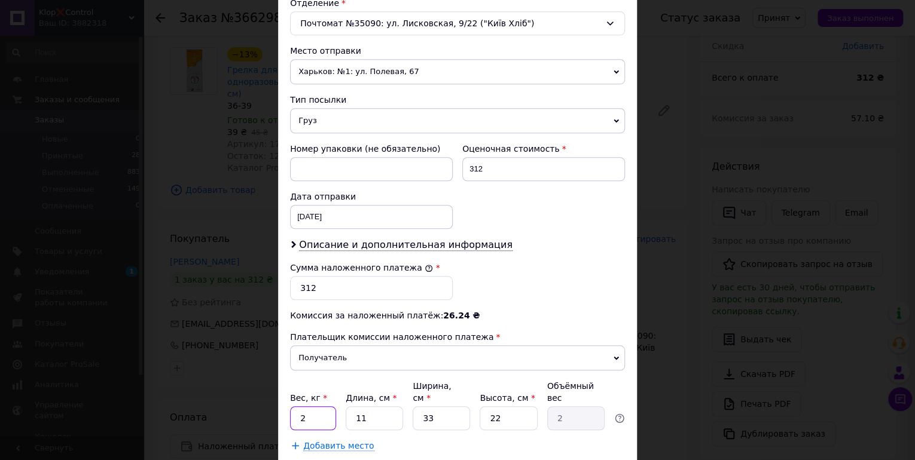
click at [320, 406] on input "2" at bounding box center [313, 418] width 46 height 24
type input "0.862"
type input "3"
type input "0.54"
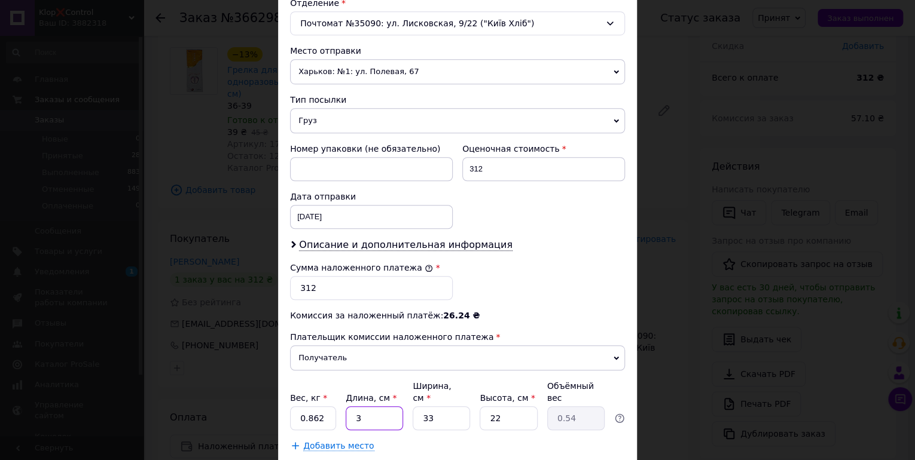
type input "34"
type input "6.17"
type input "34"
type input "2"
type input "0.37"
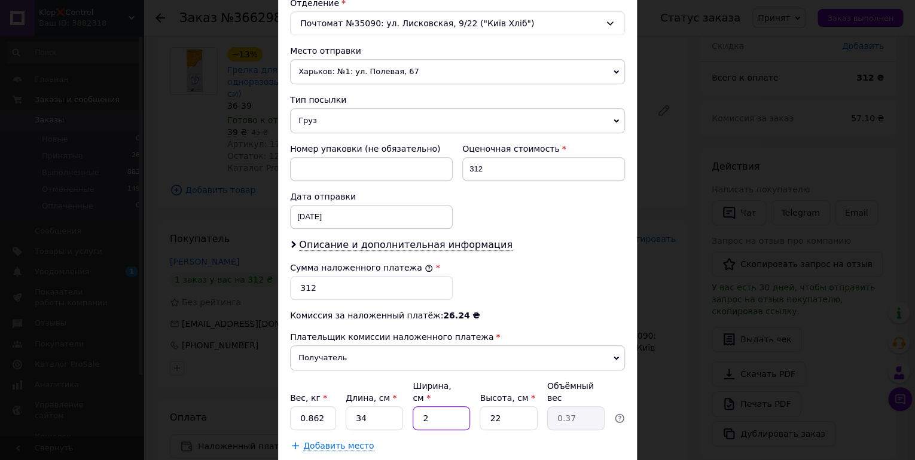
type input "24"
type input "4.49"
type input "24"
type input "5"
type input "1.02"
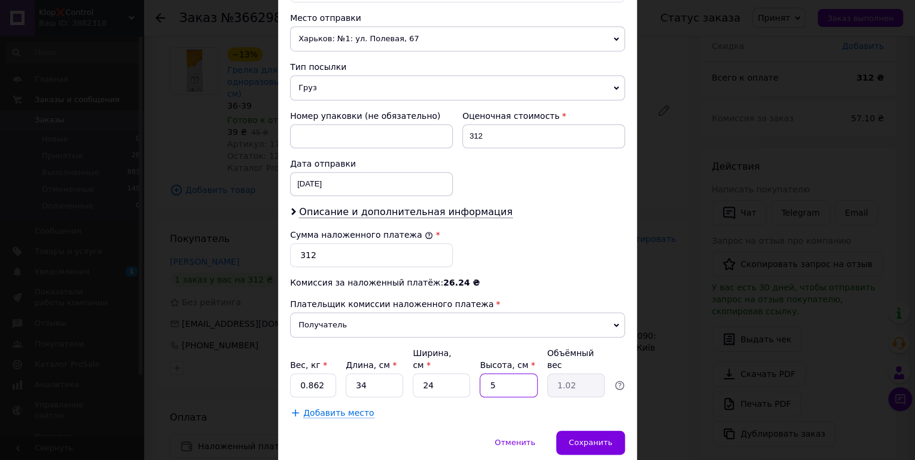
scroll to position [448, 0]
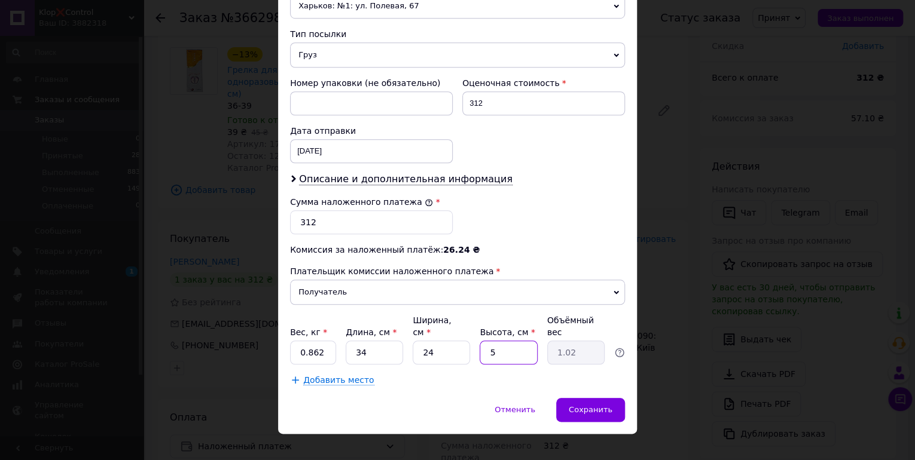
type input "5"
click at [489, 100] on input "312" at bounding box center [543, 103] width 163 height 24
type input "360"
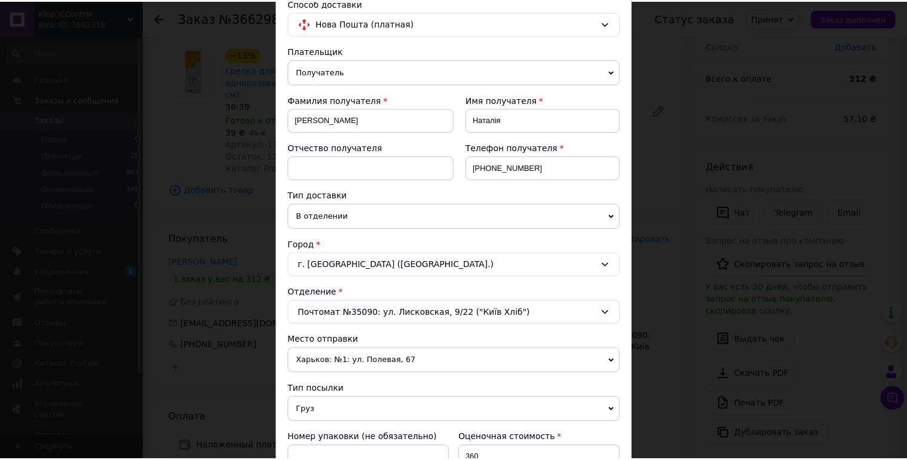
scroll to position [0, 0]
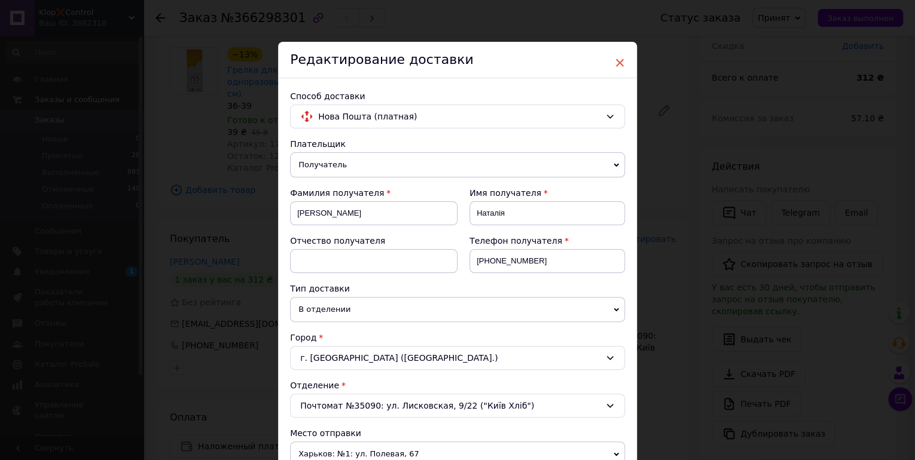
click at [619, 60] on span "×" at bounding box center [619, 63] width 11 height 20
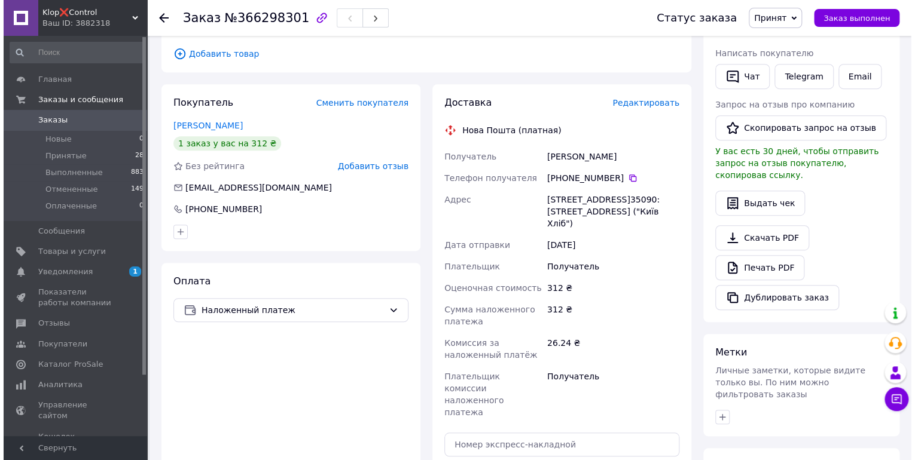
scroll to position [277, 0]
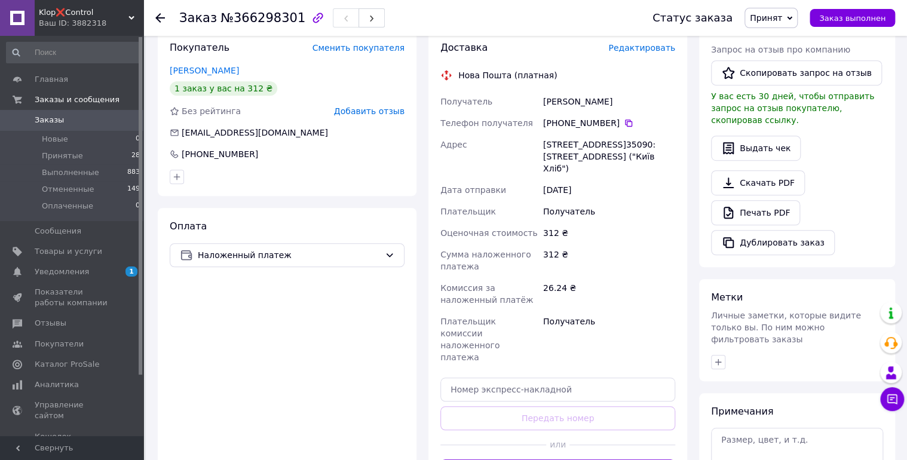
click at [650, 43] on span "Редактировать" at bounding box center [642, 48] width 67 height 10
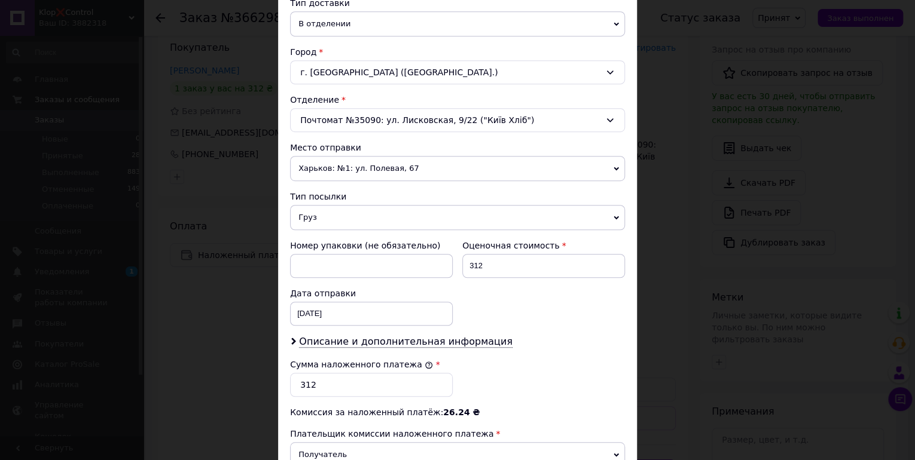
scroll to position [383, 0]
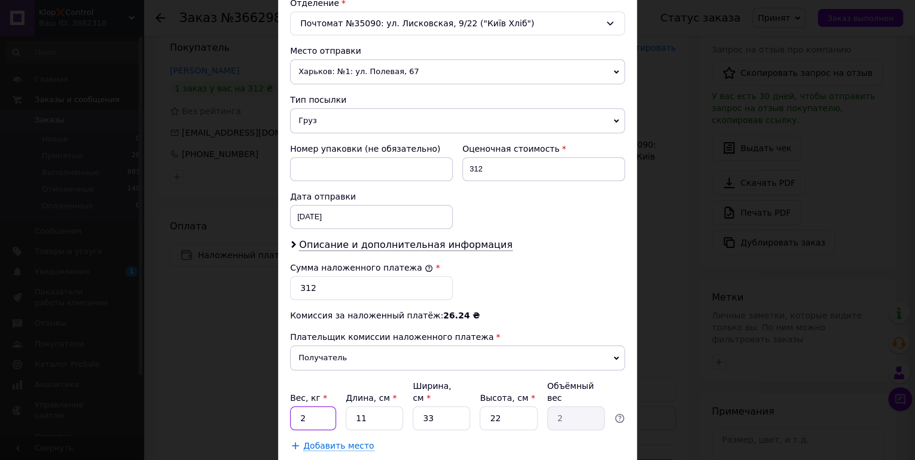
click at [314, 406] on input "2" at bounding box center [313, 418] width 46 height 24
type input "0.862"
type input "3"
type input "0.54"
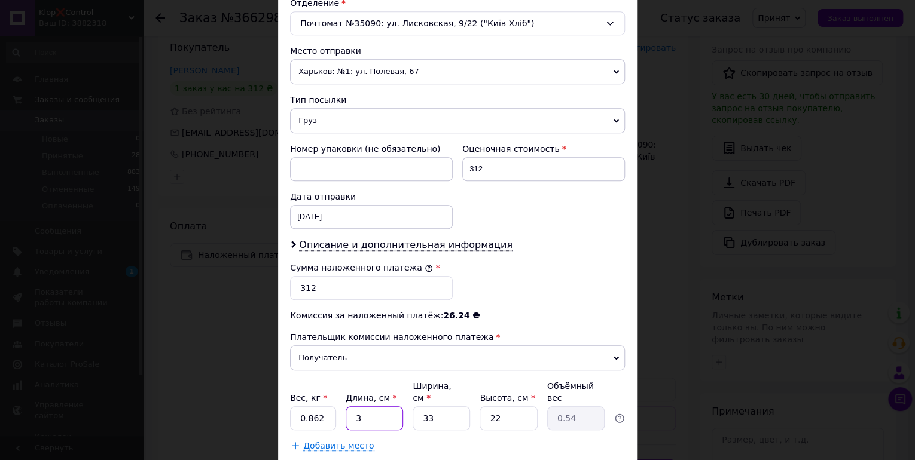
type input "34"
type input "6.17"
type input "34"
type input "2"
type input "0.37"
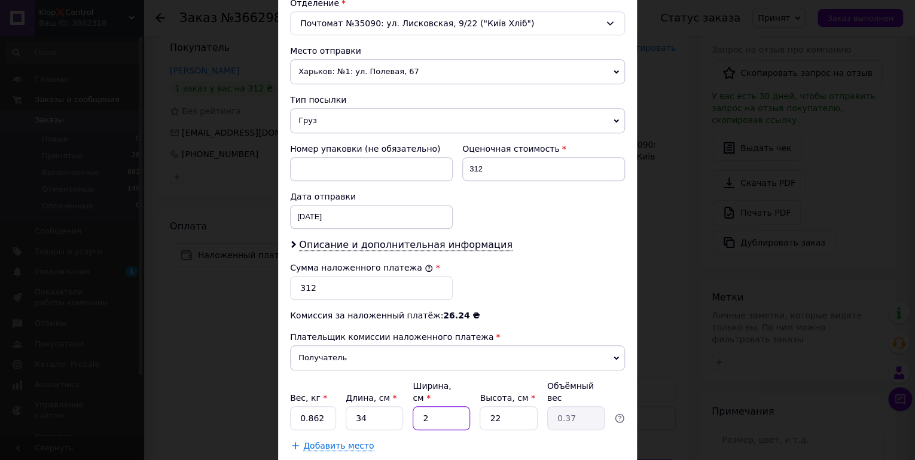
type input "24"
type input "4.49"
type input "24"
type input "5"
type input "1.02"
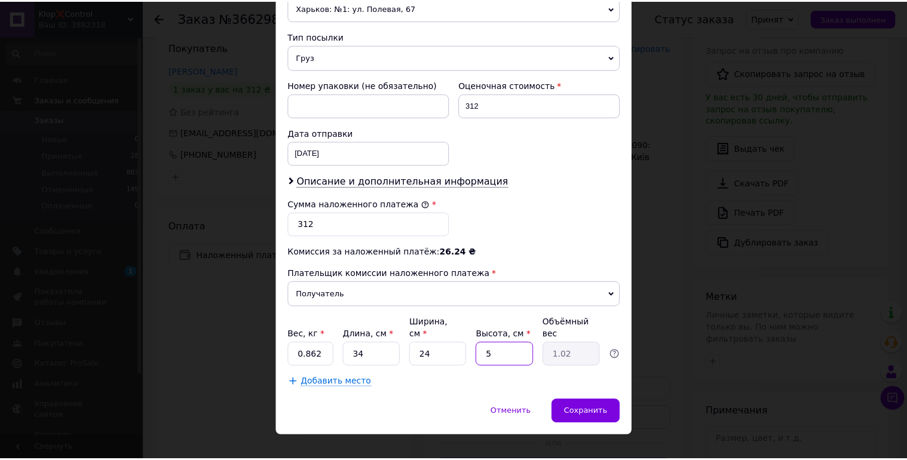
scroll to position [448, 0]
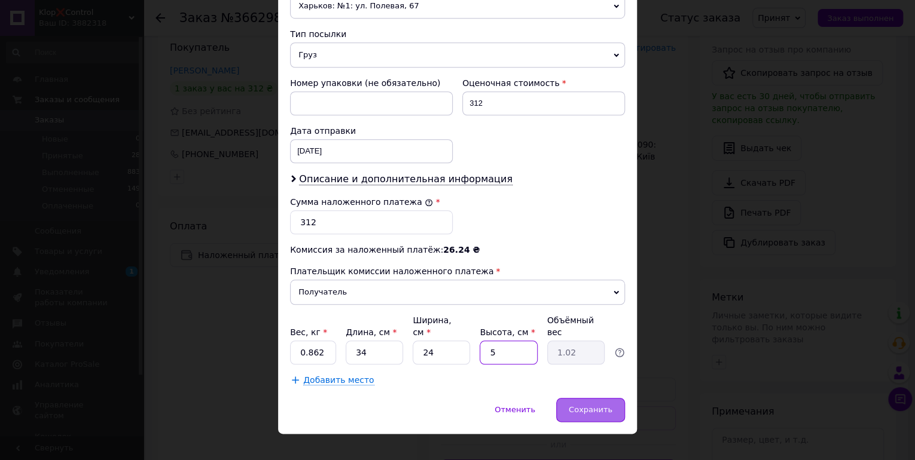
type input "5"
click at [589, 405] on span "Сохранить" at bounding box center [590, 409] width 44 height 9
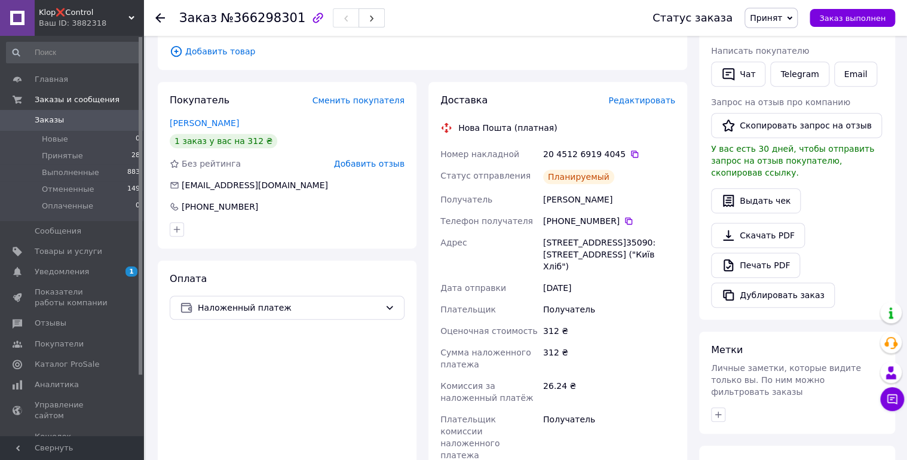
scroll to position [134, 0]
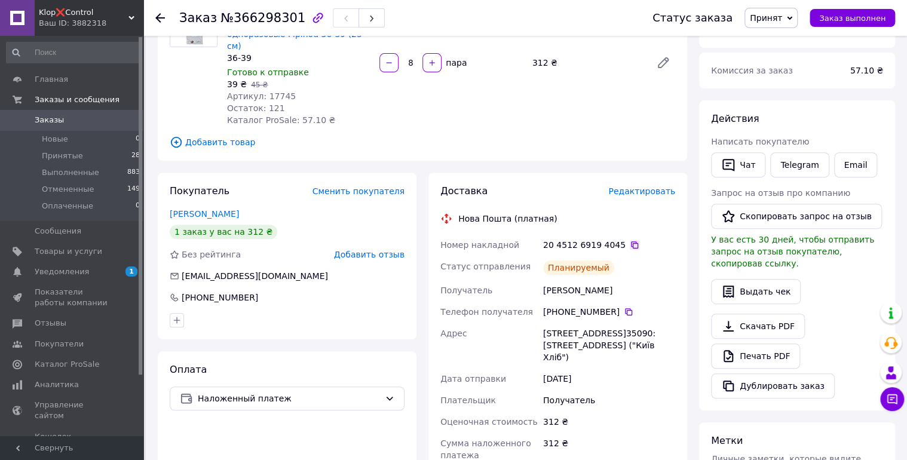
click at [630, 240] on icon at bounding box center [635, 245] width 10 height 10
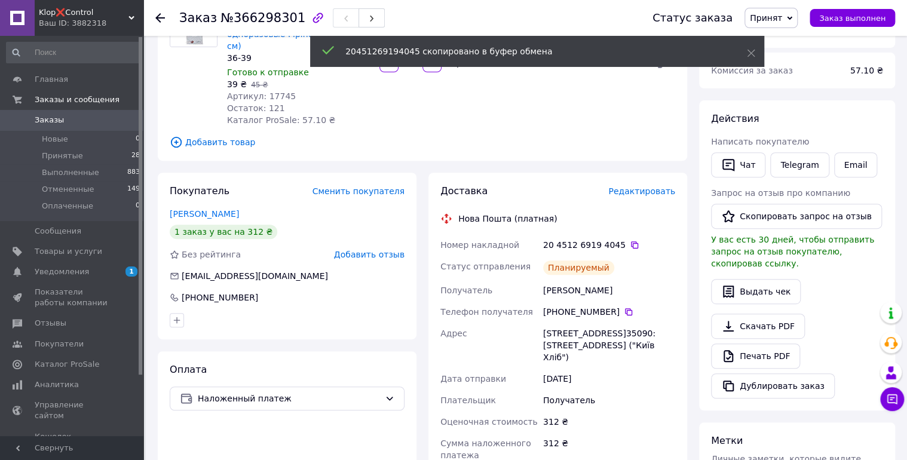
click at [164, 19] on icon at bounding box center [160, 18] width 10 height 10
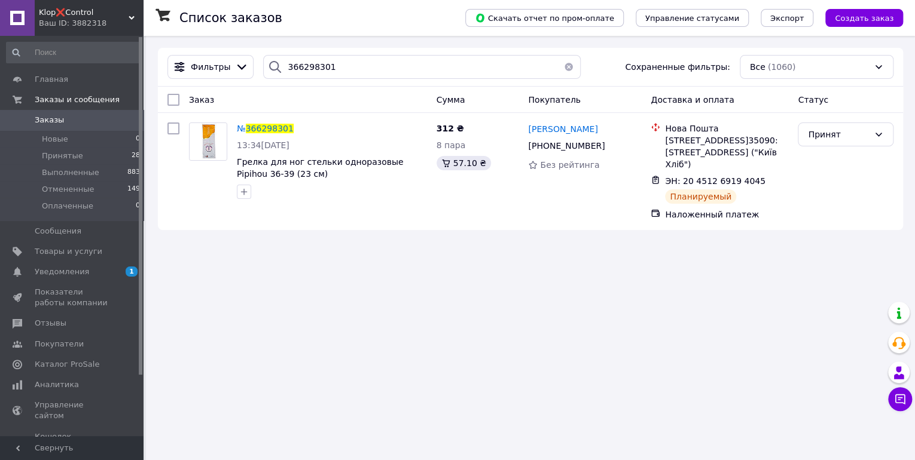
drag, startPoint x: 74, startPoint y: 11, endPoint x: 61, endPoint y: 38, distance: 29.7
click at [74, 11] on span "Klop❌Control" at bounding box center [84, 12] width 90 height 11
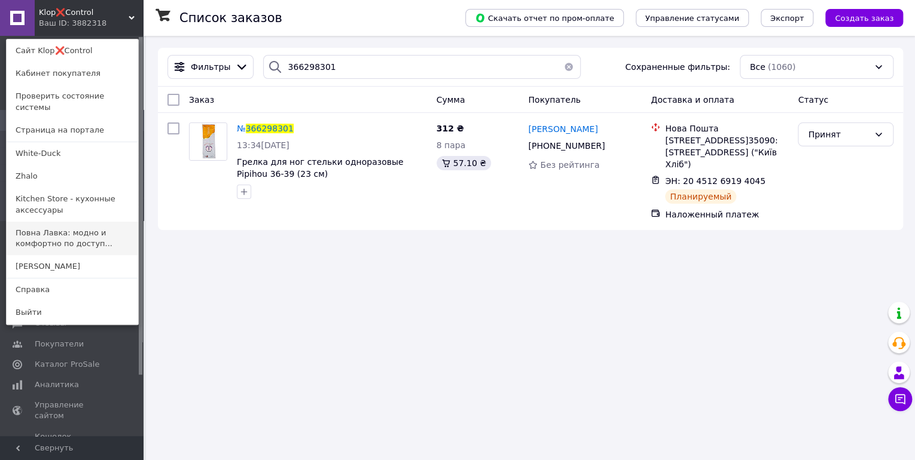
click at [37, 227] on link "Повна Лавка: модно и комфортно по доступ..." at bounding box center [73, 238] width 132 height 33
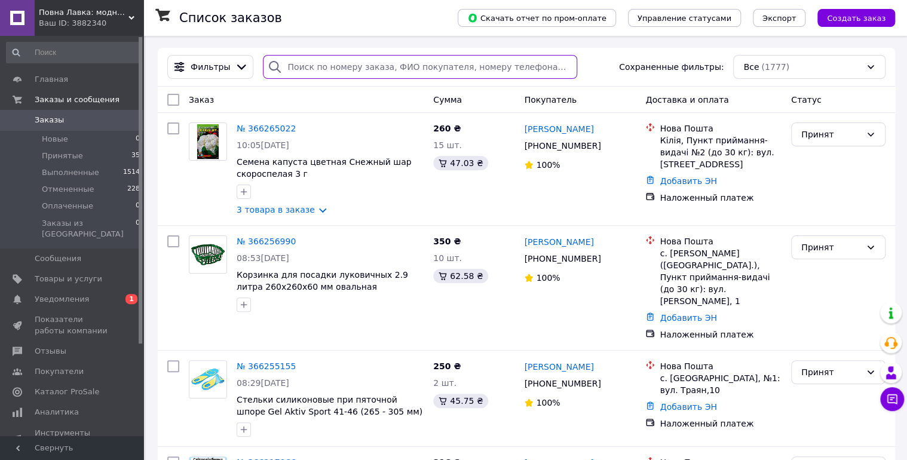
click at [332, 66] on input "search" at bounding box center [420, 67] width 314 height 24
paste input "366198867"
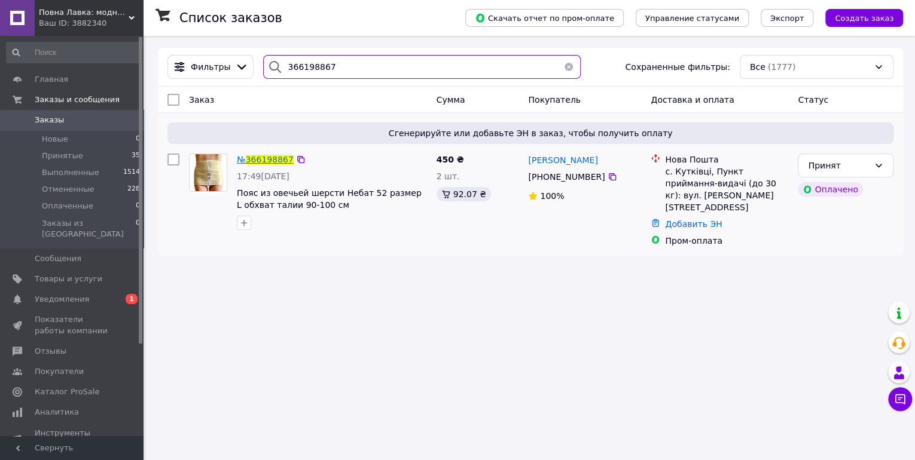
type input "366198867"
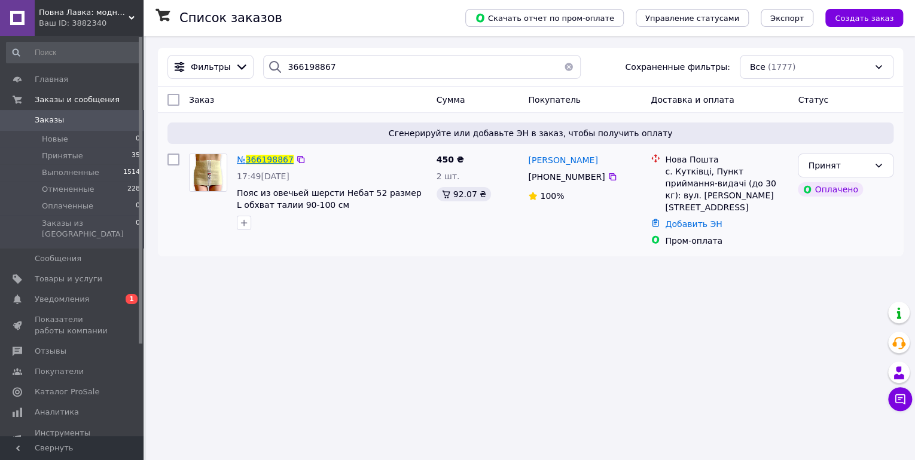
click at [264, 163] on span "366198867" at bounding box center [270, 160] width 48 height 10
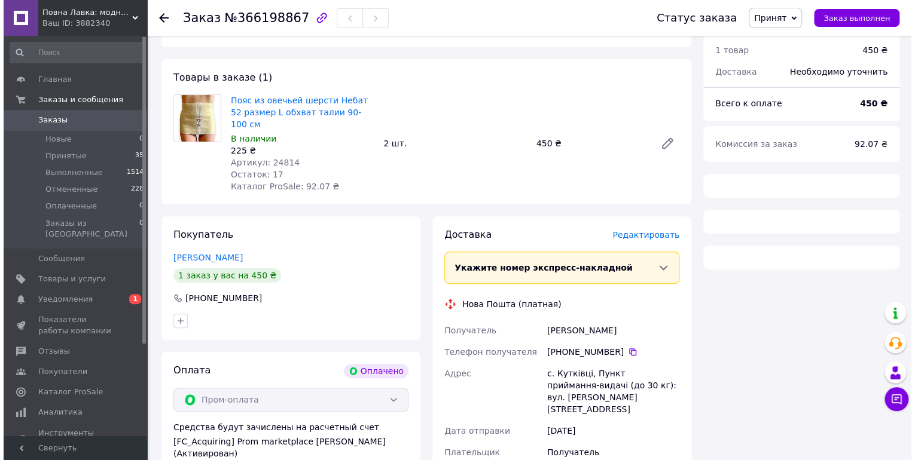
scroll to position [86, 0]
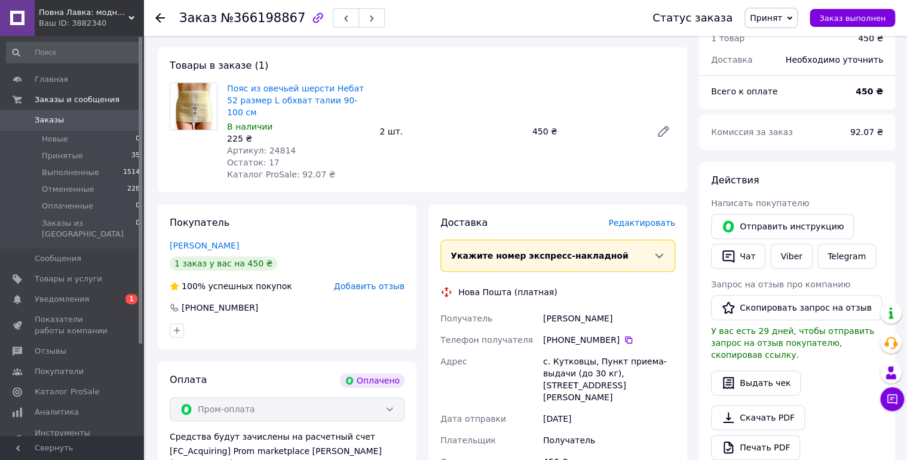
click at [645, 218] on span "Редактировать" at bounding box center [642, 223] width 67 height 10
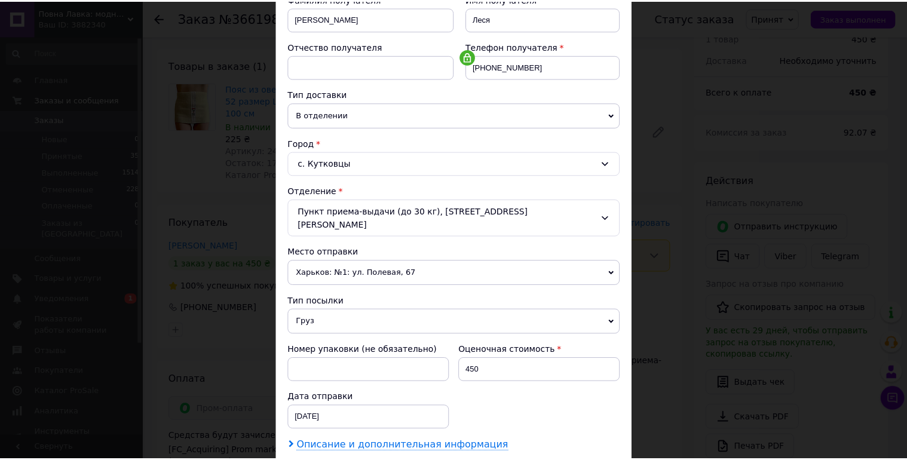
scroll to position [330, 0]
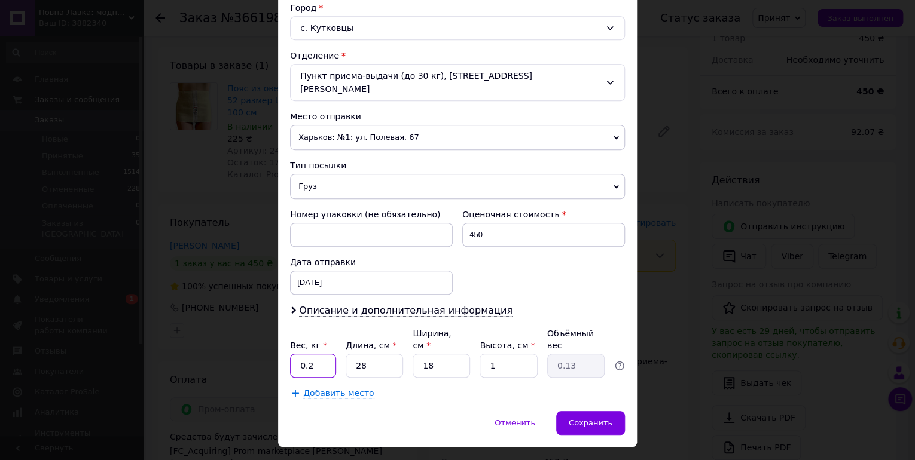
click at [304, 354] on input "0.2" at bounding box center [313, 366] width 46 height 24
type input "0.25"
type input "3"
type input "0.1"
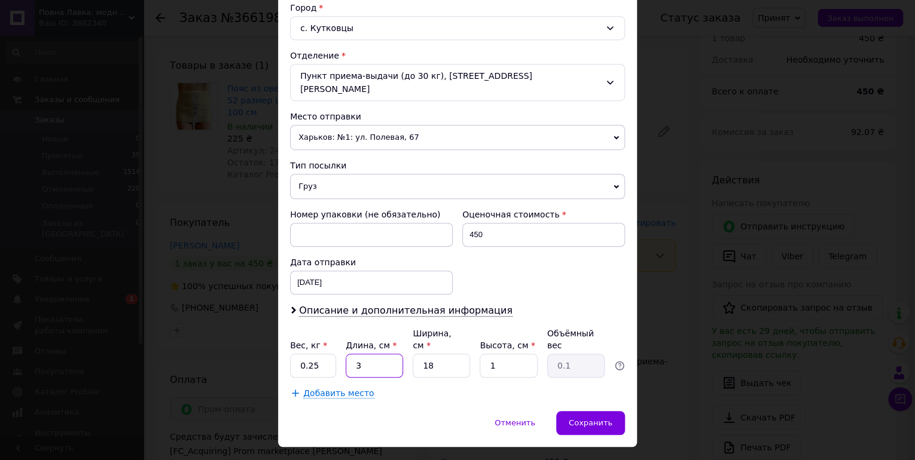
type input "32"
type input "0.14"
type input "32"
type input "2"
type input "0.1"
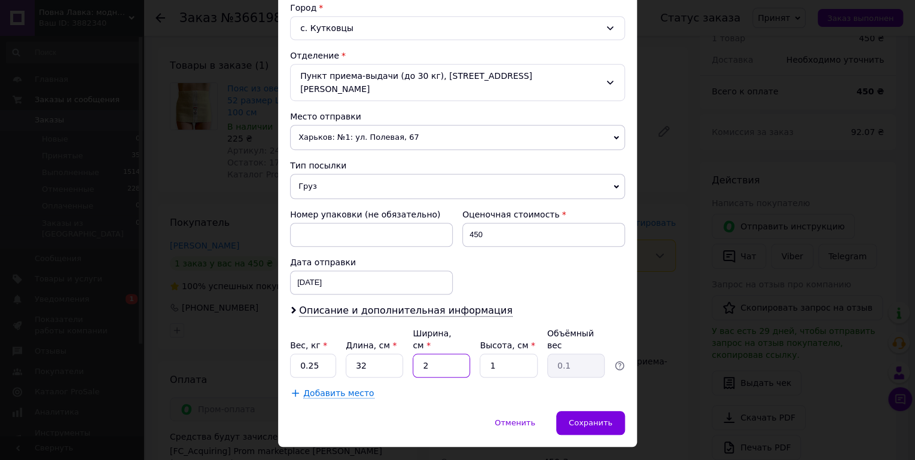
type input "25"
type input "0.2"
type input "25"
type input "4"
type input "0.8"
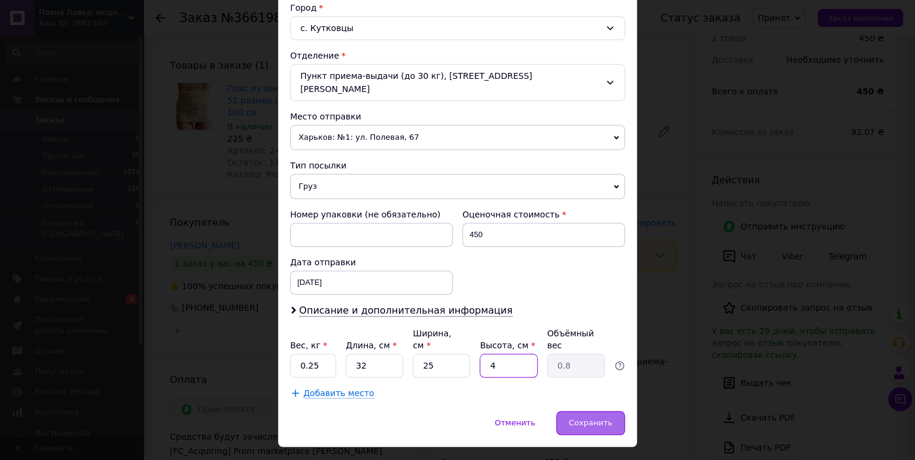
type input "4"
click at [586, 411] on div "Сохранить" at bounding box center [590, 423] width 69 height 24
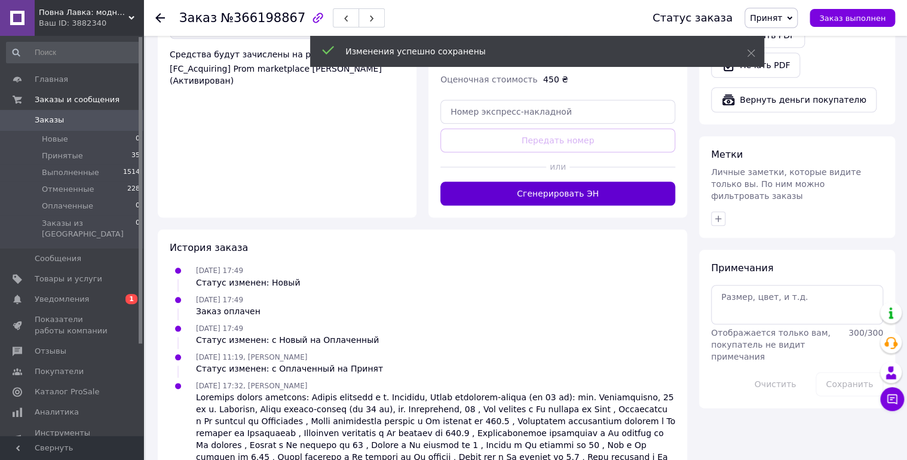
click at [539, 182] on button "Сгенерировать ЭН" at bounding box center [558, 194] width 235 height 24
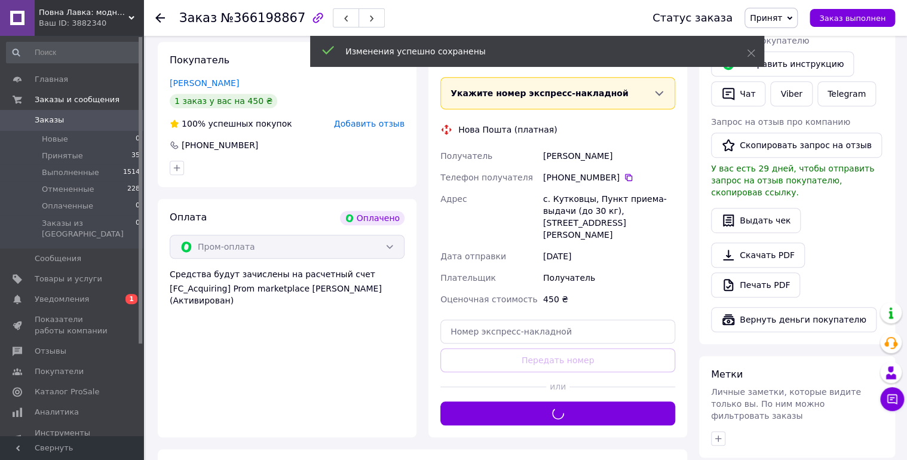
scroll to position [230, 0]
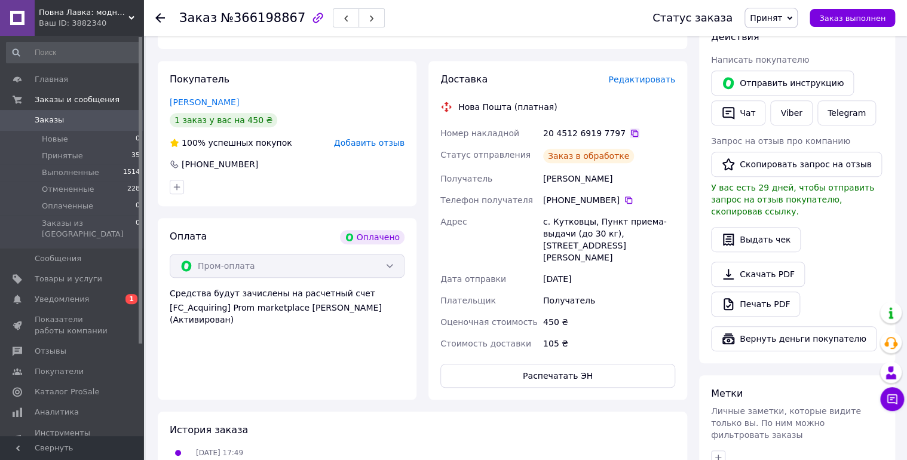
click at [630, 129] on icon at bounding box center [635, 134] width 10 height 10
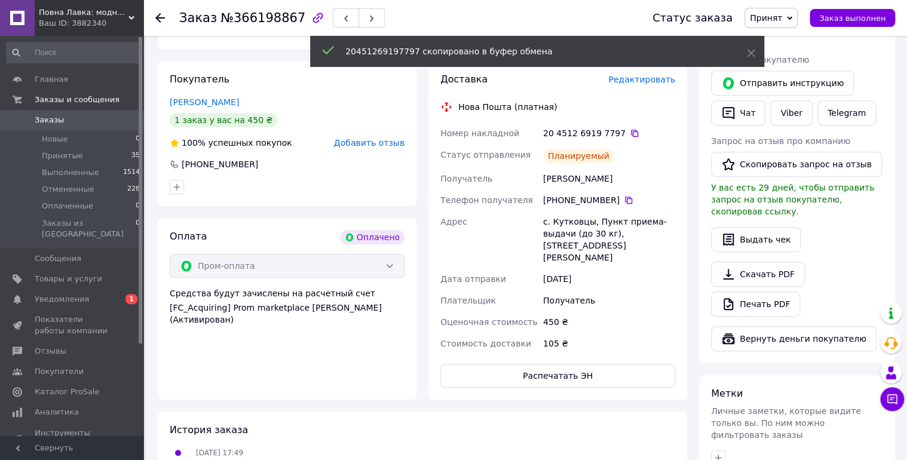
drag, startPoint x: 159, startPoint y: 13, endPoint x: 158, endPoint y: 41, distance: 28.1
click at [159, 13] on icon at bounding box center [160, 18] width 10 height 10
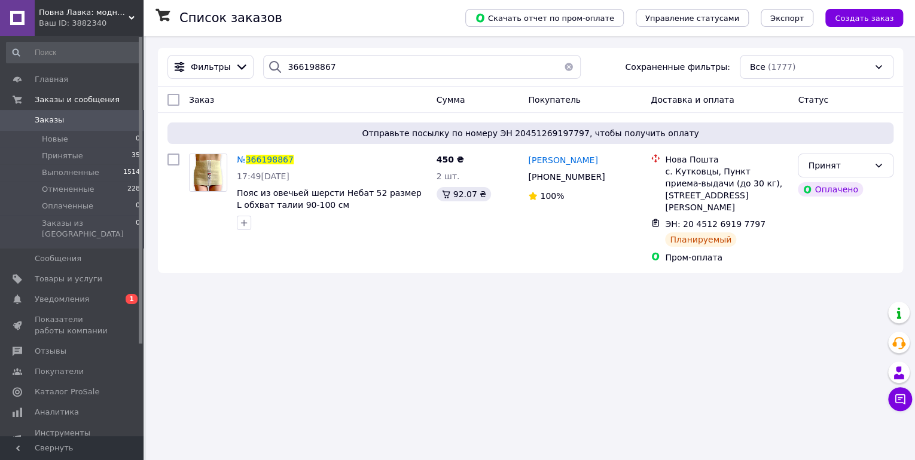
click at [84, 22] on div "Ваш ID: 3882340" at bounding box center [91, 23] width 105 height 11
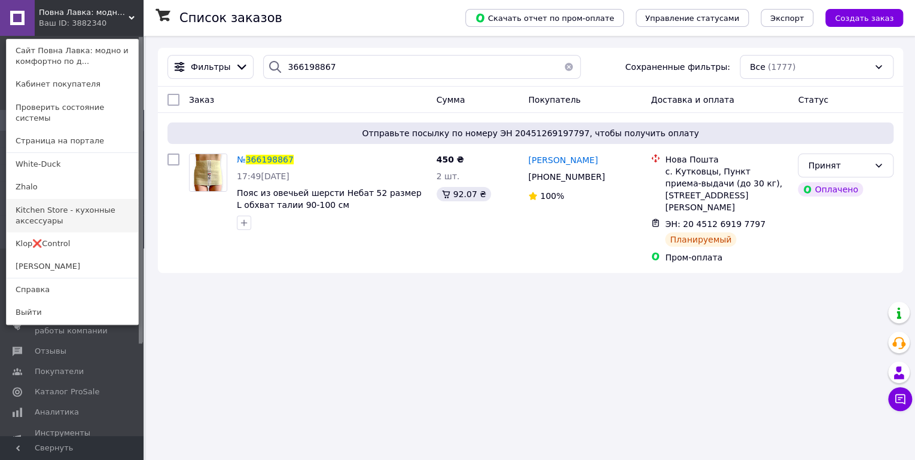
click at [39, 200] on link "Kitchen Store - кухонные аксессуары" at bounding box center [73, 215] width 132 height 33
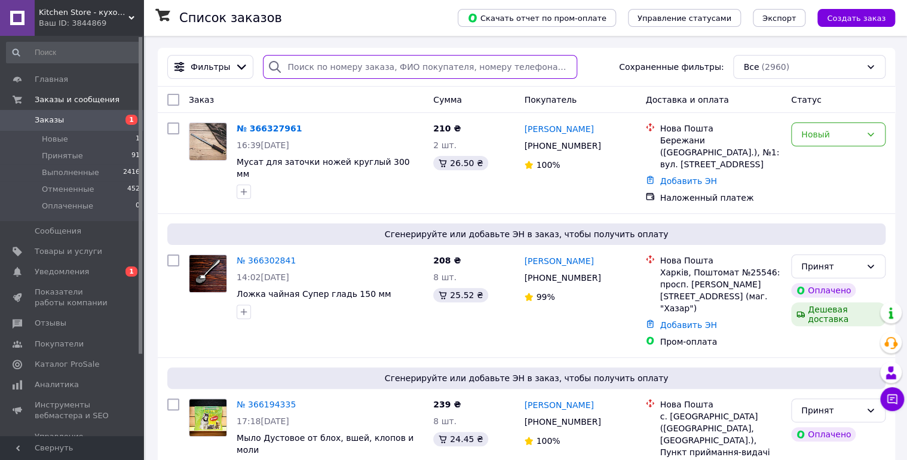
click at [330, 65] on input "search" at bounding box center [420, 67] width 314 height 24
paste input "366194335"
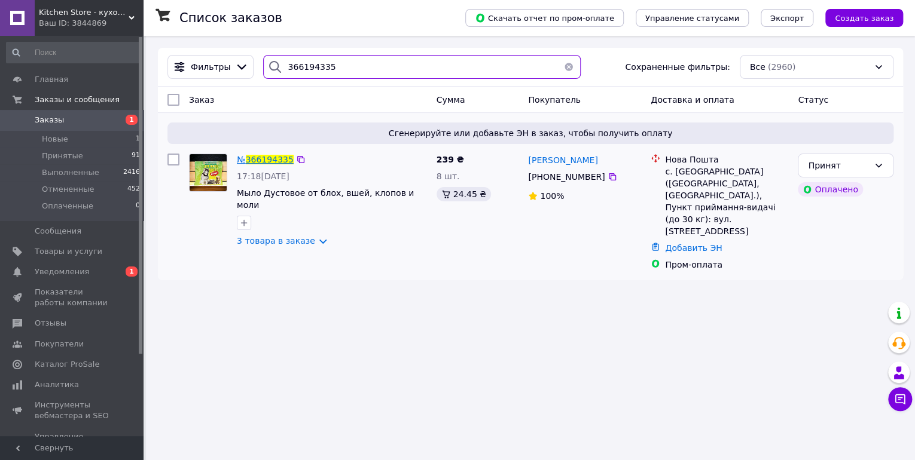
type input "366194335"
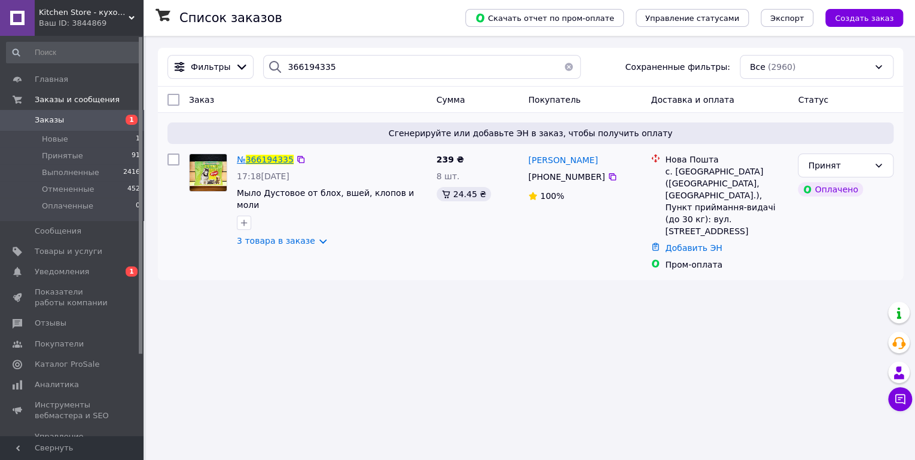
click at [255, 163] on span "366194335" at bounding box center [270, 160] width 48 height 10
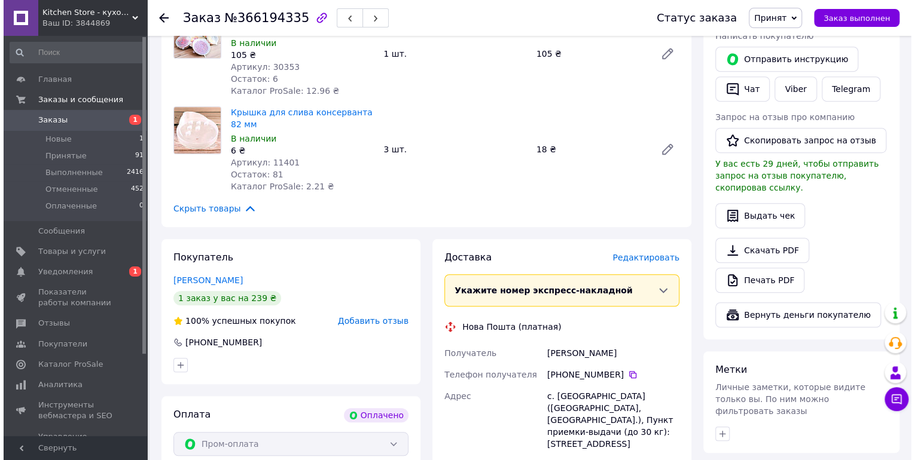
scroll to position [277, 0]
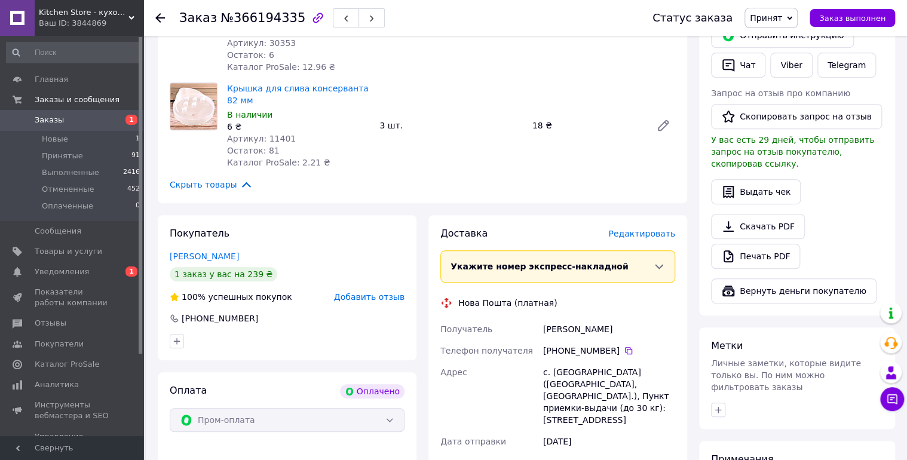
click at [655, 237] on span "Редактировать" at bounding box center [642, 234] width 67 height 10
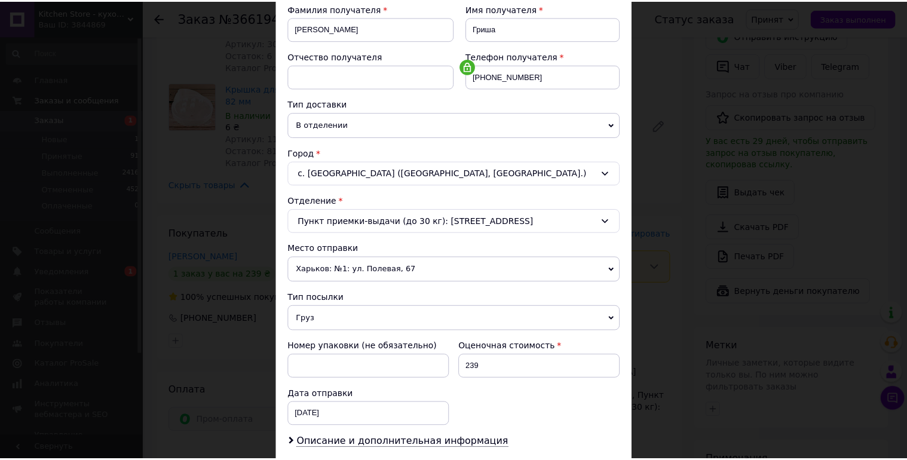
scroll to position [330, 0]
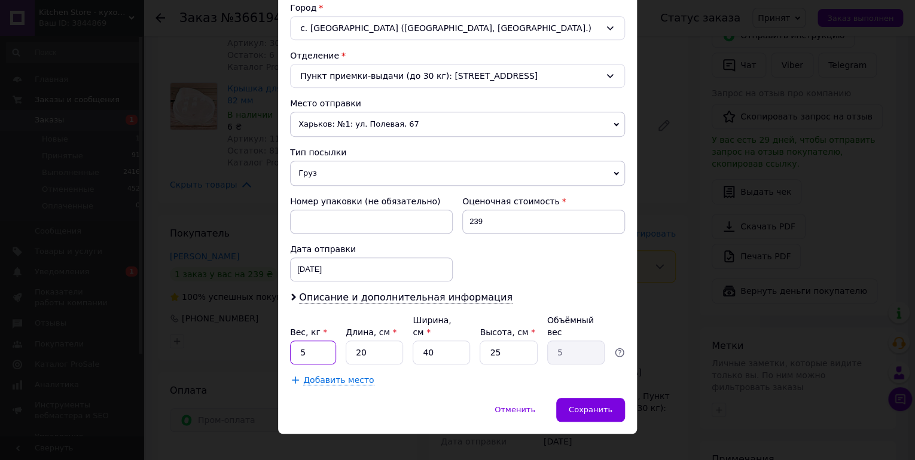
click at [311, 341] on input "5" at bounding box center [313, 353] width 46 height 24
type input "0.345"
type input "2"
type input "0.5"
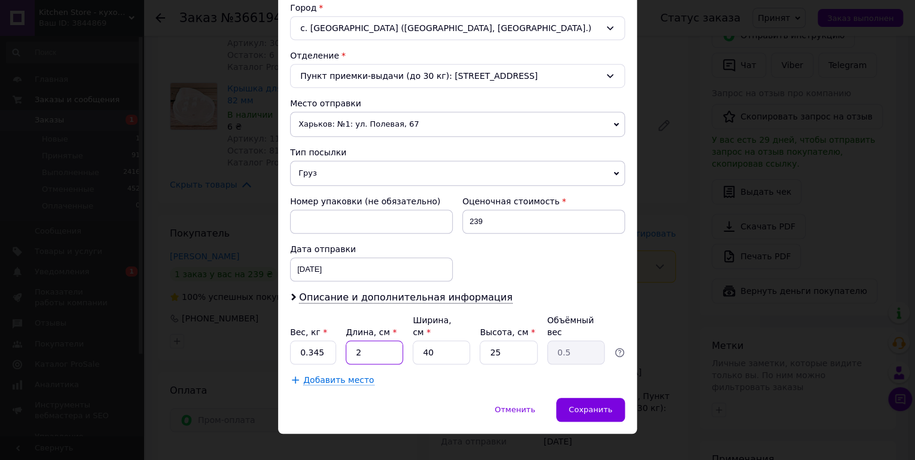
type input "24"
type input "6"
type input "24"
type input "1"
type input "0.15"
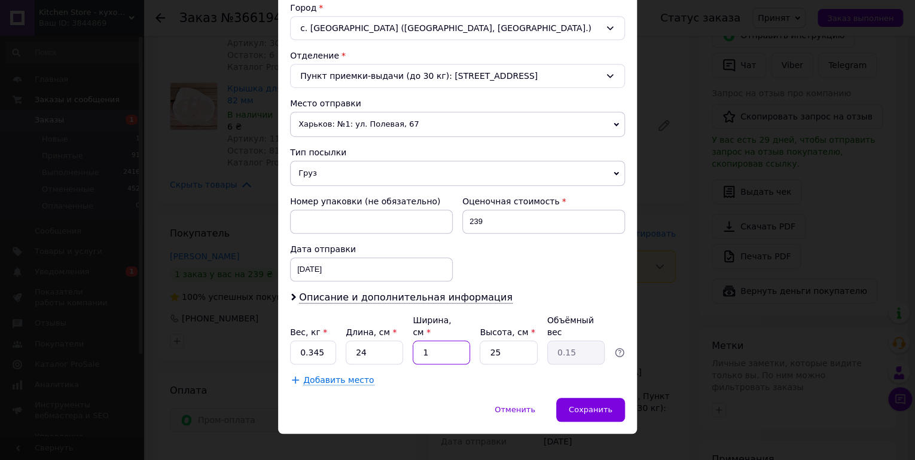
type input "17"
type input "2.55"
type input "17"
type input "5"
type input "0.51"
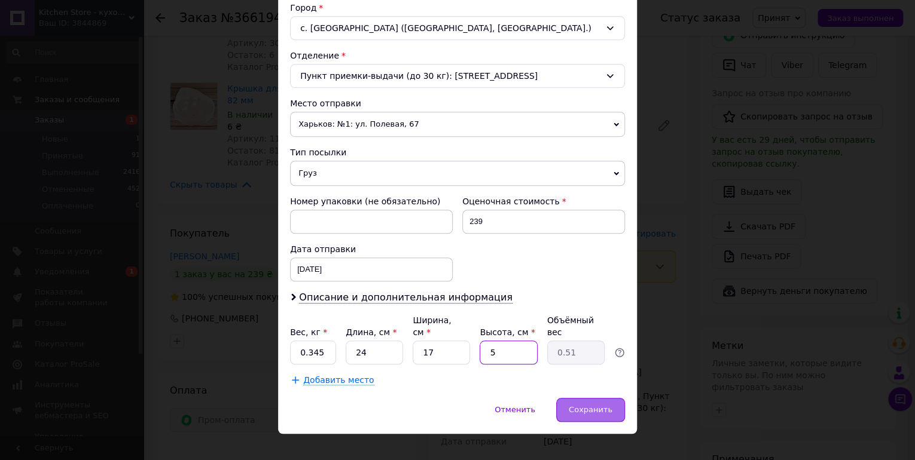
type input "5"
click at [598, 405] on span "Сохранить" at bounding box center [590, 409] width 44 height 9
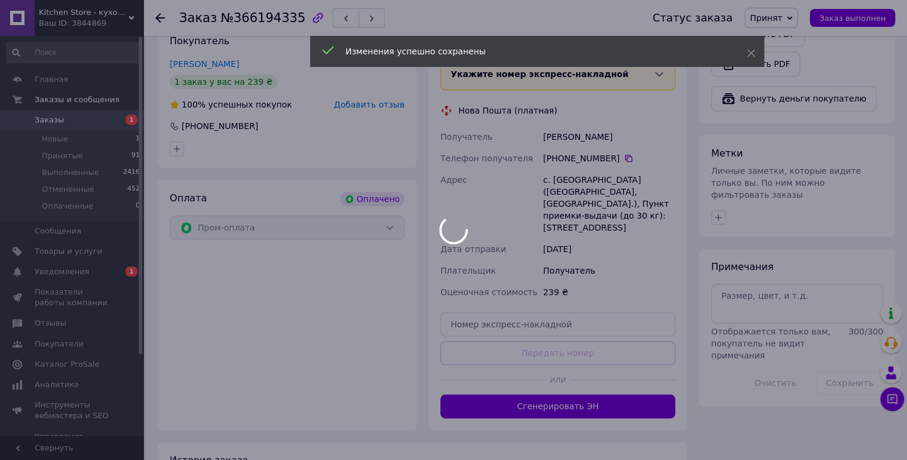
scroll to position [516, 0]
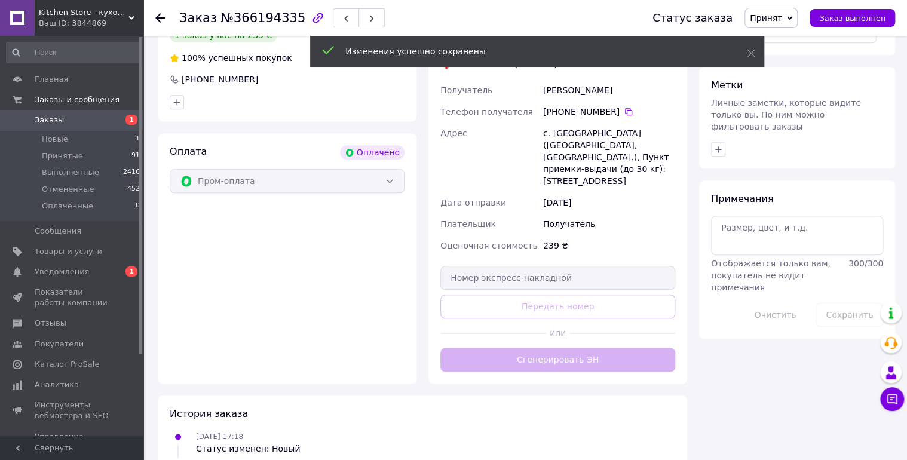
click at [532, 348] on button "Сгенерировать ЭН" at bounding box center [558, 360] width 235 height 24
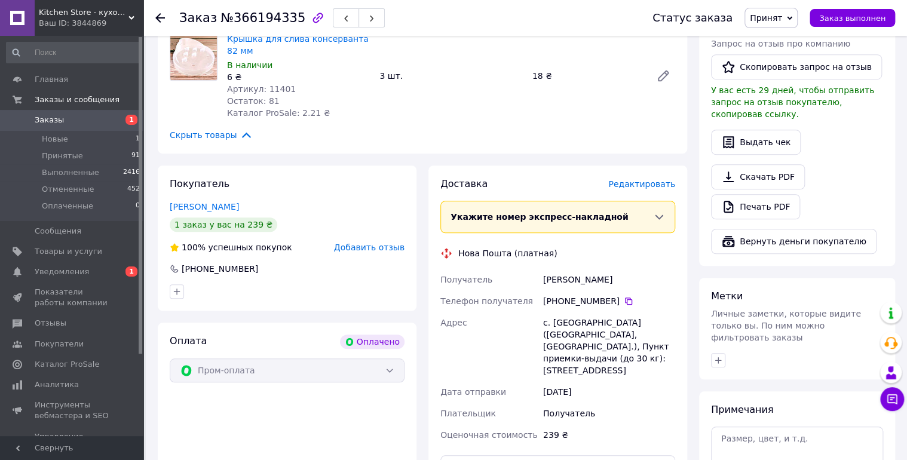
scroll to position [325, 0]
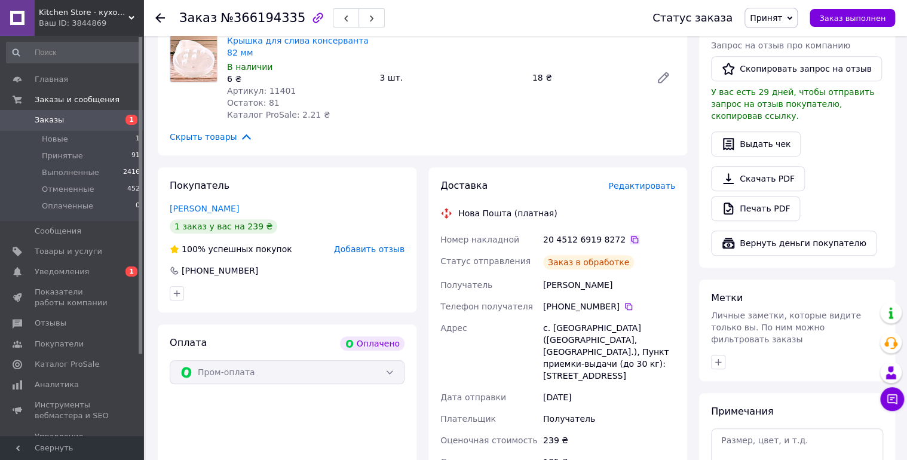
click at [630, 239] on icon at bounding box center [635, 240] width 10 height 10
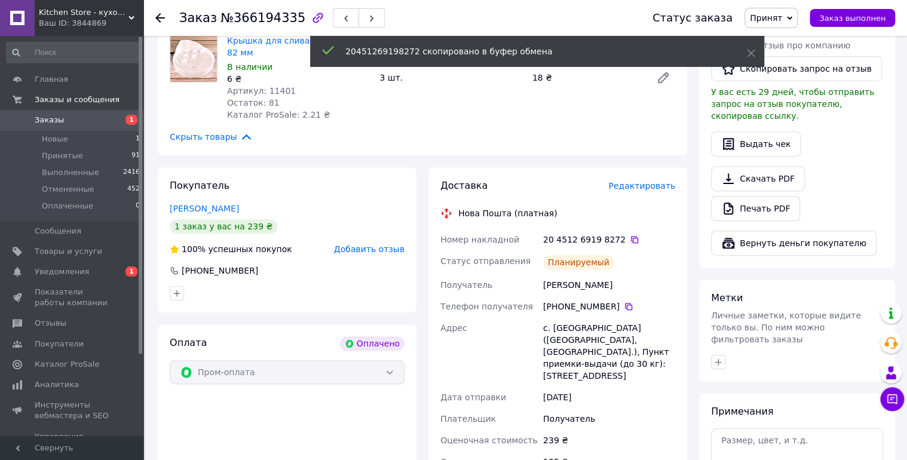
click at [81, 121] on span "Заказы" at bounding box center [73, 120] width 76 height 11
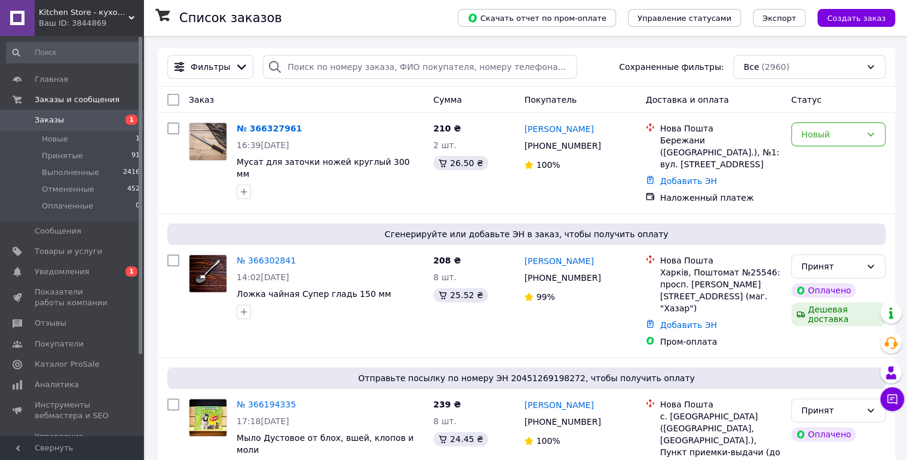
click at [91, 13] on span "Kitchen Store - кухонные аксессуары" at bounding box center [84, 12] width 90 height 11
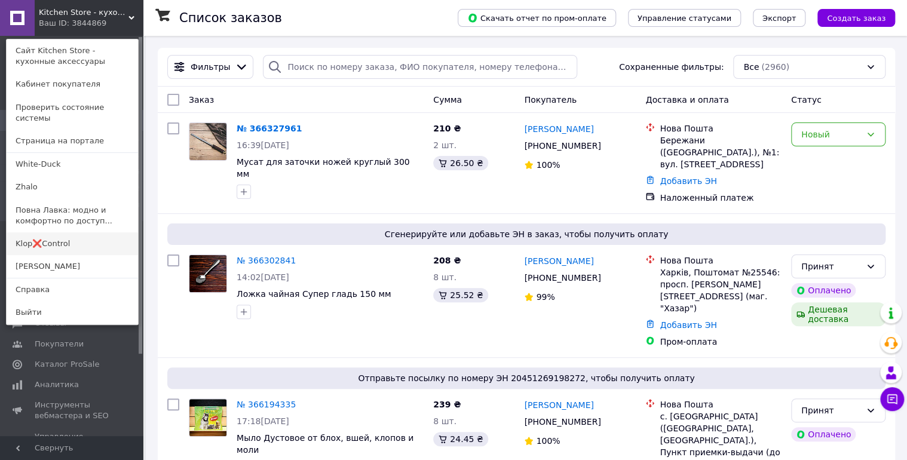
click at [48, 233] on link "Klop❌Control" at bounding box center [73, 244] width 132 height 23
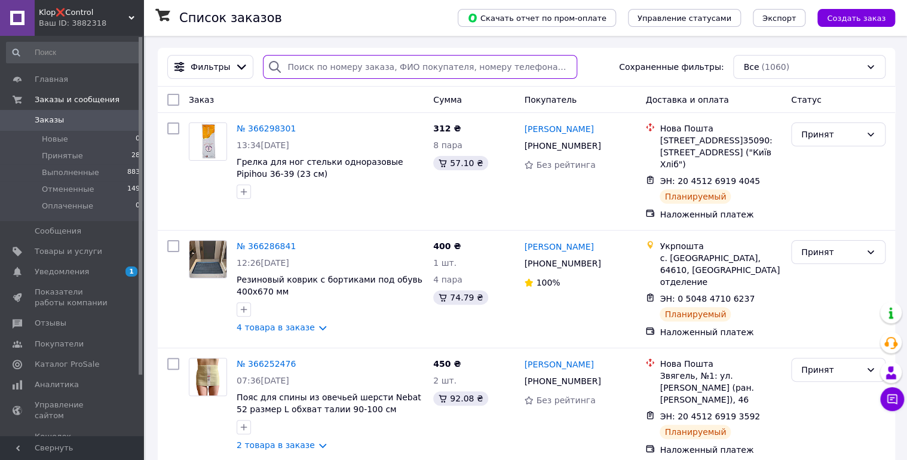
click at [311, 74] on input "search" at bounding box center [420, 67] width 314 height 24
paste input "366237460"
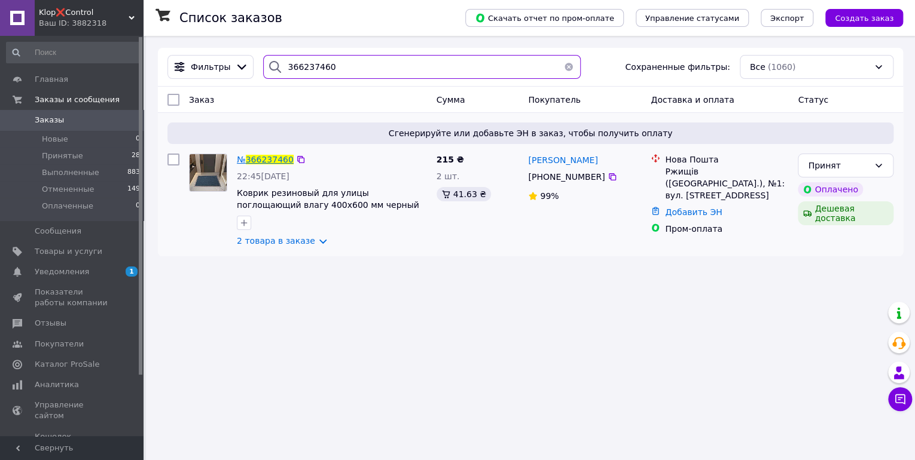
type input "366237460"
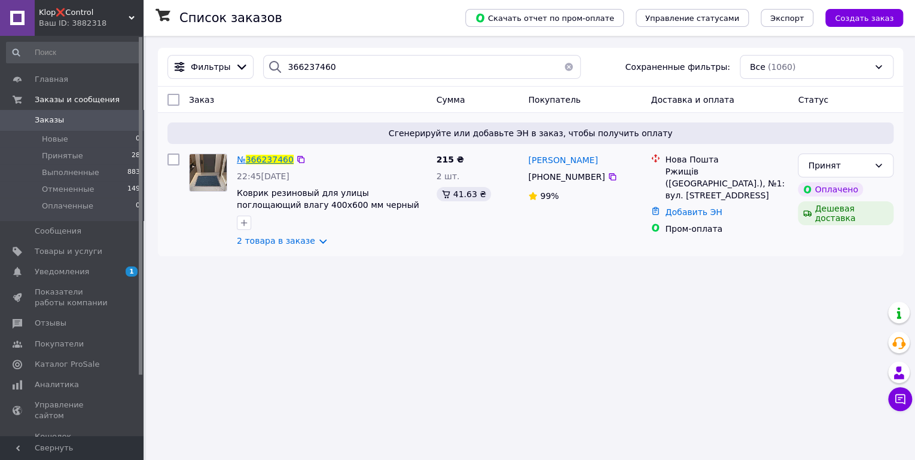
click at [266, 161] on span "366237460" at bounding box center [270, 160] width 48 height 10
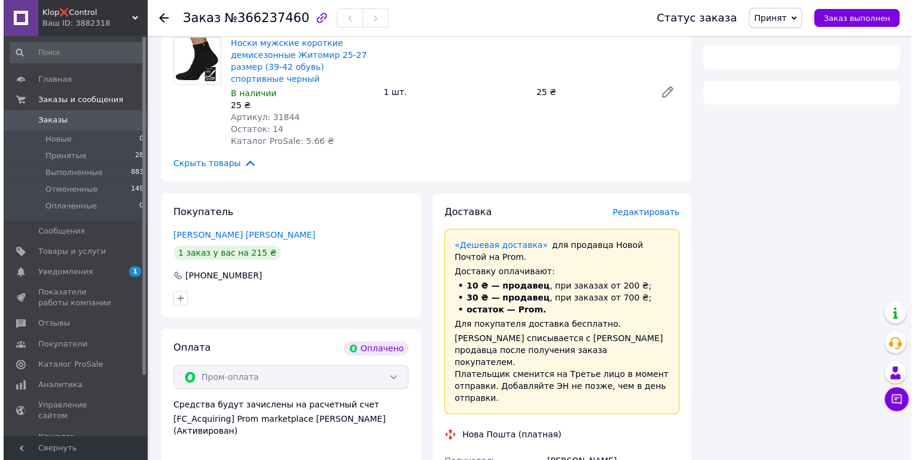
scroll to position [277, 0]
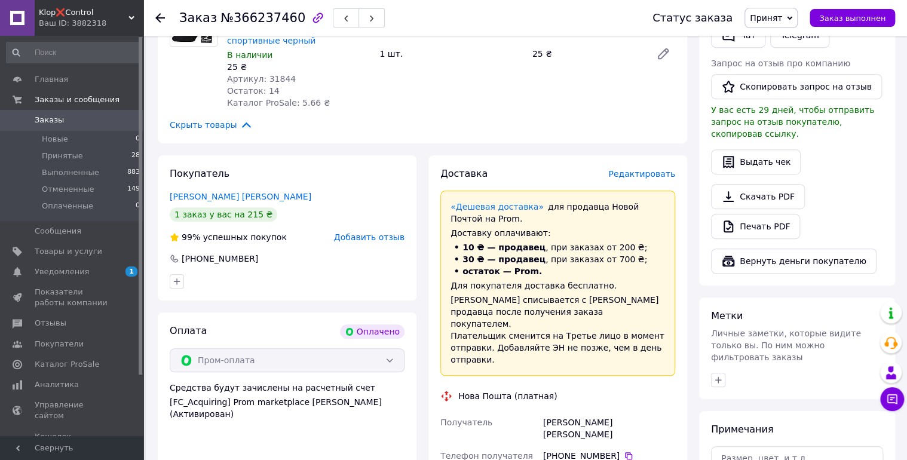
click at [631, 178] on span "Редактировать" at bounding box center [642, 174] width 67 height 10
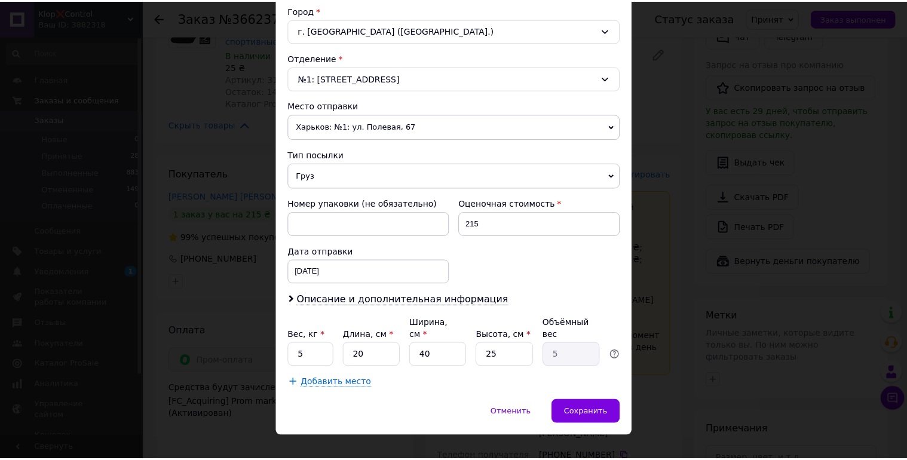
scroll to position [330, 0]
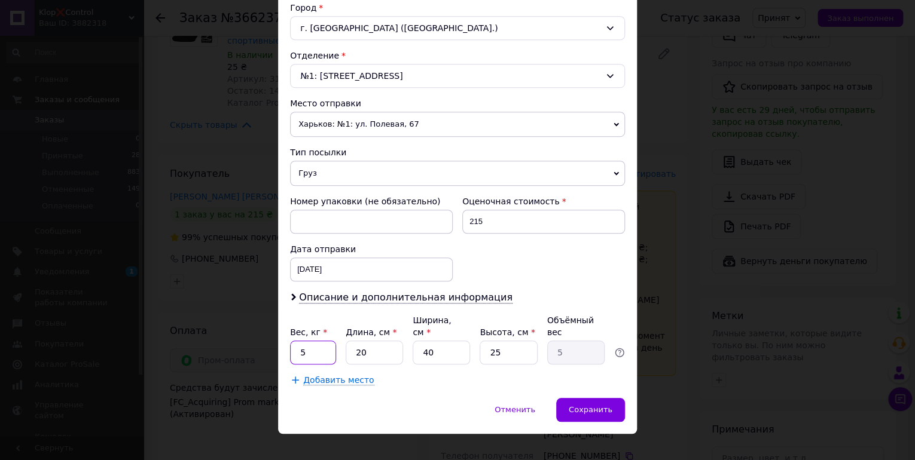
click at [310, 341] on input "5" at bounding box center [313, 353] width 46 height 24
type input "0.715"
type input "4"
type input "1"
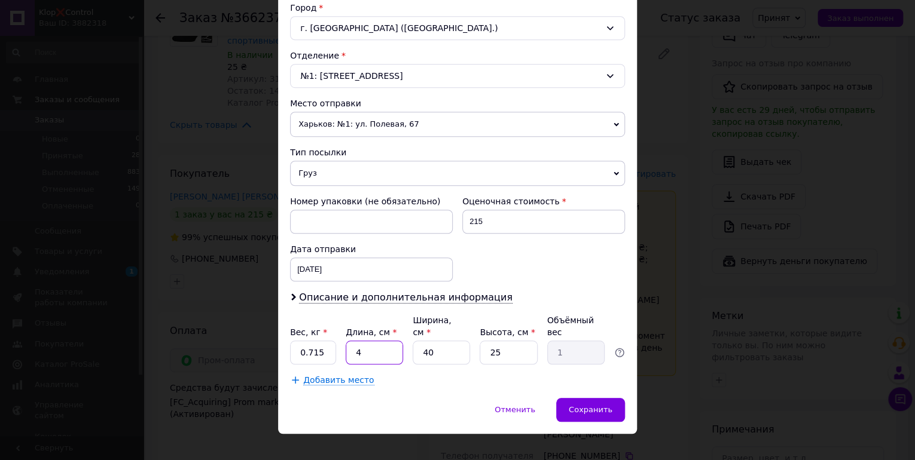
type input "44"
type input "11"
type input "44"
type input "2"
type input "0.55"
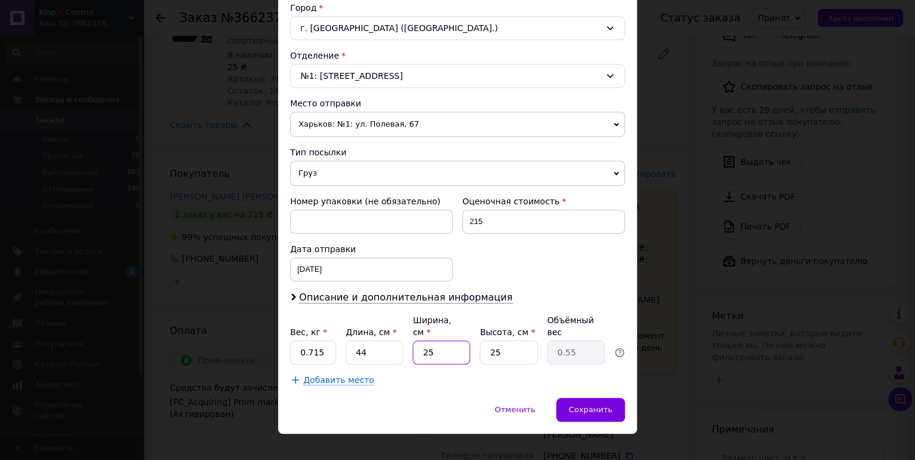
type input "25"
type input "6.88"
type input "5"
type input "1.38"
type input "5"
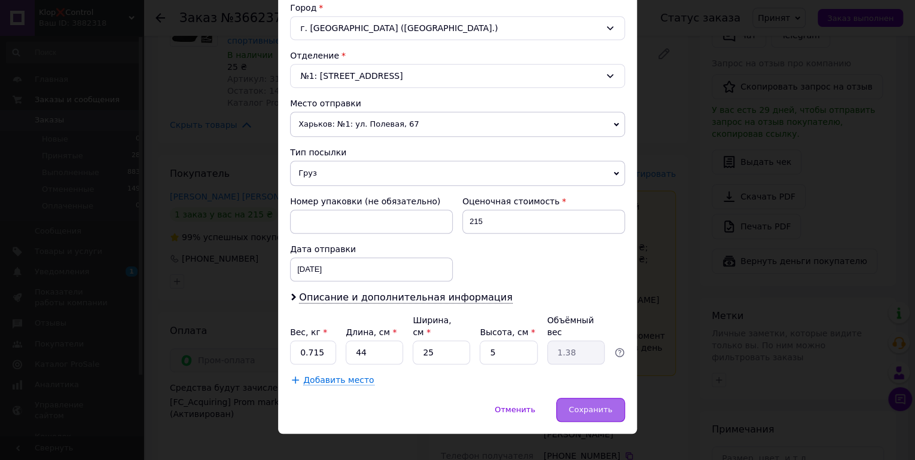
click at [570, 398] on div "Сохранить" at bounding box center [590, 410] width 69 height 24
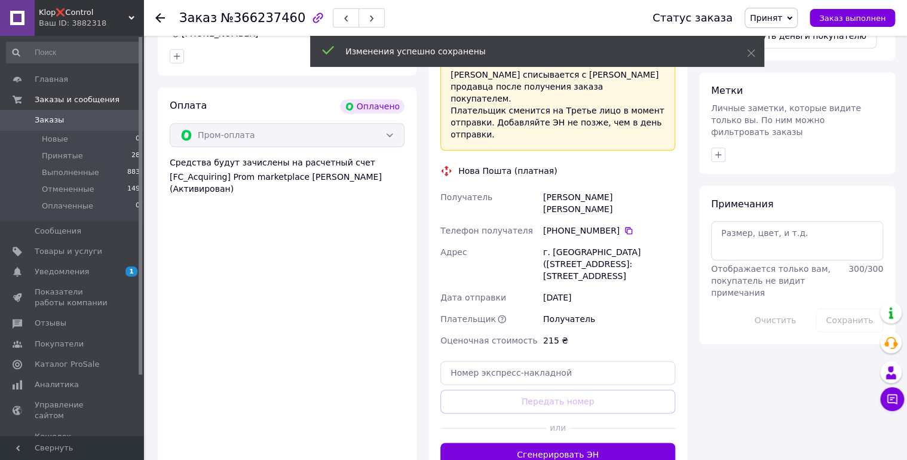
scroll to position [516, 0]
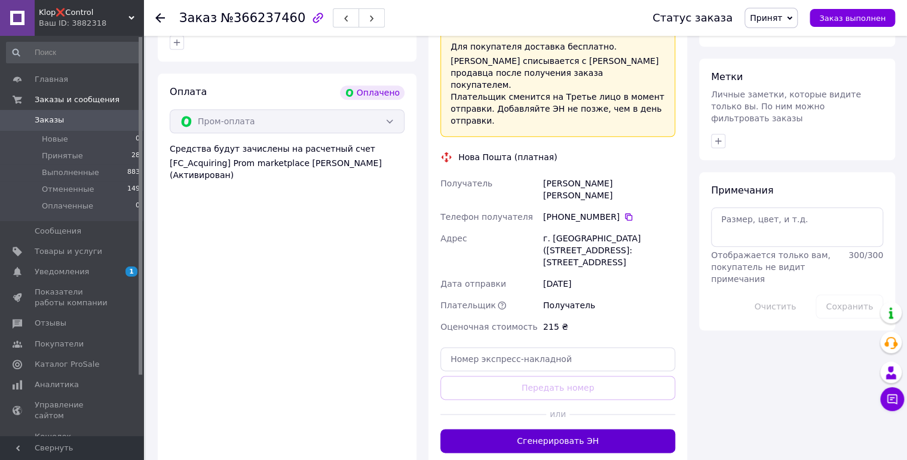
click at [543, 429] on button "Сгенерировать ЭН" at bounding box center [558, 441] width 235 height 24
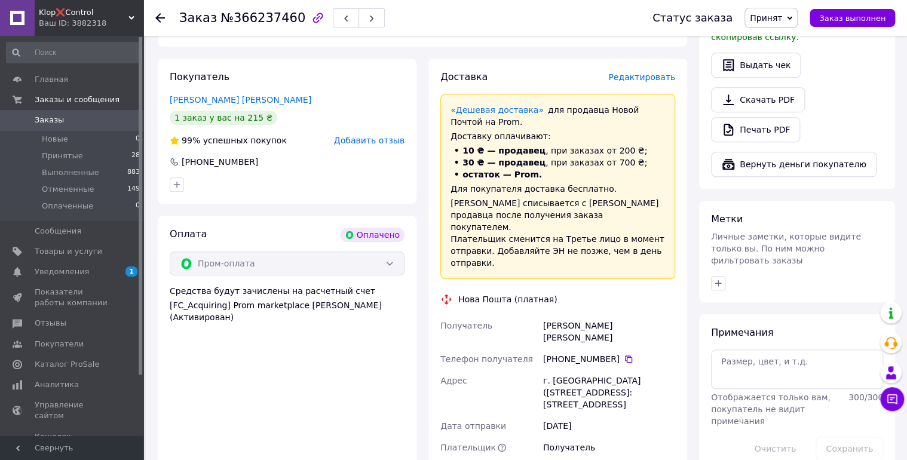
scroll to position [373, 0]
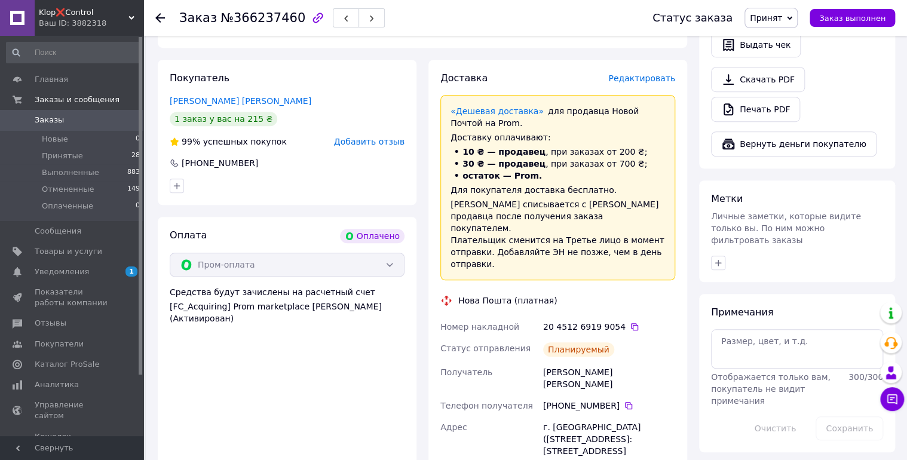
drag, startPoint x: 623, startPoint y: 314, endPoint x: 615, endPoint y: 310, distance: 8.6
click at [630, 322] on icon at bounding box center [635, 327] width 10 height 10
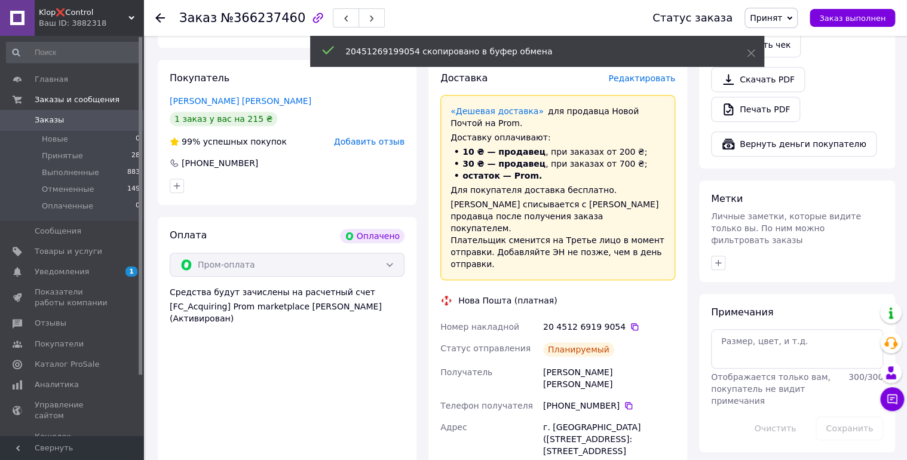
click at [161, 17] on icon at bounding box center [160, 18] width 10 height 10
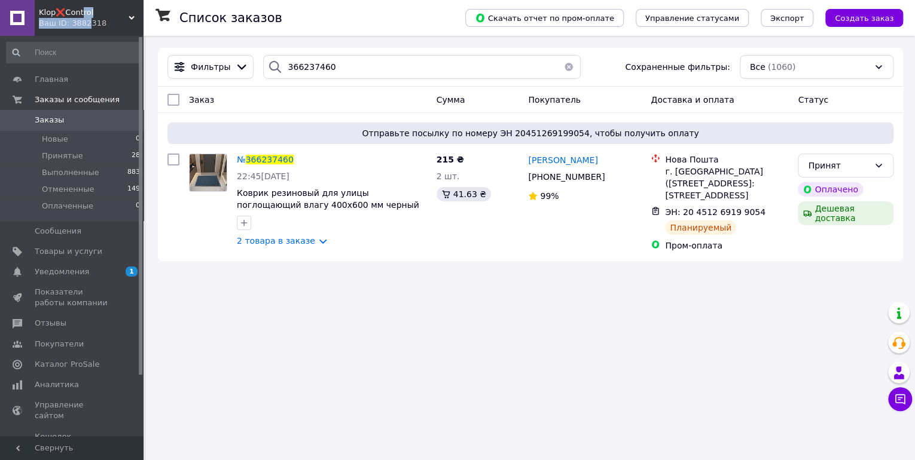
click at [82, 17] on div "Klop❌Control Ваш ID: 3882318" at bounding box center [89, 18] width 109 height 36
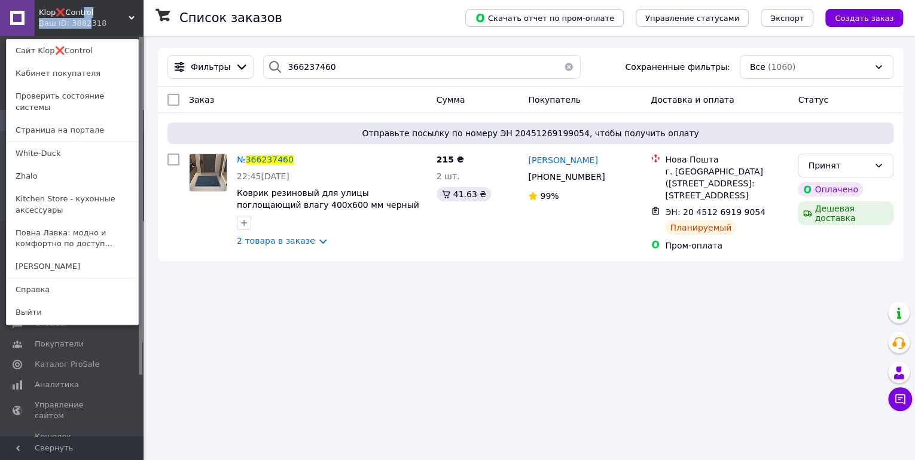
click at [55, 169] on link "Zhalo" at bounding box center [73, 176] width 132 height 23
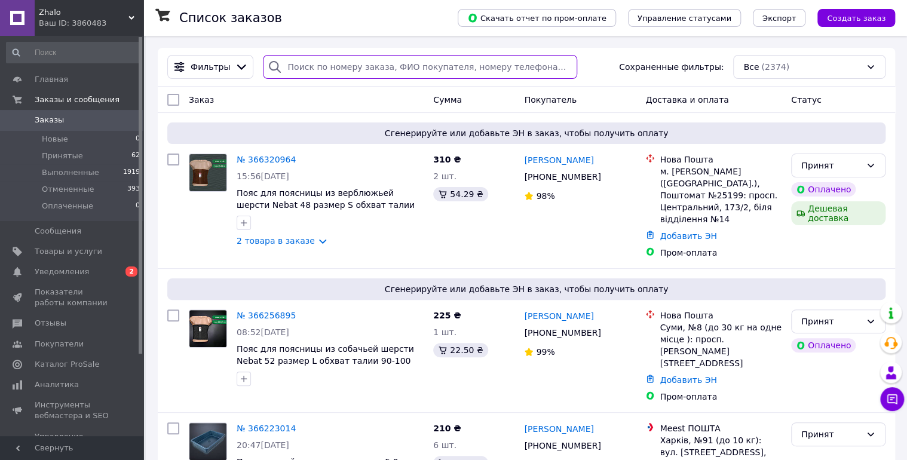
click at [301, 66] on input "search" at bounding box center [420, 67] width 314 height 24
paste input "366320964"
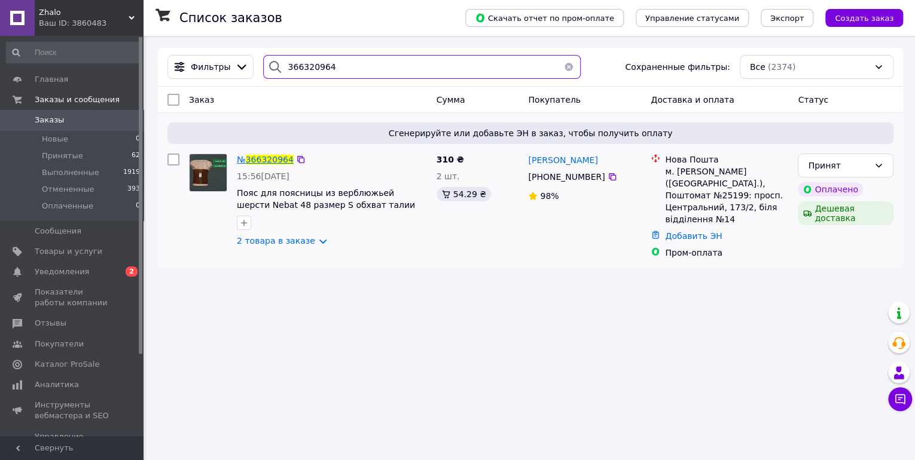
type input "366320964"
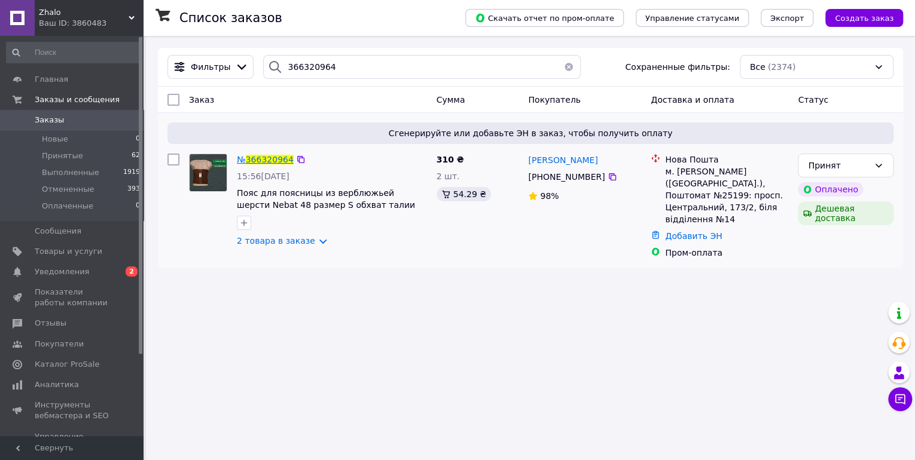
click at [268, 160] on span "366320964" at bounding box center [270, 160] width 48 height 10
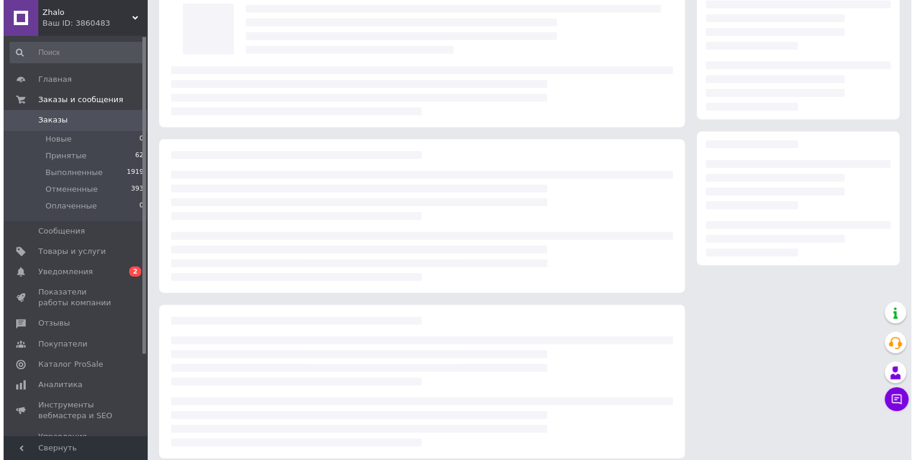
scroll to position [86, 0]
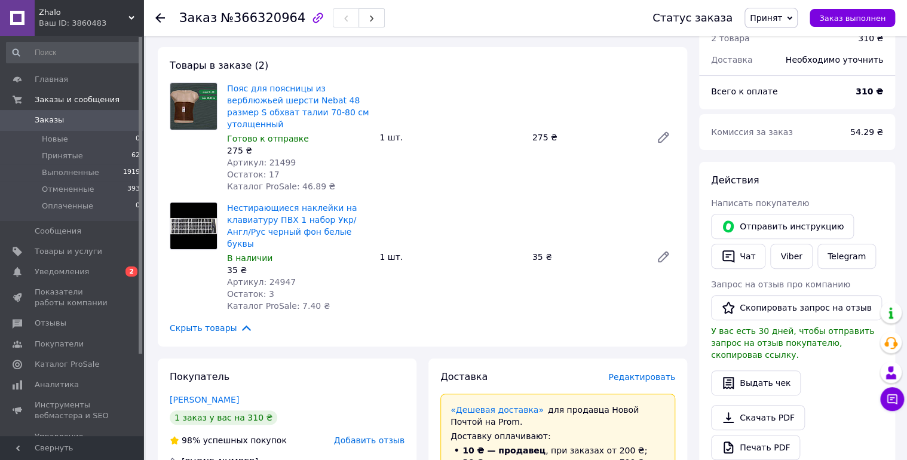
click at [638, 372] on span "Редактировать" at bounding box center [642, 377] width 67 height 10
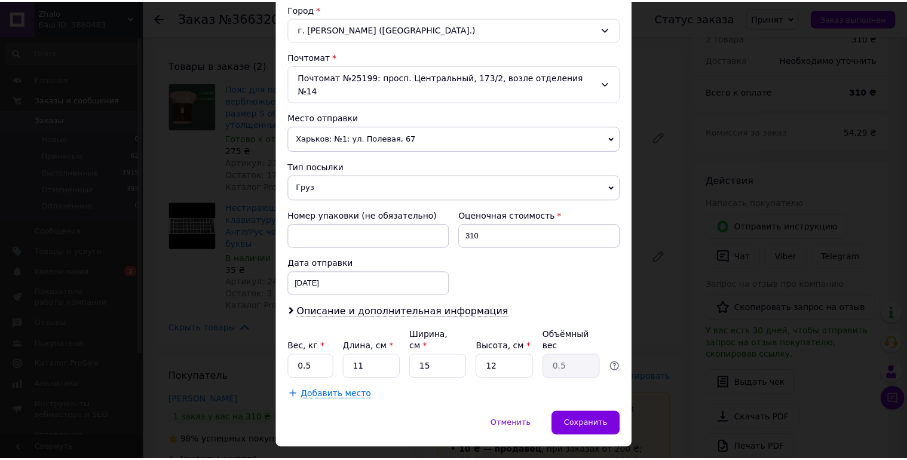
scroll to position [330, 0]
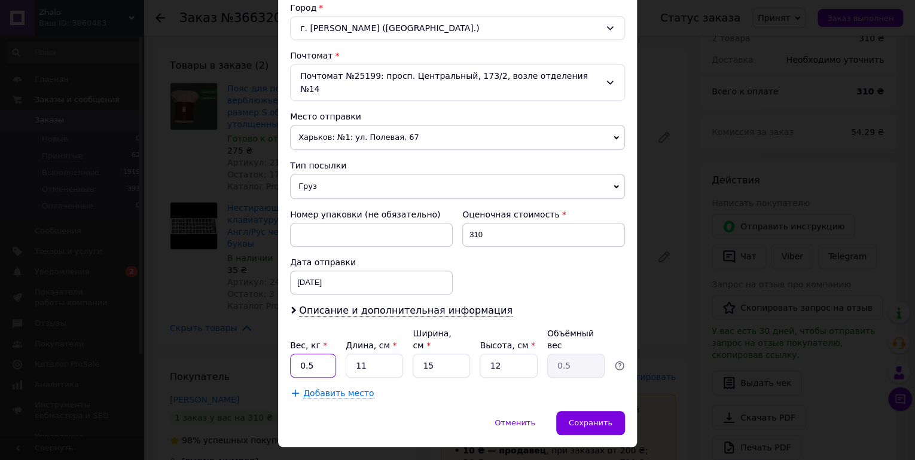
drag, startPoint x: 316, startPoint y: 337, endPoint x: 330, endPoint y: 341, distance: 14.2
click at [330, 354] on input "0.5" at bounding box center [313, 366] width 46 height 24
type input "0.162"
type input "2"
type input "0.1"
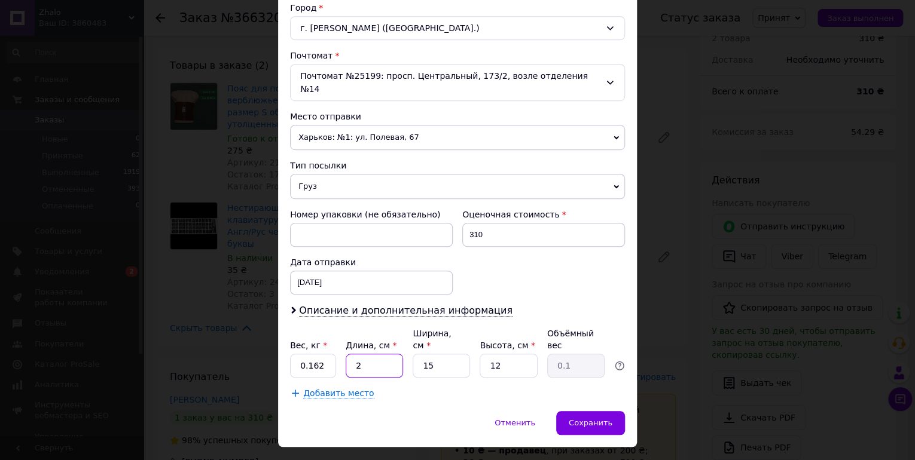
type input "29"
type input "1.31"
type input "29"
type input "2"
type input "0.17"
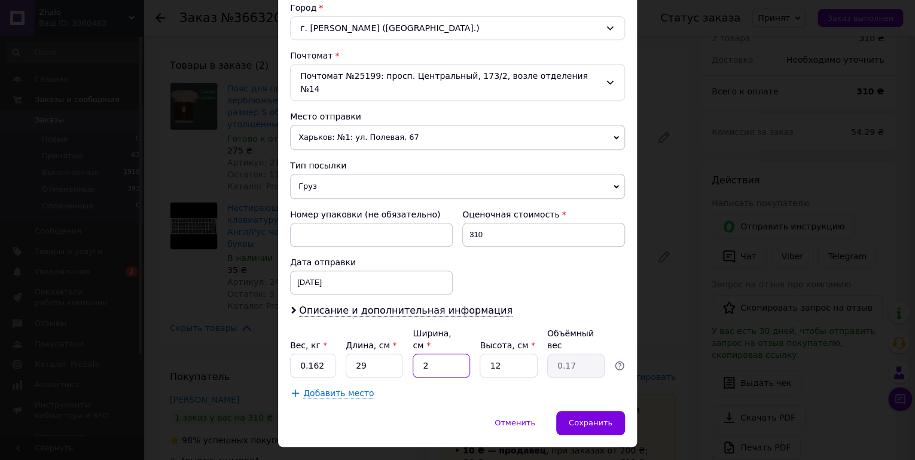
type input "25"
type input "2.17"
type input "25"
type input "2"
type input "0.36"
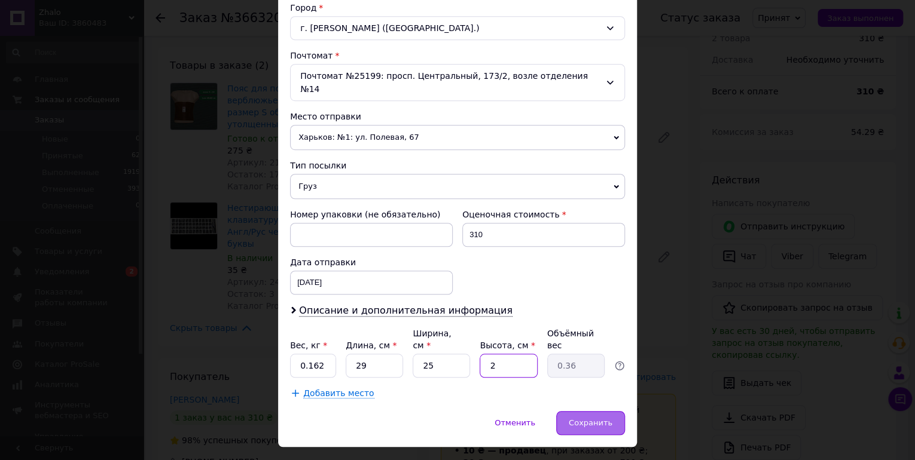
type input "2"
click at [591, 411] on div "Сохранить" at bounding box center [590, 423] width 69 height 24
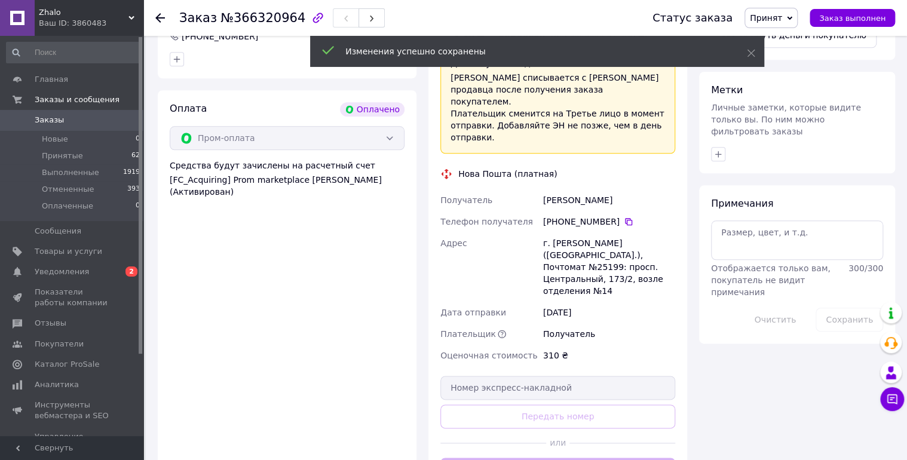
scroll to position [516, 0]
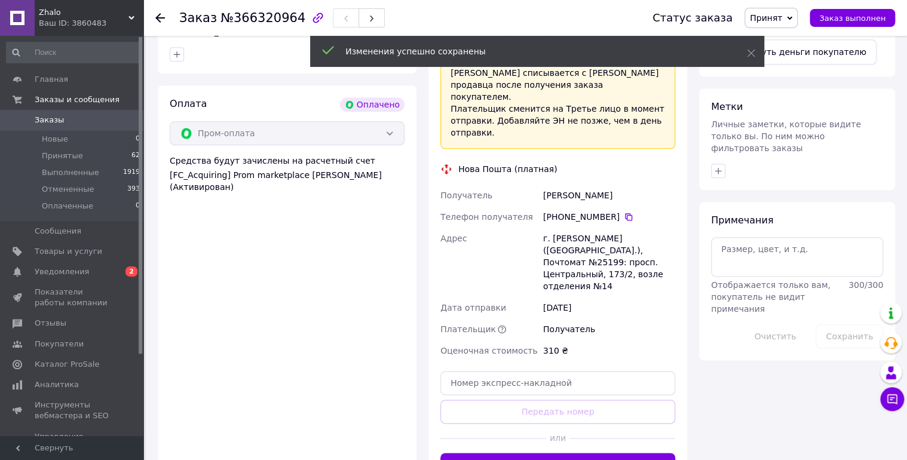
click at [526, 453] on button "Сгенерировать ЭН" at bounding box center [558, 465] width 235 height 24
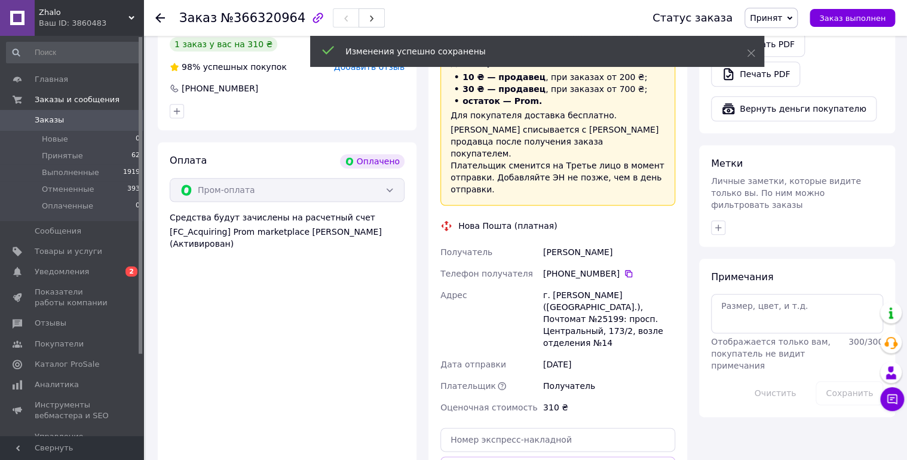
scroll to position [373, 0]
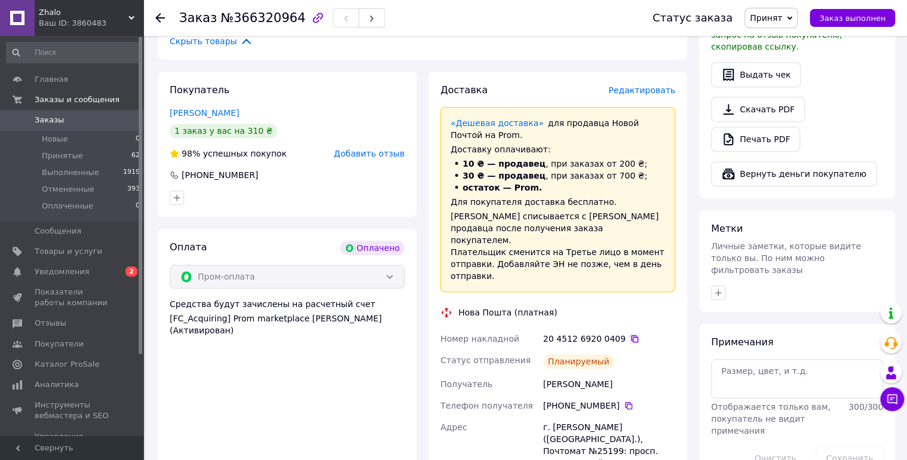
click at [630, 334] on icon at bounding box center [635, 339] width 10 height 10
click at [163, 17] on icon at bounding box center [160, 18] width 10 height 10
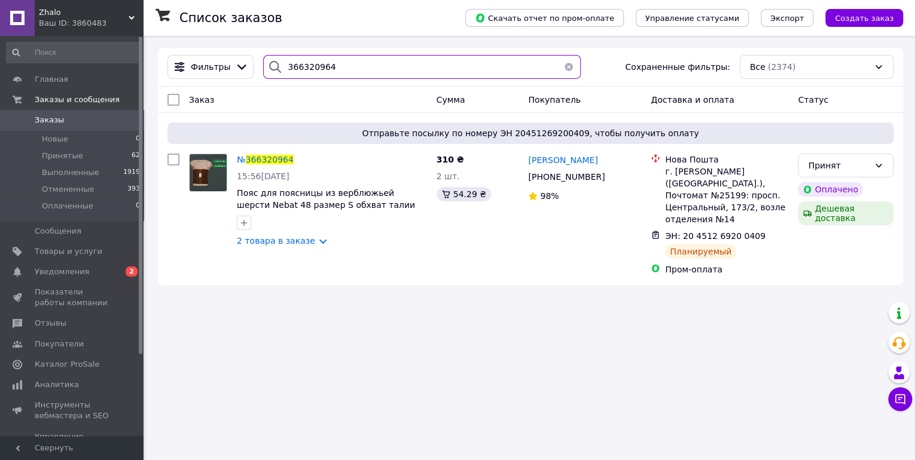
click at [354, 69] on input "366320964" at bounding box center [421, 67] width 317 height 24
paste input "256895"
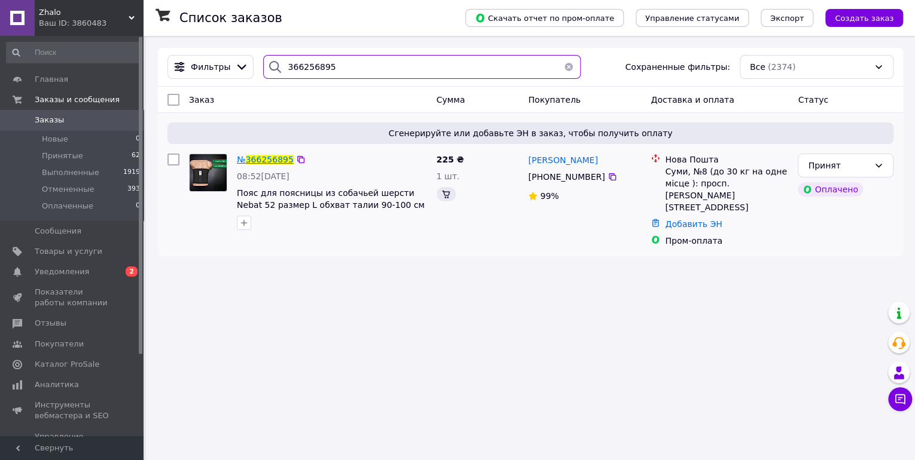
type input "366256895"
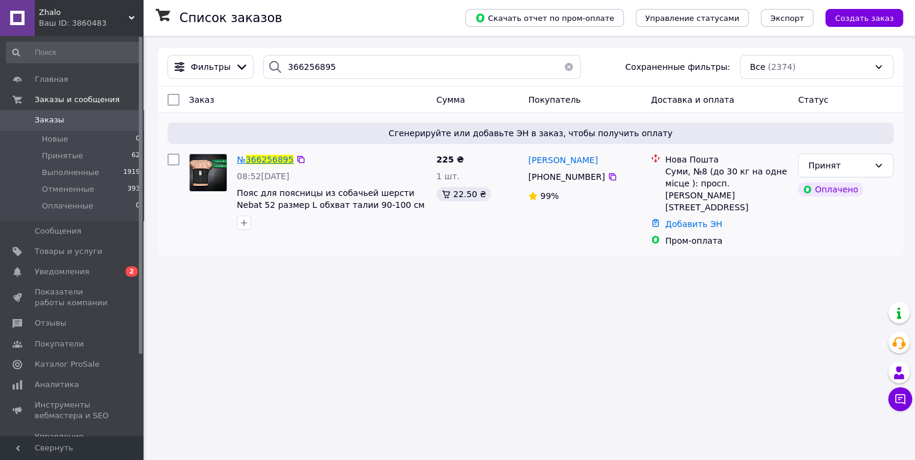
click at [256, 160] on span "366256895" at bounding box center [270, 160] width 48 height 10
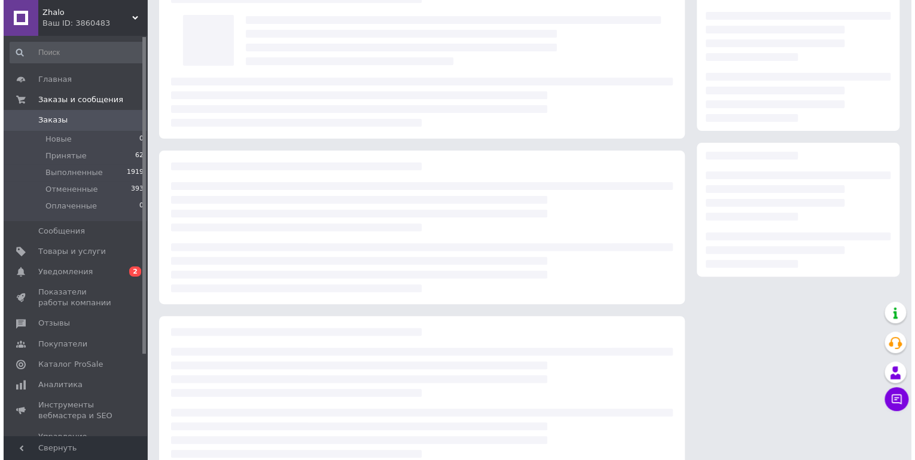
scroll to position [86, 0]
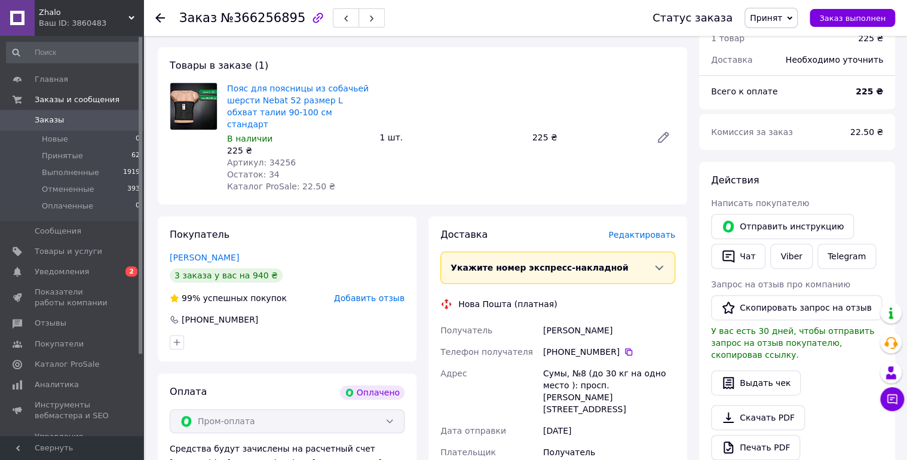
click at [624, 230] on span "Редактировать" at bounding box center [642, 235] width 67 height 10
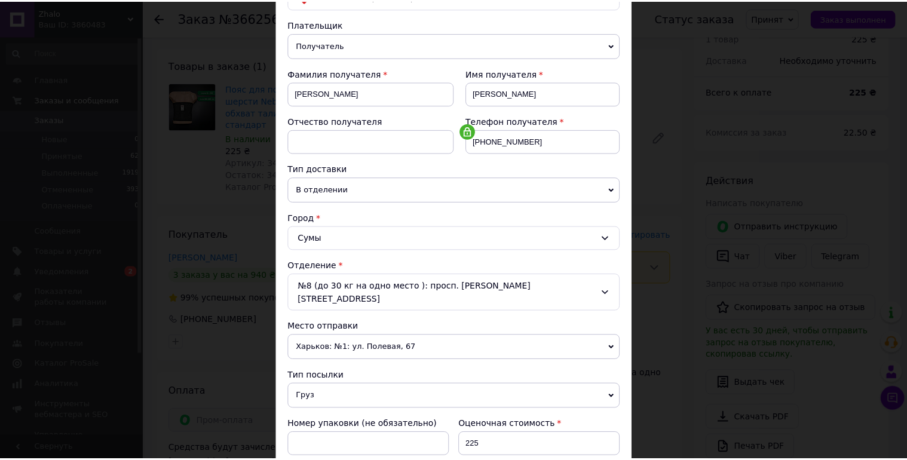
scroll to position [330, 0]
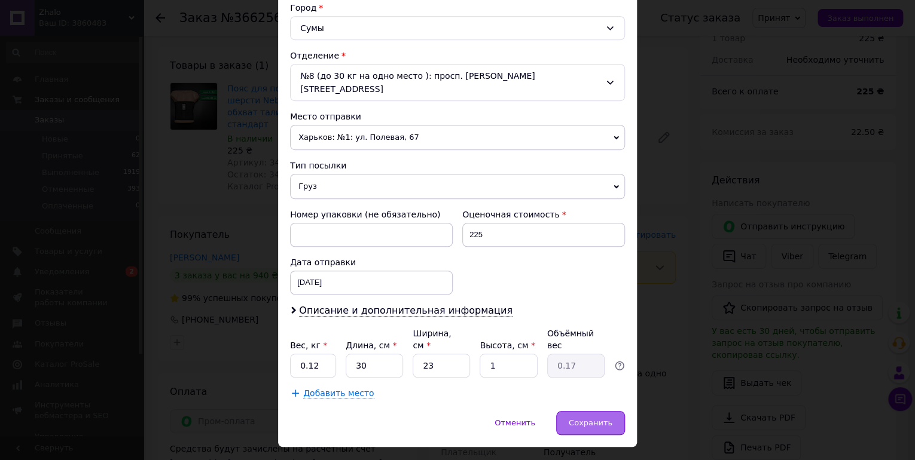
click at [566, 411] on div "Сохранить" at bounding box center [590, 423] width 69 height 24
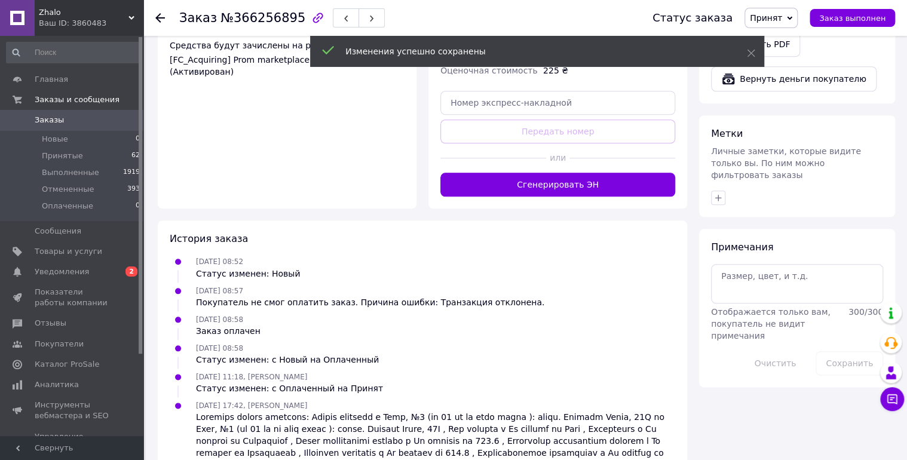
scroll to position [500, 0]
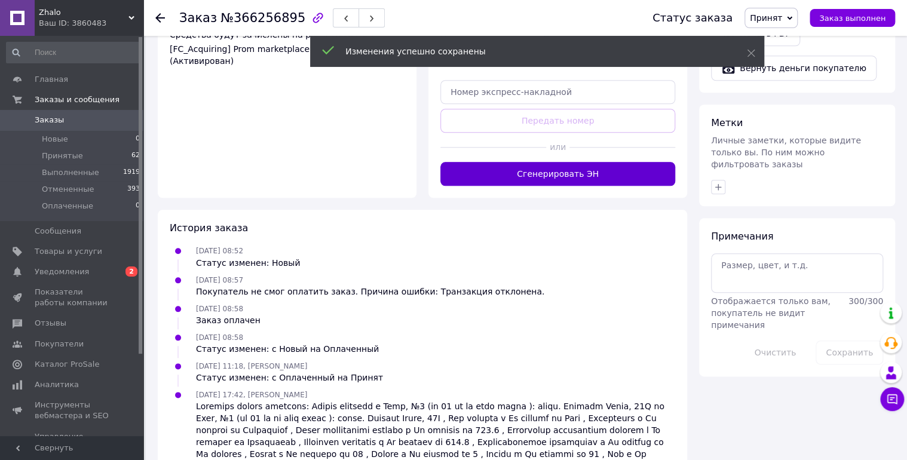
click at [519, 162] on button "Сгенерировать ЭН" at bounding box center [558, 174] width 235 height 24
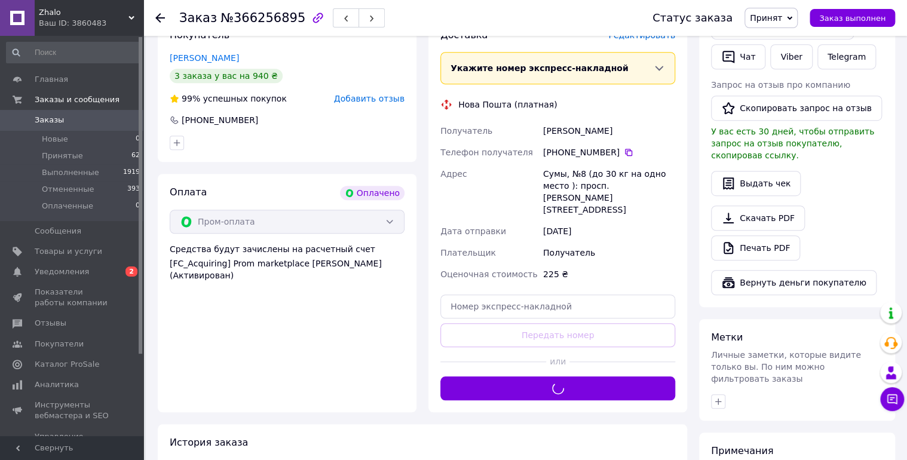
scroll to position [213, 0]
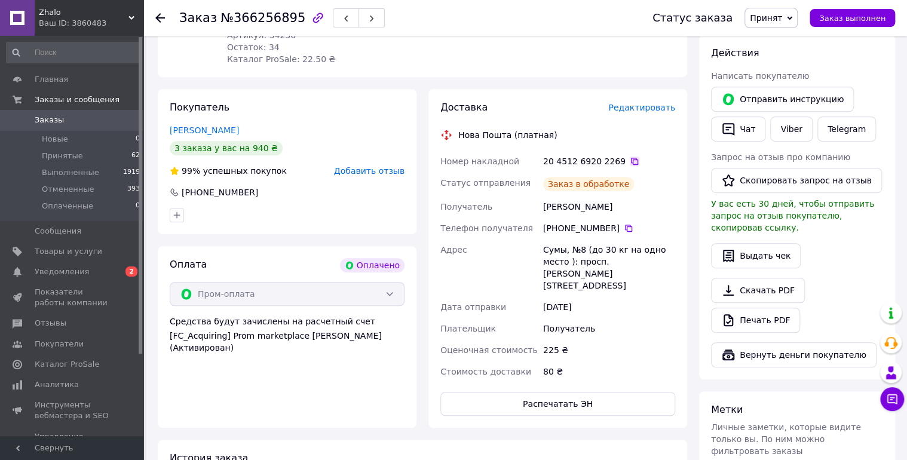
drag, startPoint x: 622, startPoint y: 150, endPoint x: 495, endPoint y: 221, distance: 145.0
click at [630, 157] on icon at bounding box center [635, 162] width 10 height 10
click at [39, 118] on span "Заказы" at bounding box center [49, 120] width 29 height 11
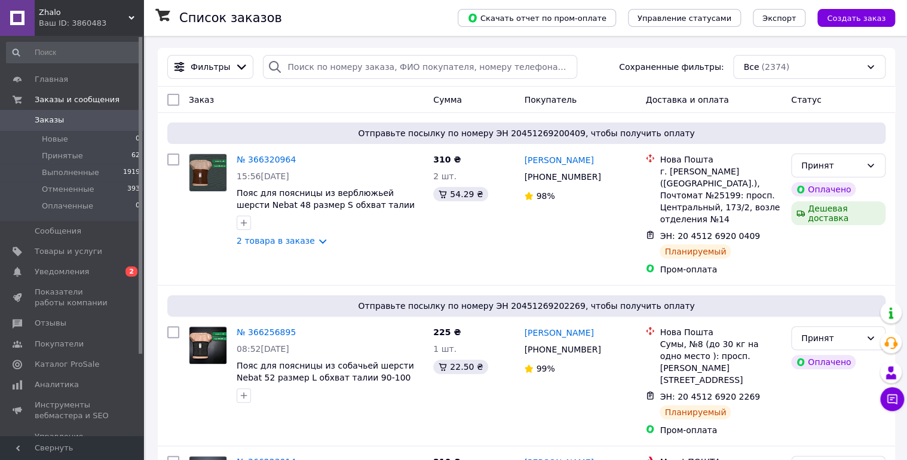
click at [47, 19] on div "Ваш ID: 3860483" at bounding box center [91, 23] width 105 height 11
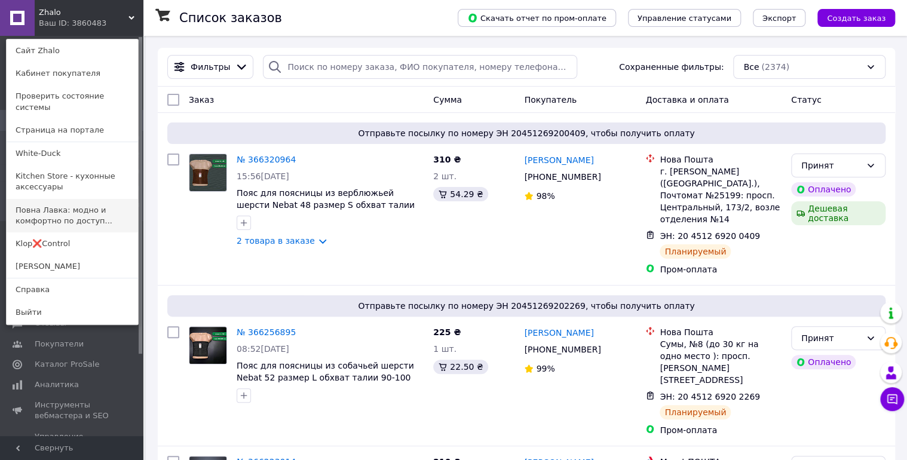
click at [47, 200] on link "Повна Лавка: модно и комфортно по доступ..." at bounding box center [73, 215] width 132 height 33
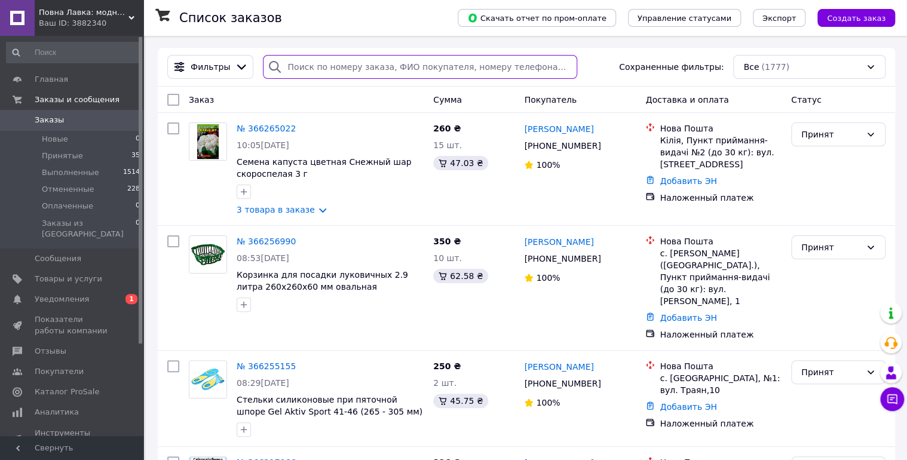
click at [302, 69] on input "search" at bounding box center [420, 67] width 314 height 24
paste input "366256990"
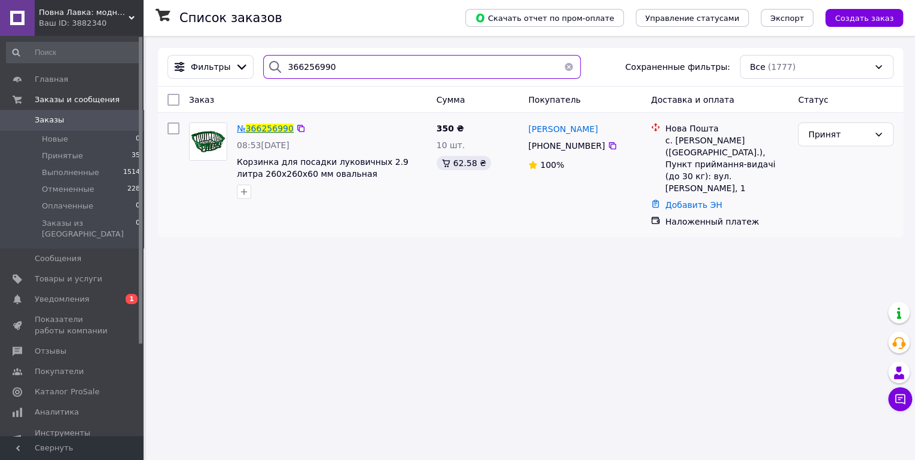
type input "366256990"
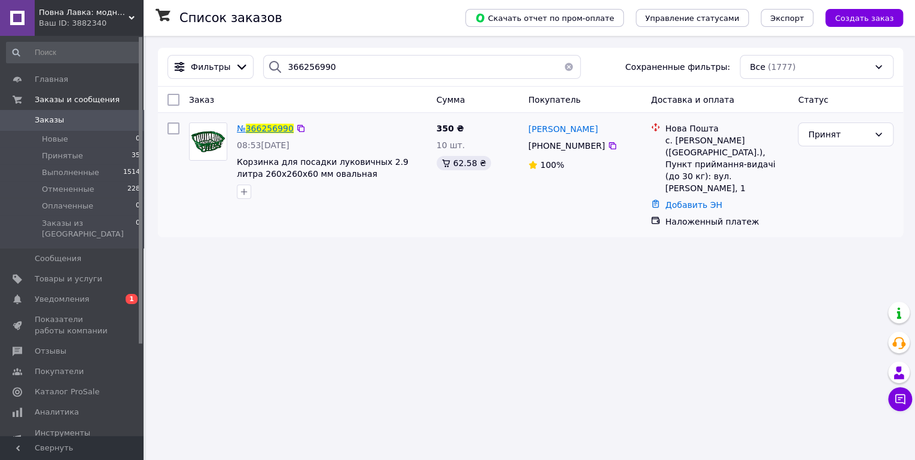
click at [267, 129] on span "366256990" at bounding box center [270, 129] width 48 height 10
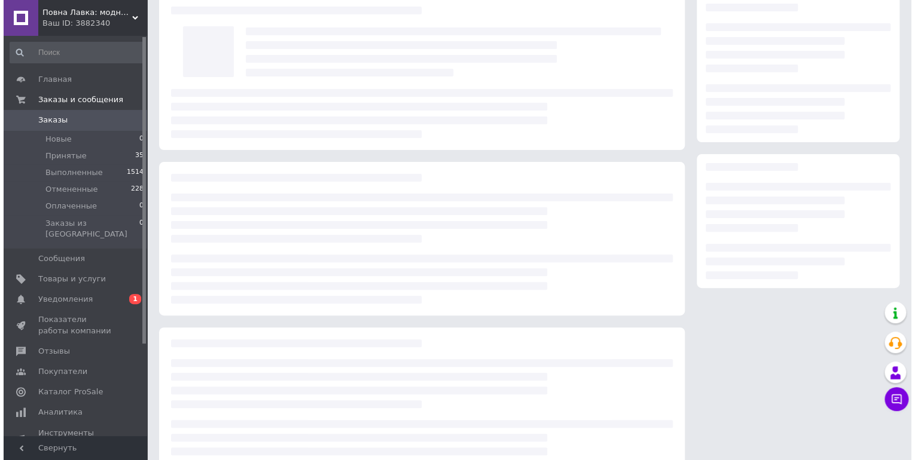
scroll to position [86, 0]
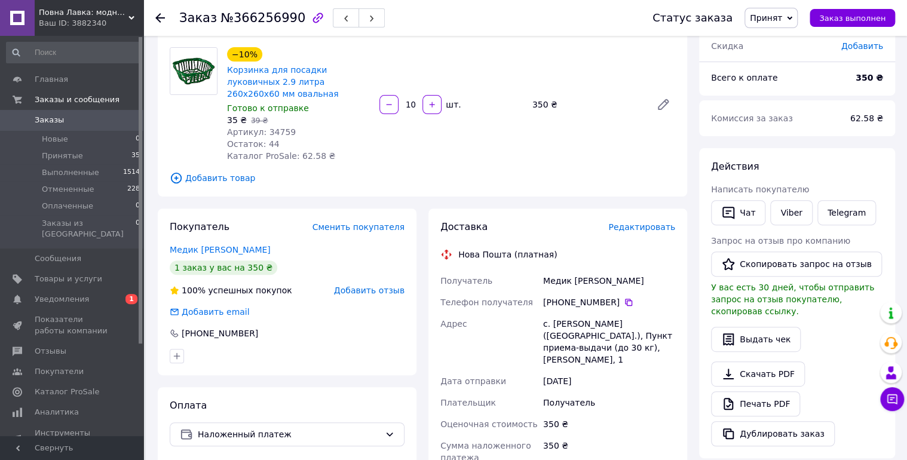
click at [645, 222] on span "Редактировать" at bounding box center [642, 227] width 67 height 10
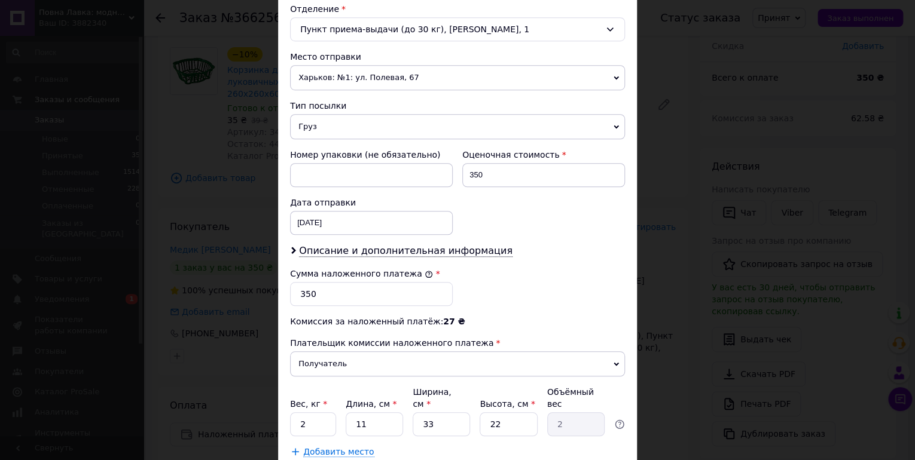
scroll to position [383, 0]
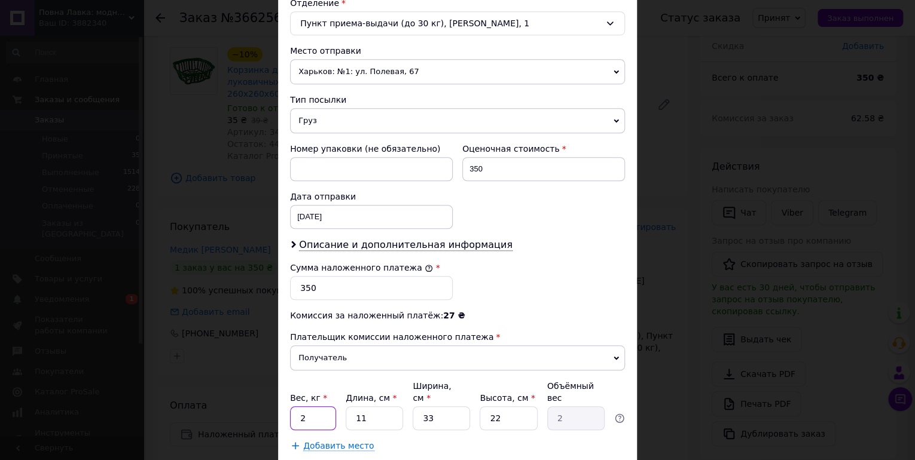
click at [316, 406] on input "2" at bounding box center [313, 418] width 46 height 24
type input "0.605"
type input "2"
type input "0.36"
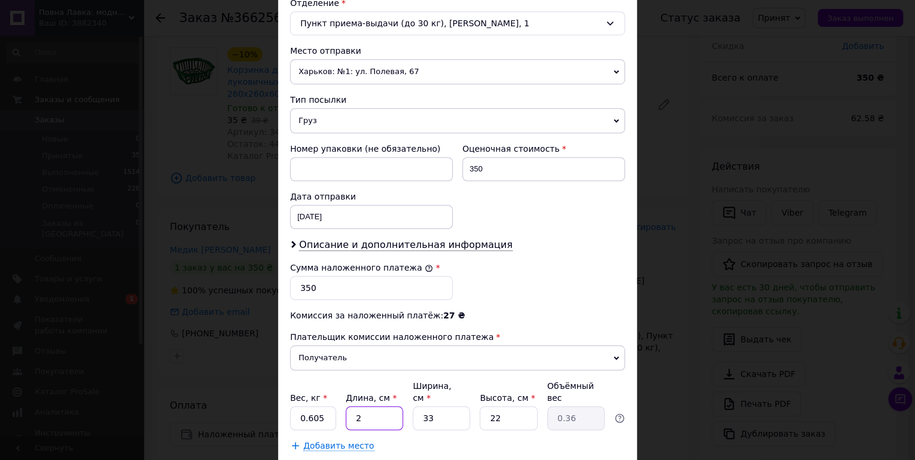
type input "24"
type input "4.36"
type input "24"
type input "2"
type input "0.26"
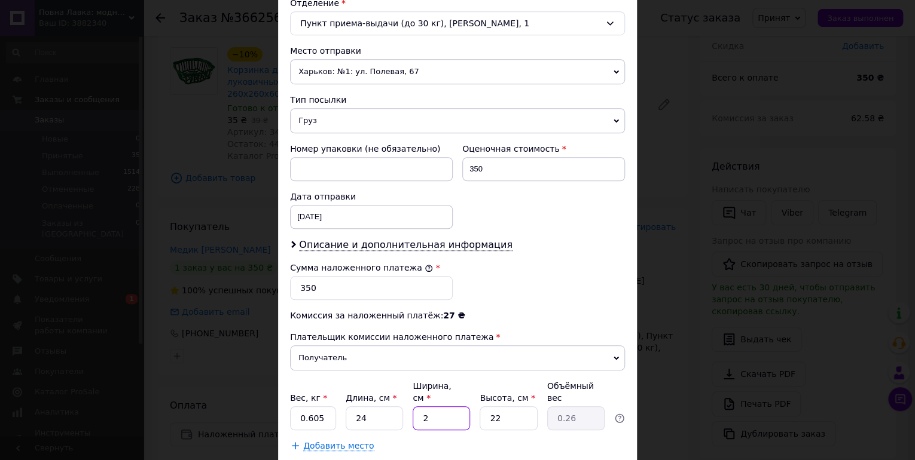
type input "24"
type input "3.17"
type input "24"
type input "1"
type input "0.14"
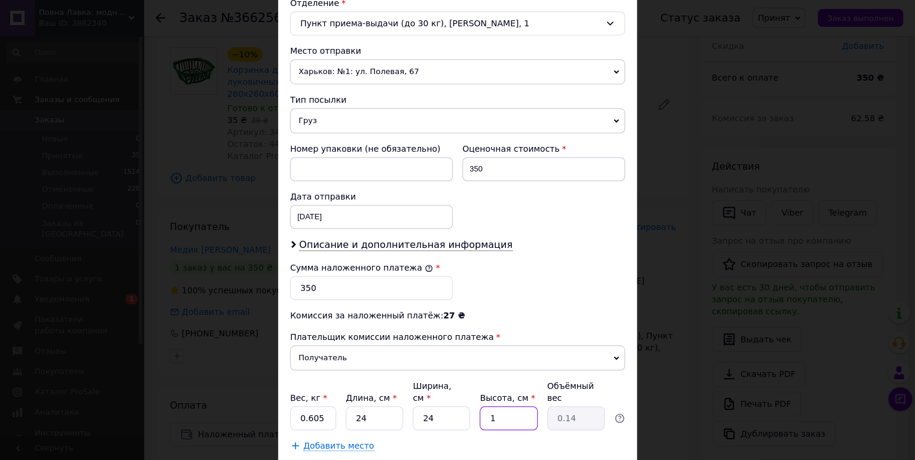
type input "17"
type input "2.45"
type input "1"
type input "0.14"
type input "14"
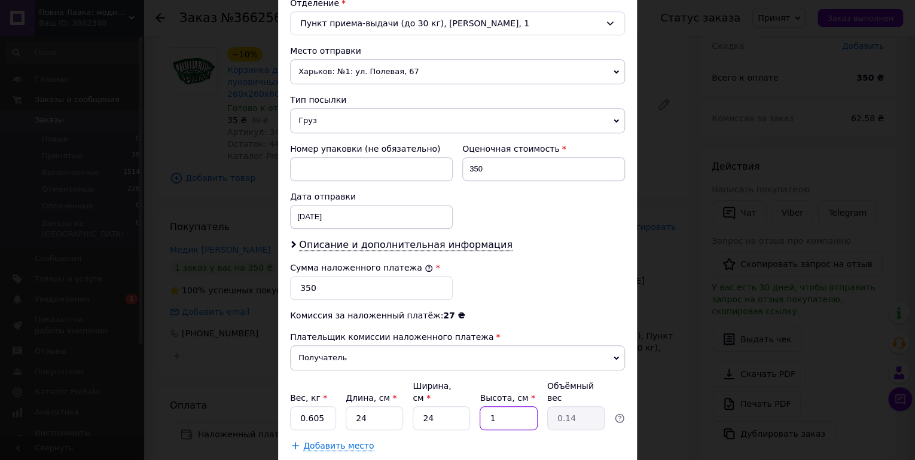
type input "2.02"
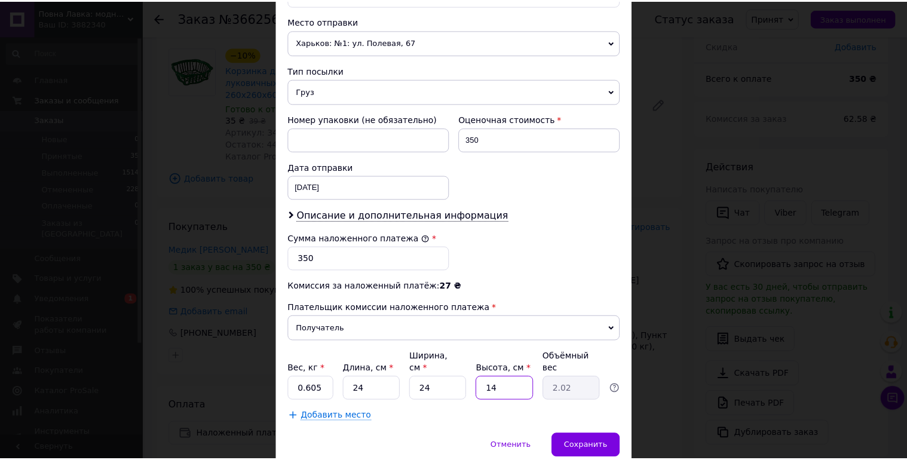
scroll to position [430, 0]
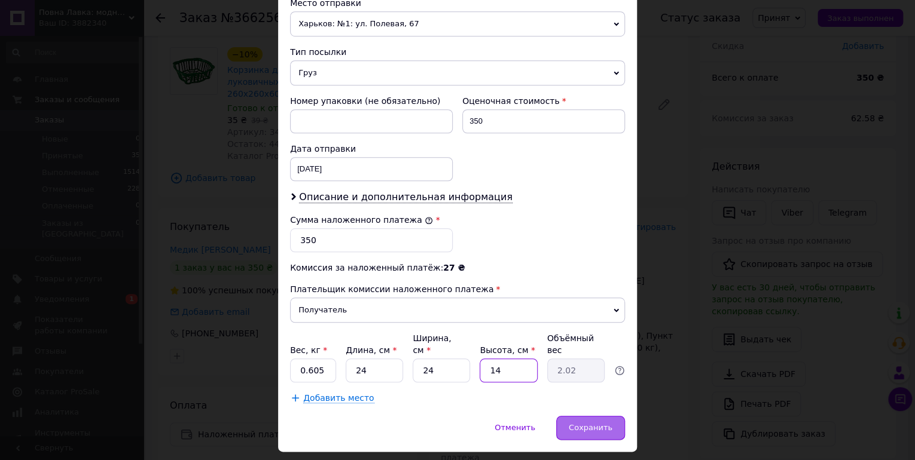
type input "14"
click at [575, 423] on span "Сохранить" at bounding box center [590, 427] width 44 height 9
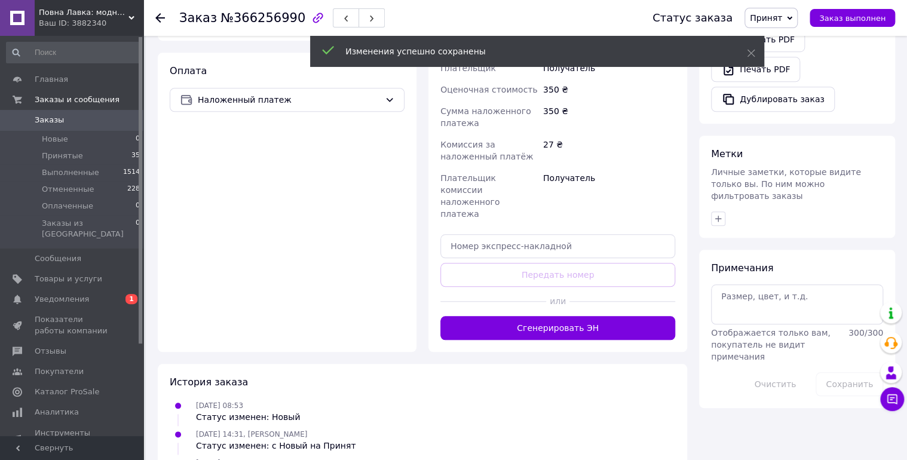
click at [534, 316] on button "Сгенерировать ЭН" at bounding box center [558, 328] width 235 height 24
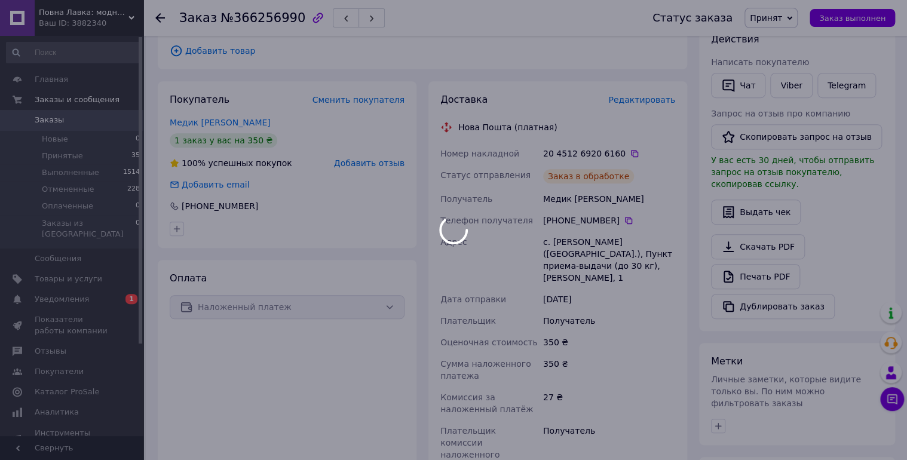
scroll to position [230, 0]
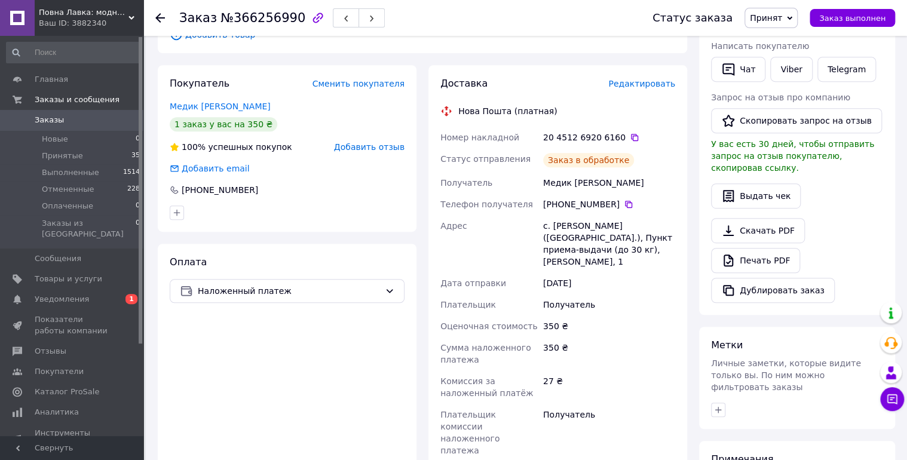
drag, startPoint x: 622, startPoint y: 124, endPoint x: 583, endPoint y: 112, distance: 40.1
click at [630, 133] on icon at bounding box center [635, 138] width 10 height 10
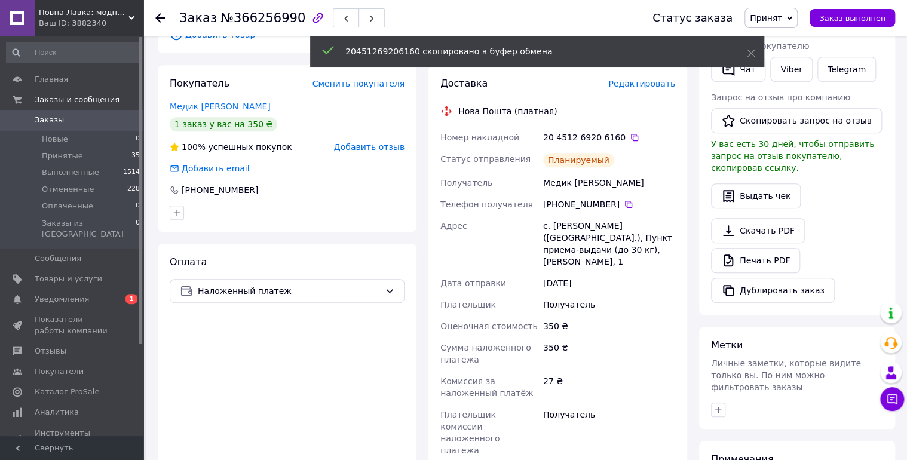
click at [166, 16] on div at bounding box center [167, 18] width 24 height 36
click at [157, 15] on icon at bounding box center [160, 18] width 10 height 10
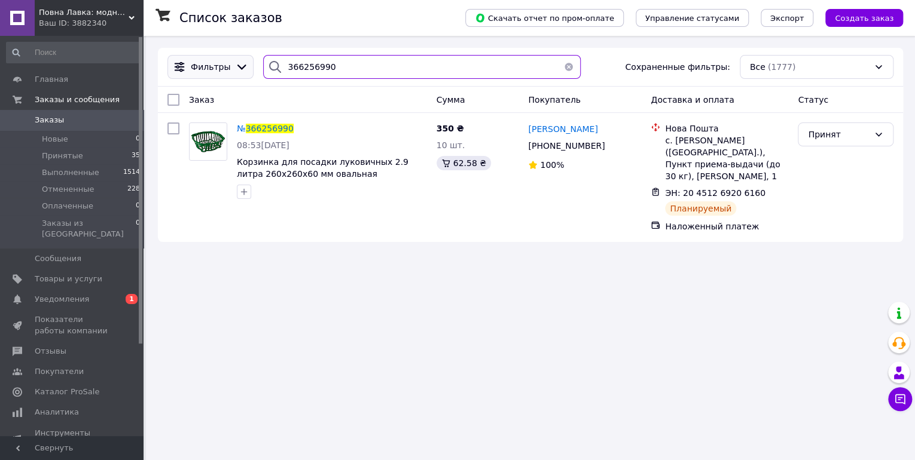
drag, startPoint x: 228, startPoint y: 74, endPoint x: 233, endPoint y: 67, distance: 8.1
click at [228, 71] on div "Фильтры 366256990 Сохраненные фильтры: Все (1777)" at bounding box center [530, 67] width 735 height 24
paste input "65022"
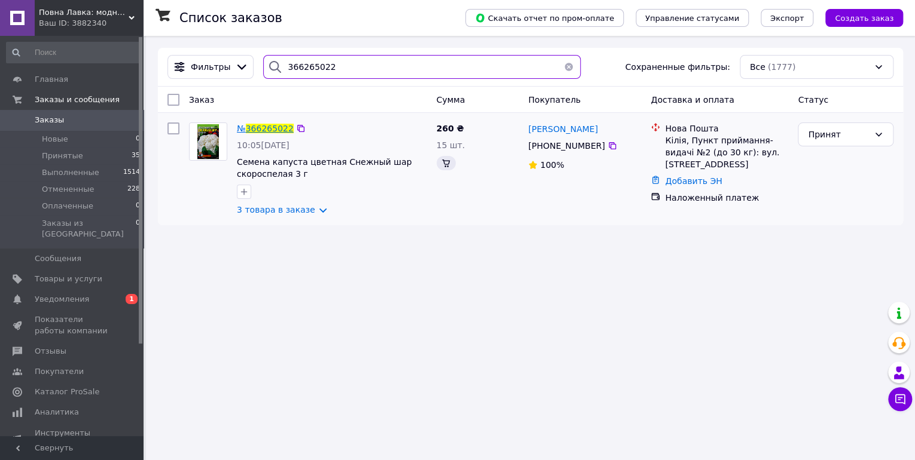
type input "366265022"
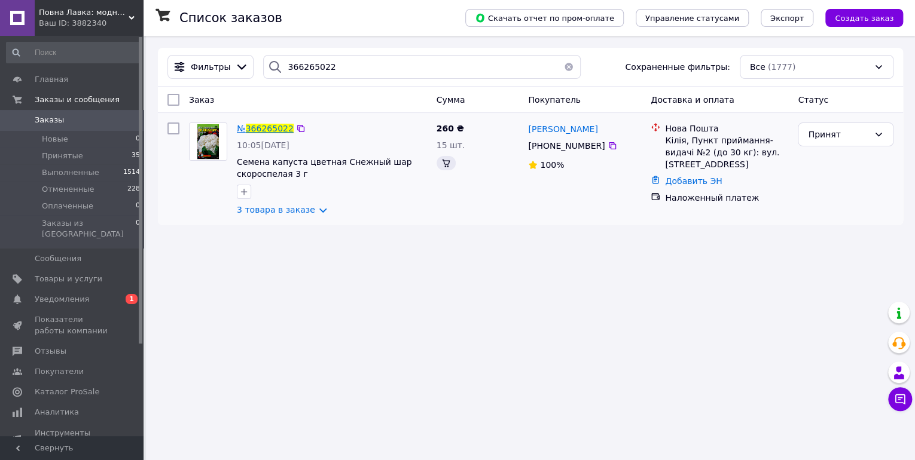
click at [276, 129] on span "366265022" at bounding box center [270, 129] width 48 height 10
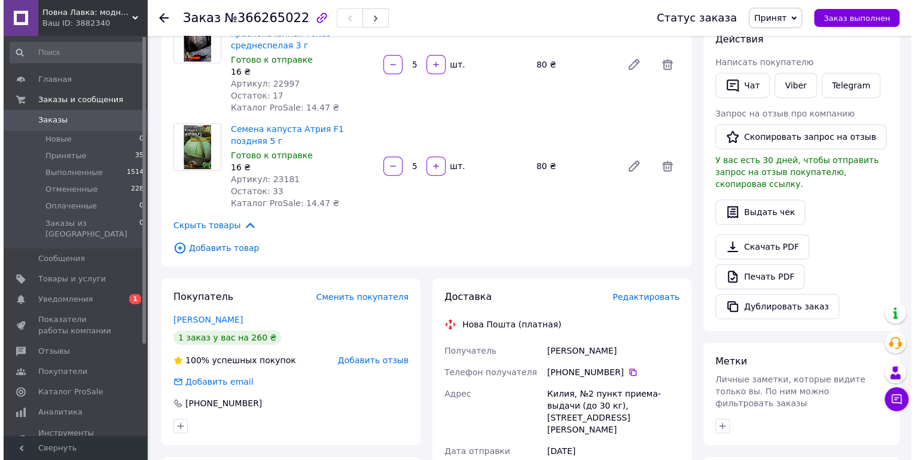
scroll to position [230, 0]
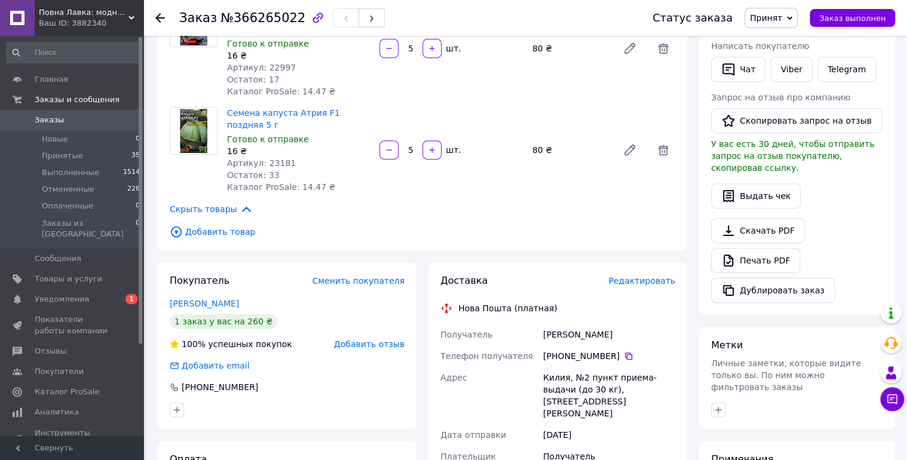
click at [640, 276] on span "Редактировать" at bounding box center [642, 281] width 67 height 10
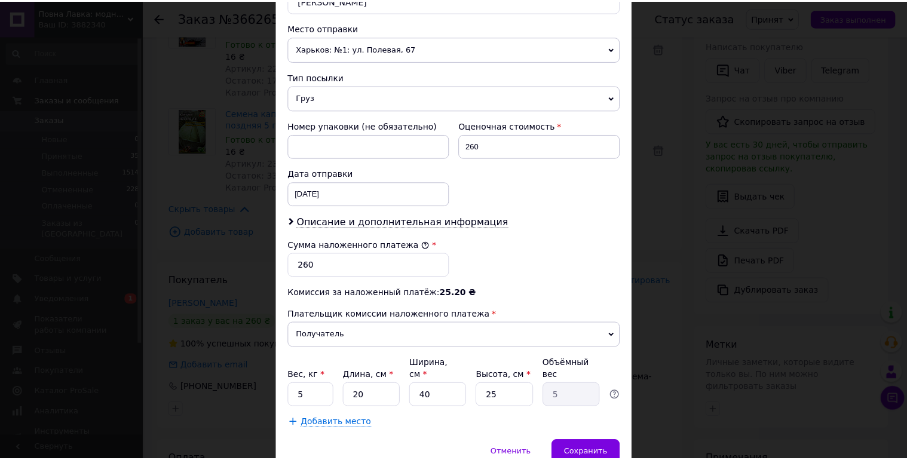
scroll to position [448, 0]
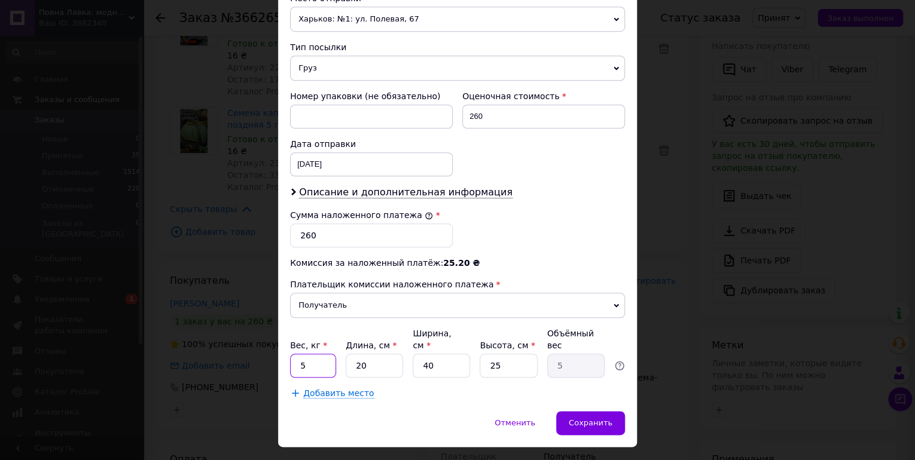
click at [322, 354] on input "5" at bounding box center [313, 366] width 46 height 24
type input "0.135"
type input "2"
type input "0.5"
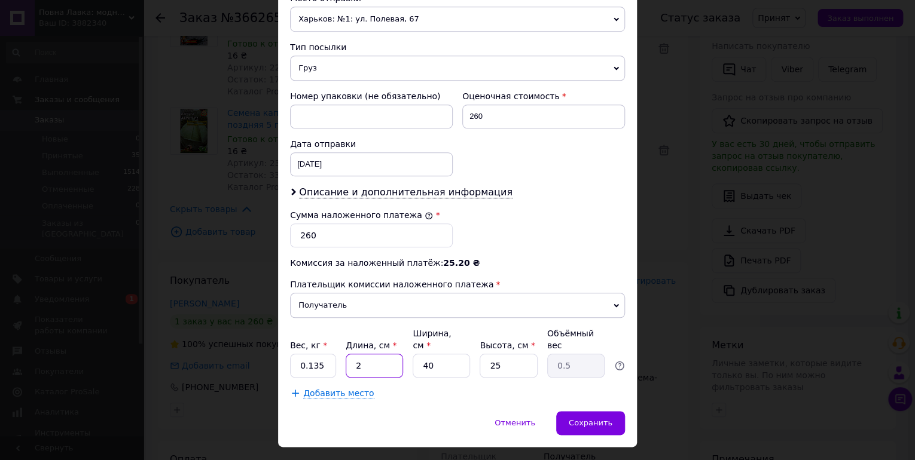
type input "25"
type input "6.25"
type input "25"
type input "2"
type input "0.31"
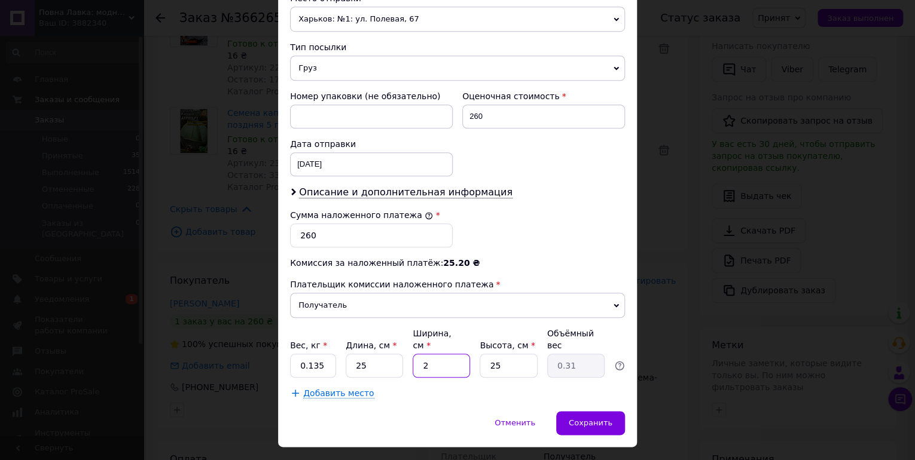
type input "23"
type input "3.59"
type input "23"
type input "3"
type input "0.43"
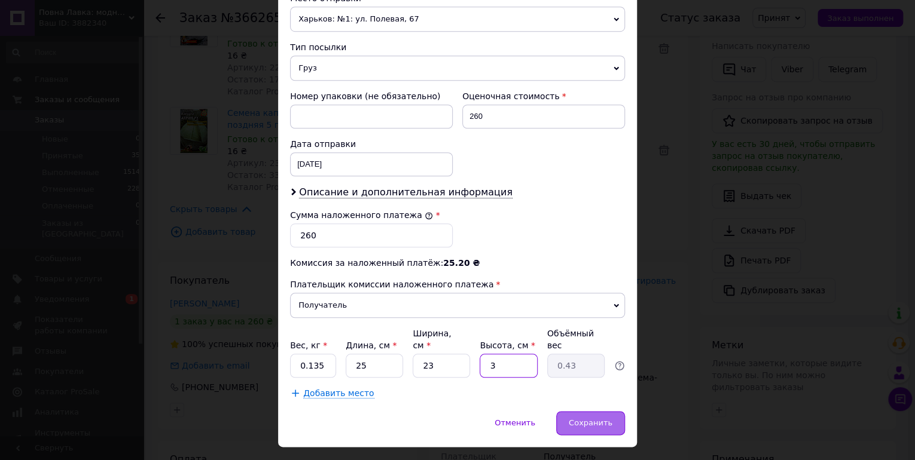
type input "3"
click at [583, 418] on span "Сохранить" at bounding box center [590, 422] width 44 height 9
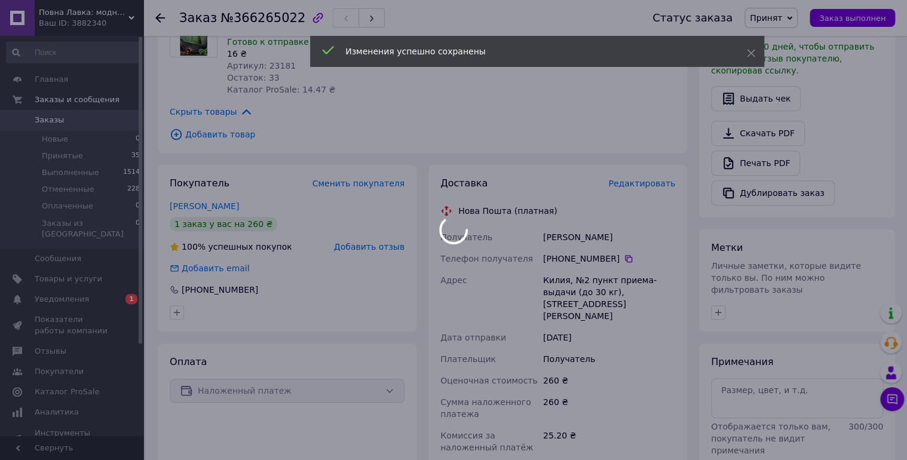
scroll to position [516, 0]
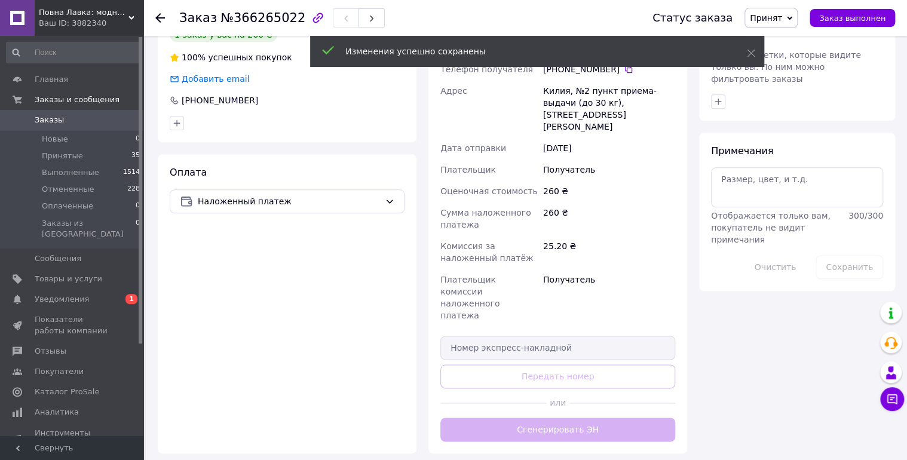
click at [569, 359] on div "Доставка Редактировать Нова Пошта (платная) Получатель Погребняк Ольга Телефон …" at bounding box center [558, 214] width 235 height 454
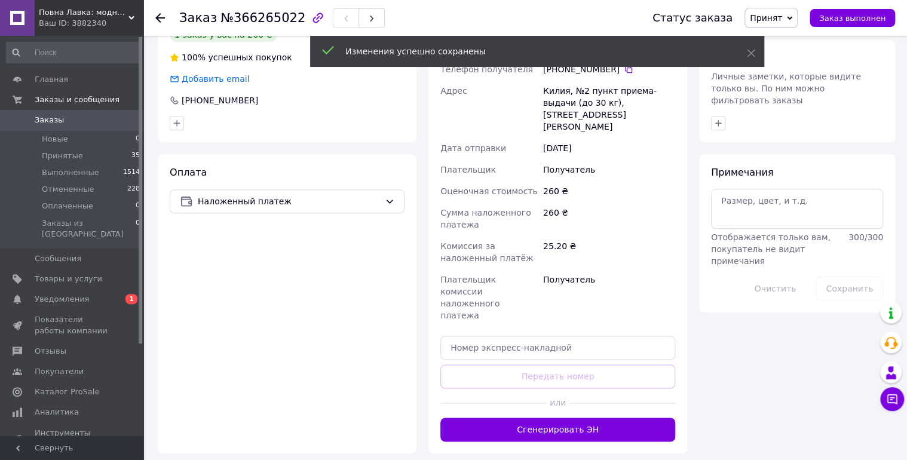
click at [565, 418] on button "Сгенерировать ЭН" at bounding box center [558, 430] width 235 height 24
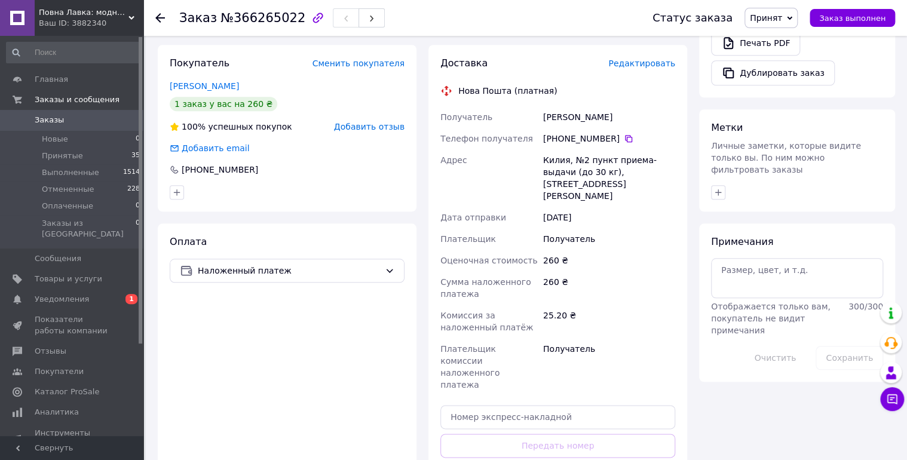
scroll to position [373, 0]
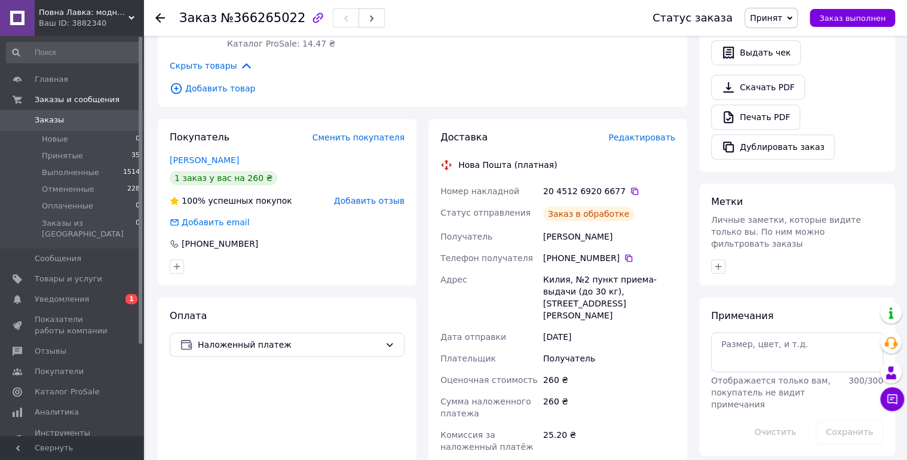
click at [630, 187] on icon at bounding box center [635, 192] width 10 height 10
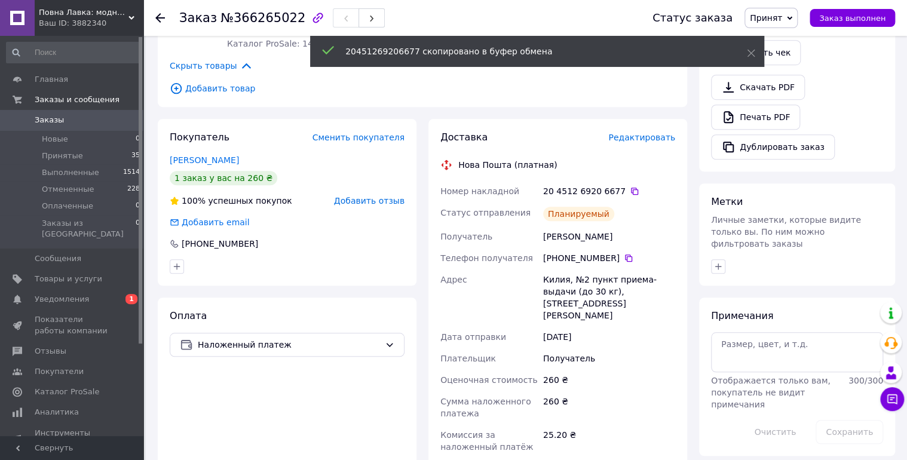
click at [155, 13] on div at bounding box center [160, 18] width 10 height 12
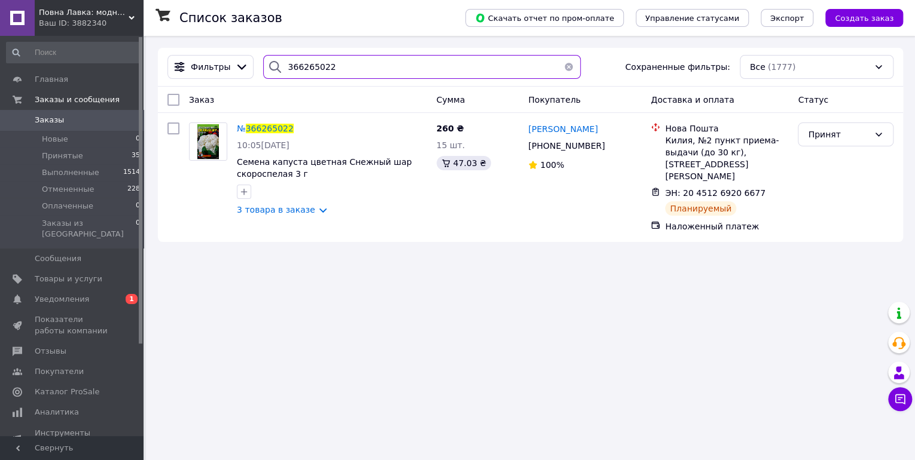
drag, startPoint x: 313, startPoint y: 74, endPoint x: 263, endPoint y: 67, distance: 50.0
click at [263, 68] on div "366265022" at bounding box center [421, 67] width 317 height 24
paste input "17066"
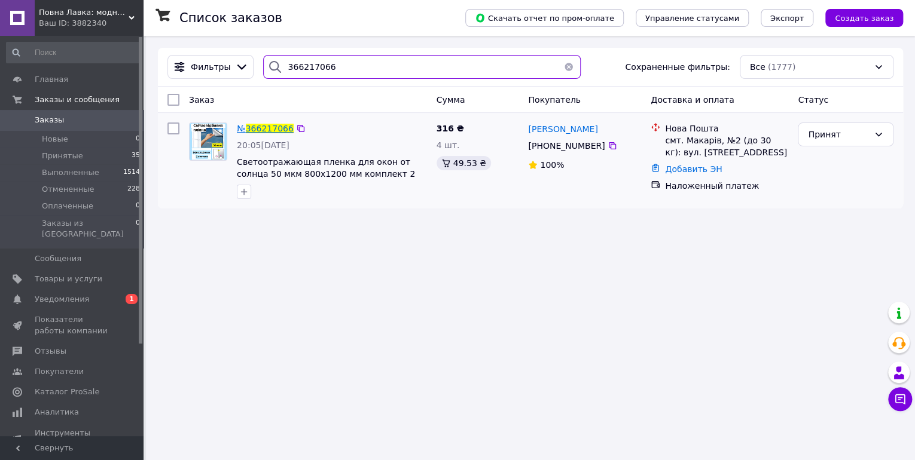
type input "366217066"
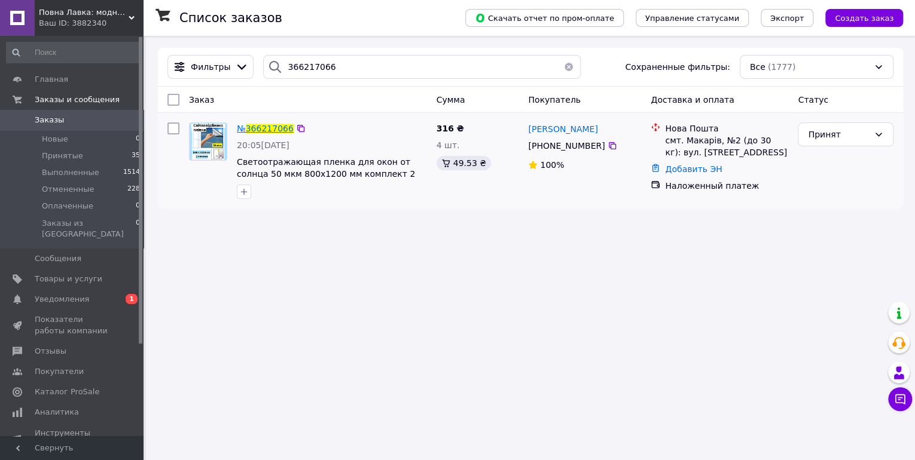
click at [272, 126] on span "366217066" at bounding box center [270, 129] width 48 height 10
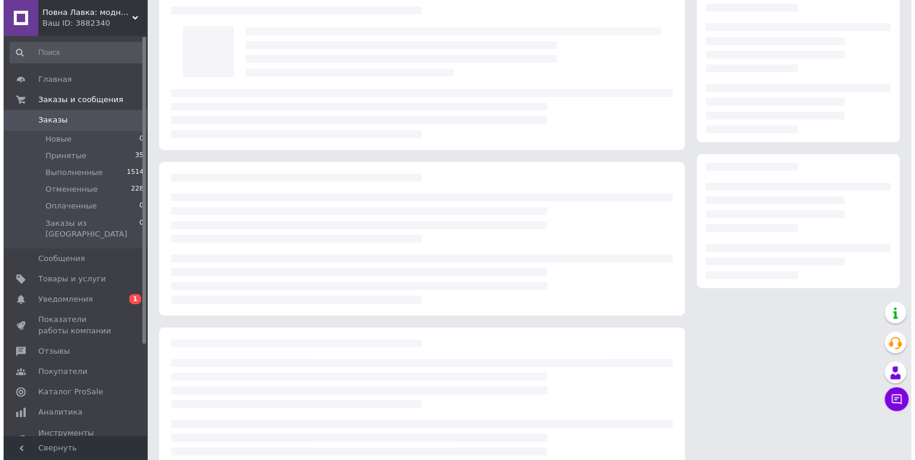
scroll to position [86, 0]
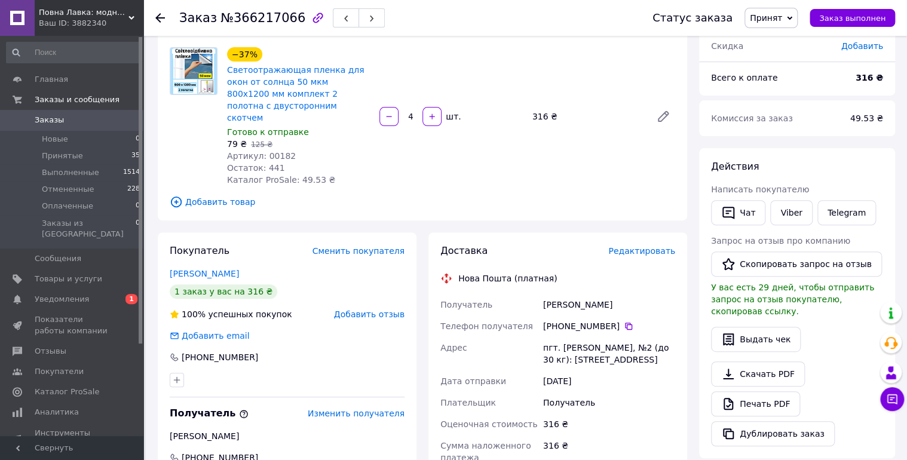
click at [632, 246] on span "Редактировать" at bounding box center [642, 251] width 67 height 10
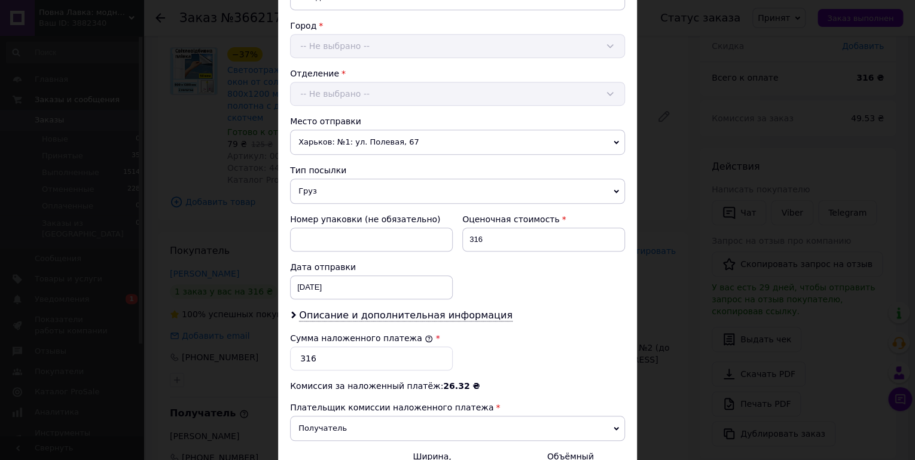
scroll to position [383, 0]
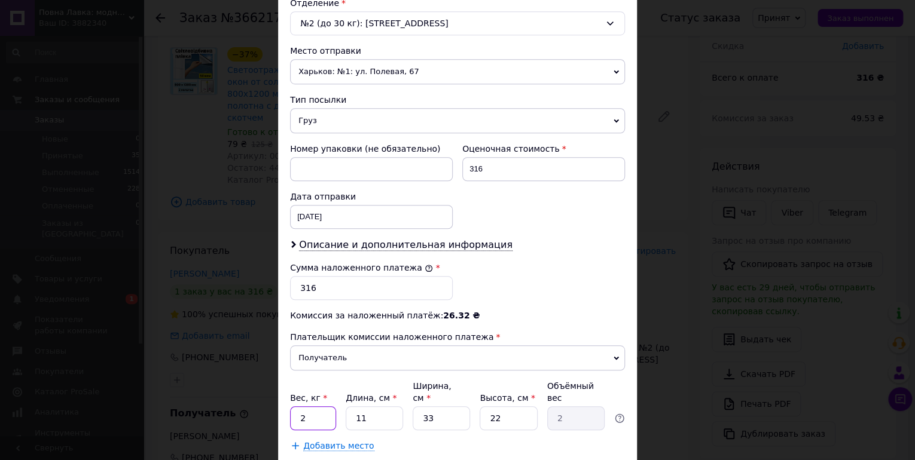
click at [319, 406] on input "2" at bounding box center [313, 418] width 46 height 24
type input "0.325"
type input "8"
type input "1.45"
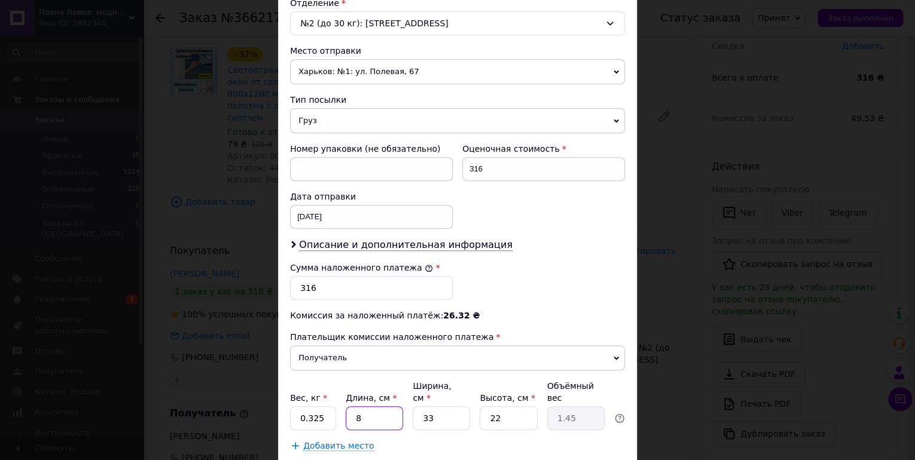
type input "86"
type input "15.61"
type input "86"
type input "6"
type input "2.84"
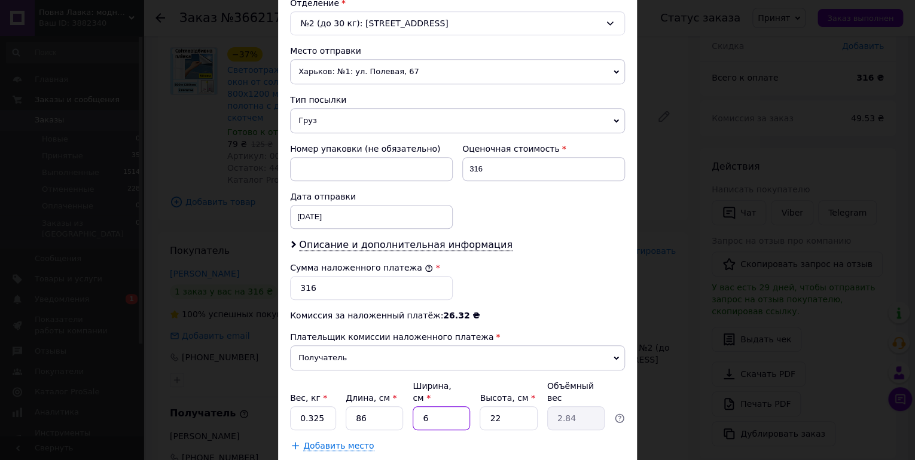
type input "6"
type input "0.77"
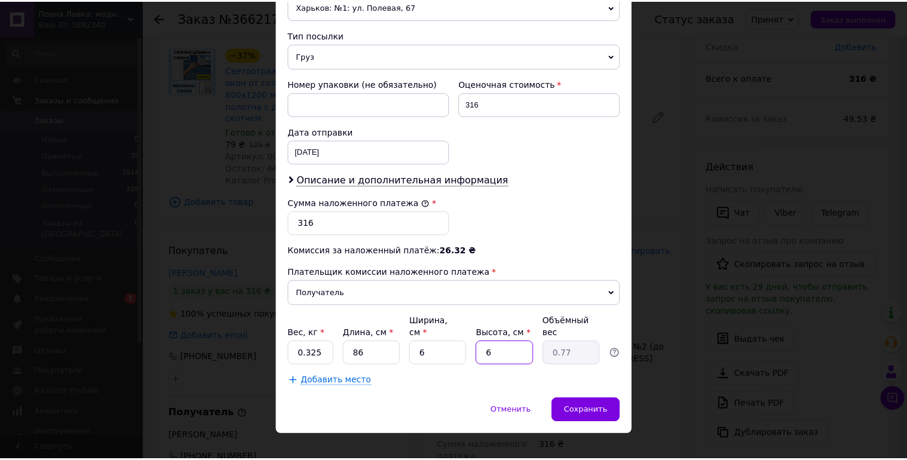
scroll to position [448, 0]
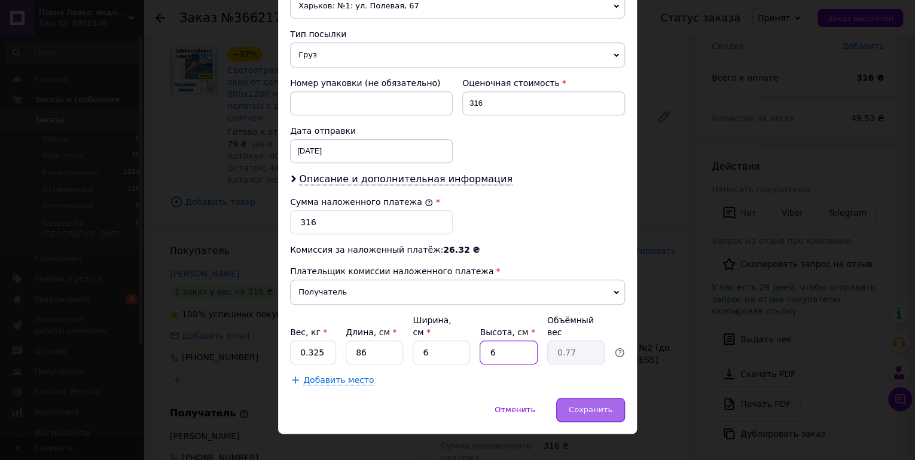
type input "6"
click at [573, 398] on div "Сохранить" at bounding box center [590, 410] width 69 height 24
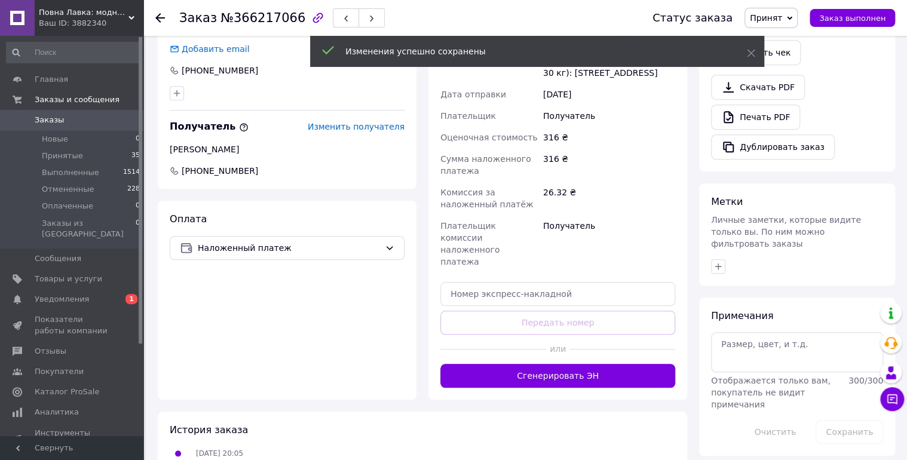
click at [565, 364] on button "Сгенерировать ЭН" at bounding box center [558, 376] width 235 height 24
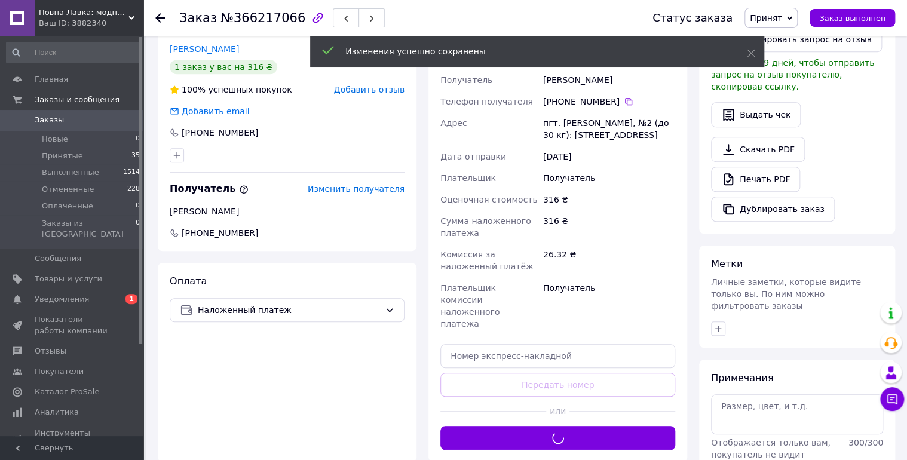
scroll to position [230, 0]
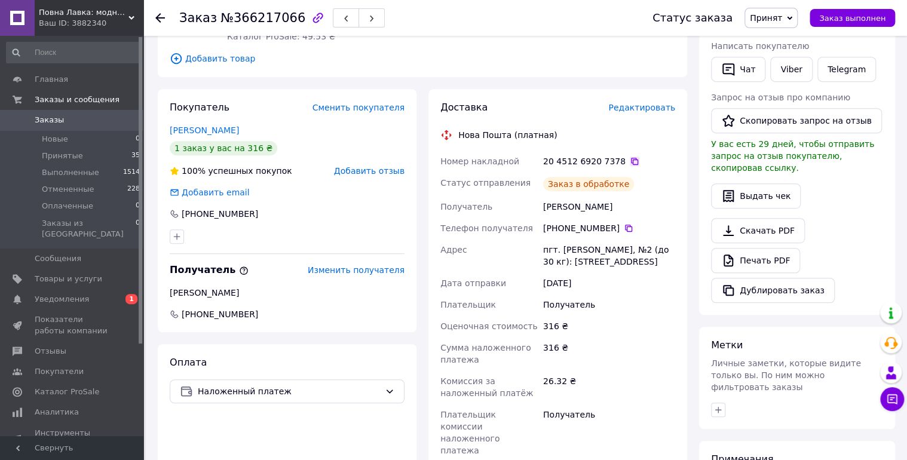
click at [630, 157] on icon at bounding box center [635, 162] width 10 height 10
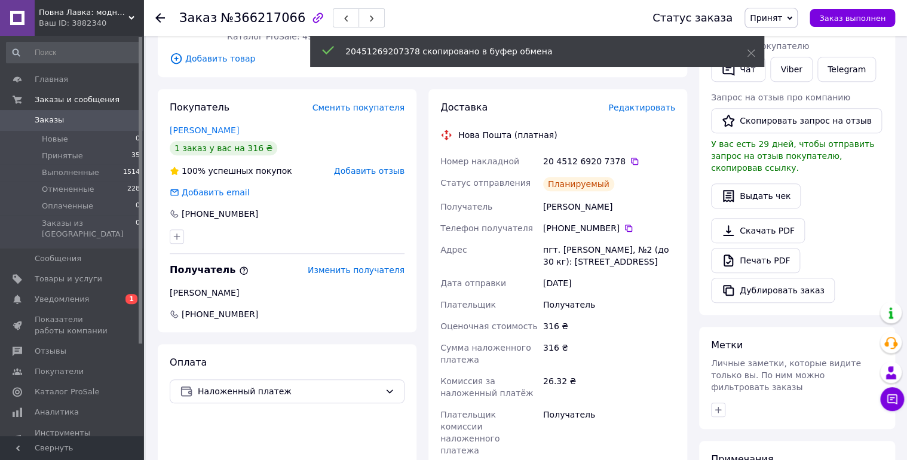
click at [160, 15] on icon at bounding box center [160, 18] width 10 height 10
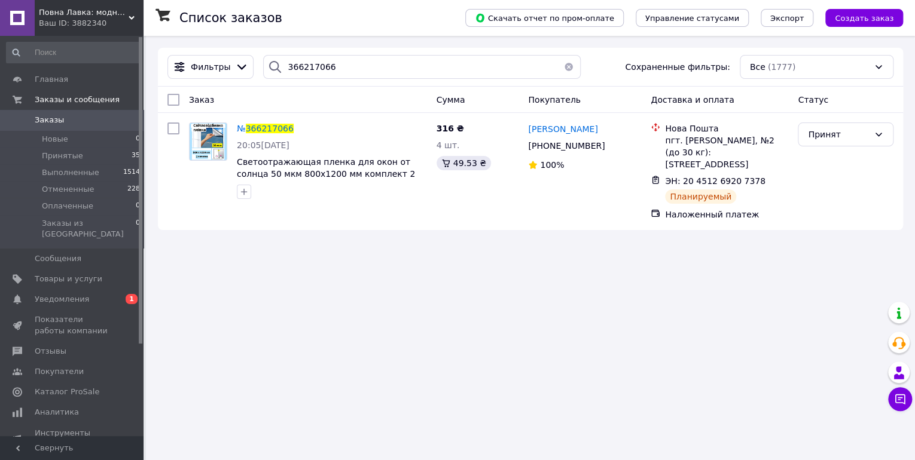
click at [65, 13] on span "Повна Лавка: модно и комфортно по доступной цене" at bounding box center [84, 12] width 90 height 11
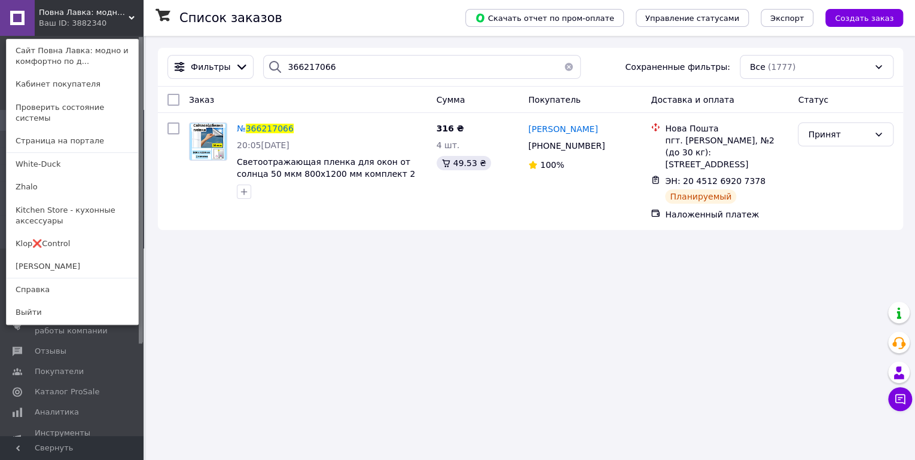
drag, startPoint x: 46, startPoint y: 199, endPoint x: 66, endPoint y: 200, distance: 19.8
click at [46, 200] on link "Kitchen Store - кухонные аксессуары" at bounding box center [73, 215] width 132 height 33
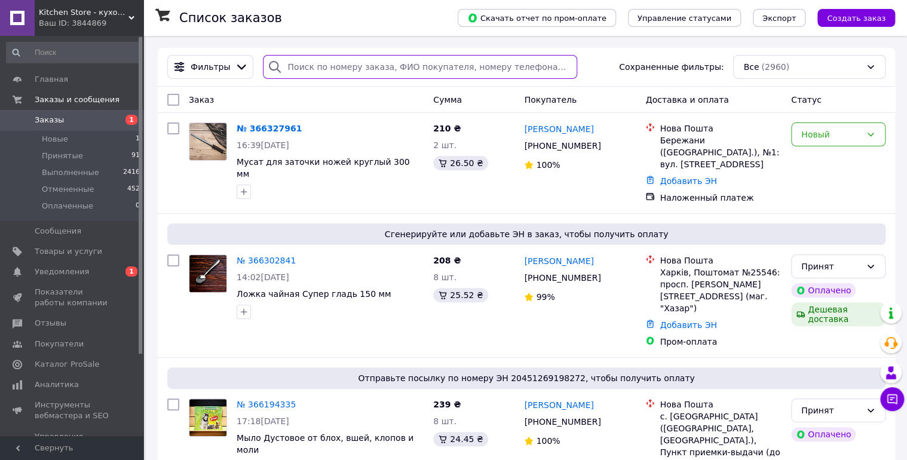
click at [344, 68] on input "search" at bounding box center [420, 67] width 314 height 24
paste input "366302841"
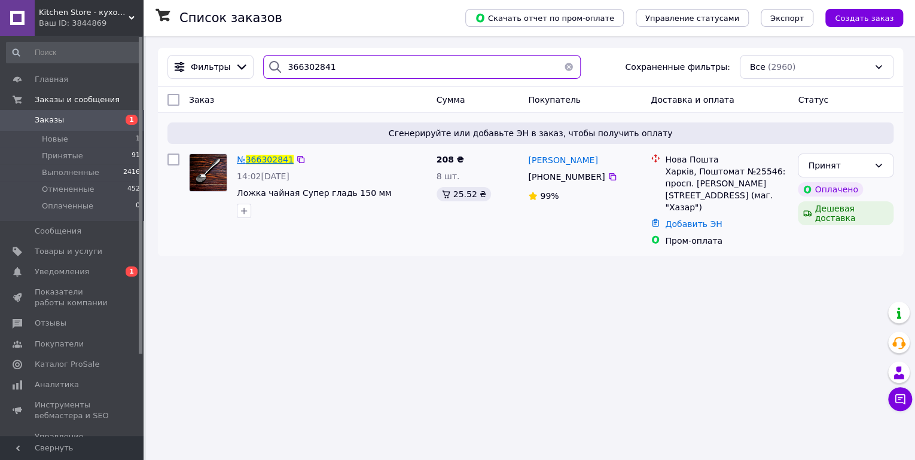
type input "366302841"
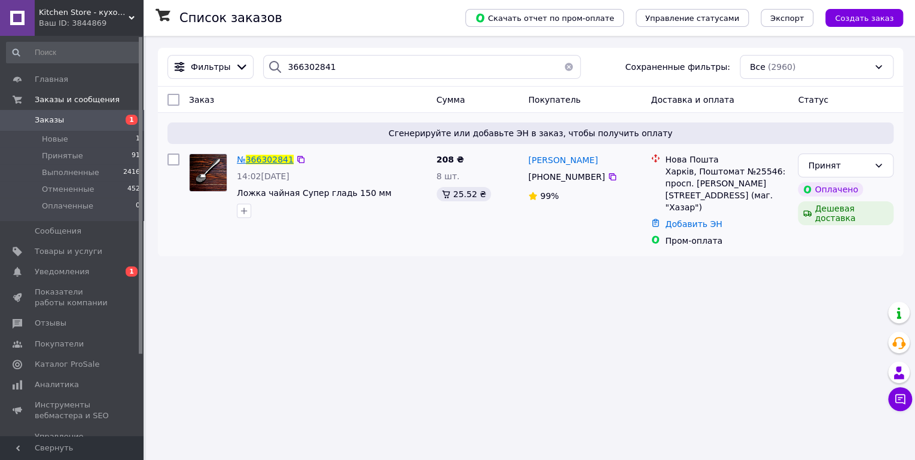
click at [273, 158] on span "366302841" at bounding box center [270, 160] width 48 height 10
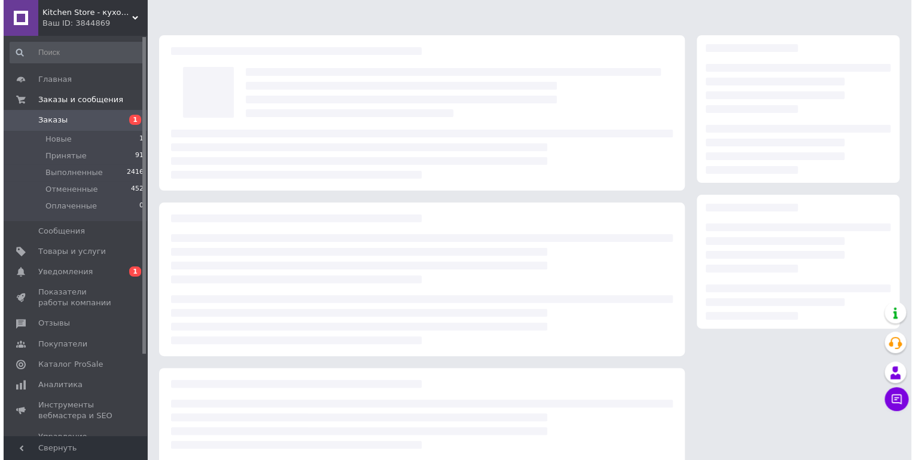
scroll to position [86, 0]
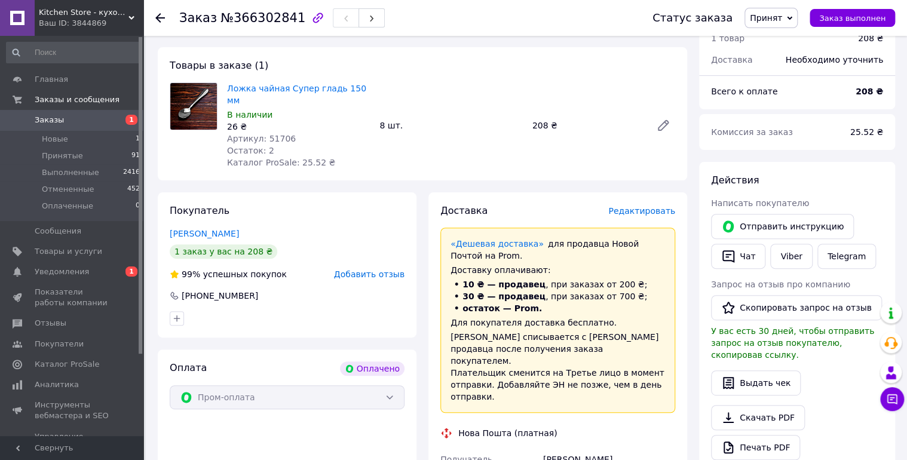
click at [631, 206] on span "Редактировать" at bounding box center [642, 211] width 67 height 10
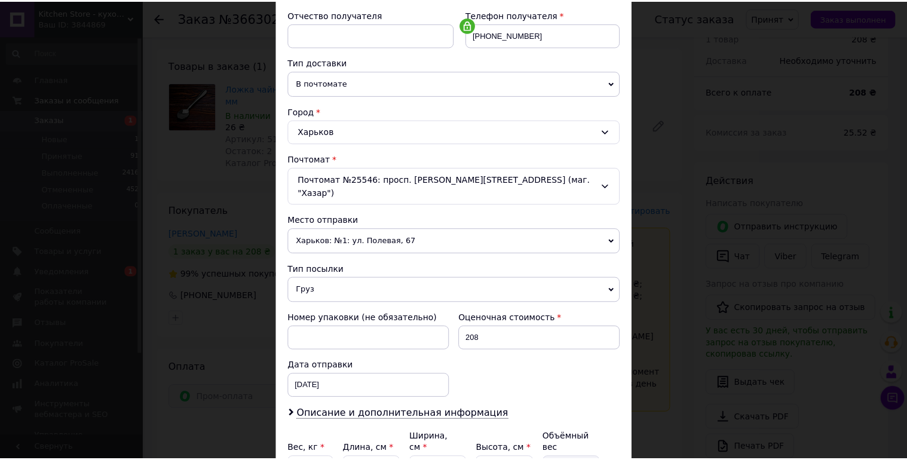
scroll to position [330, 0]
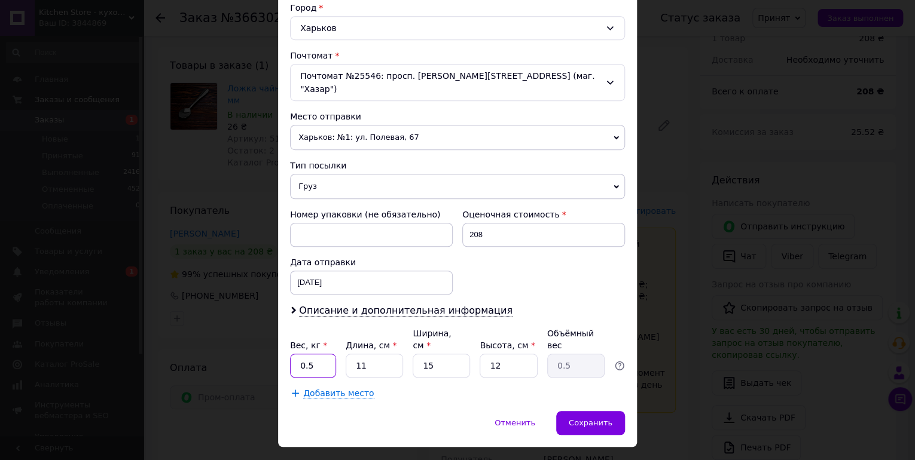
click at [317, 354] on input "0.5" at bounding box center [313, 366] width 46 height 24
click at [318, 354] on input "0.5" at bounding box center [313, 366] width 46 height 24
type input "0.26"
type input "1"
type input "0.1"
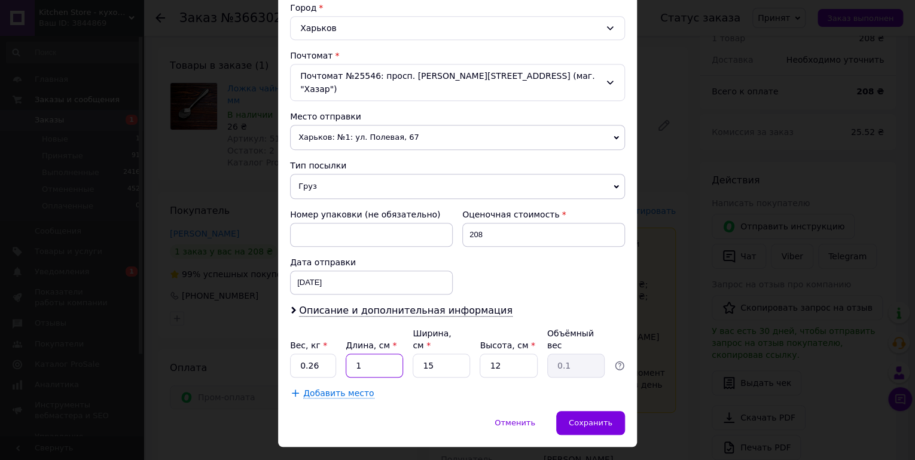
type input "15"
type input "0.68"
type input "15"
type input "1"
type input "0.1"
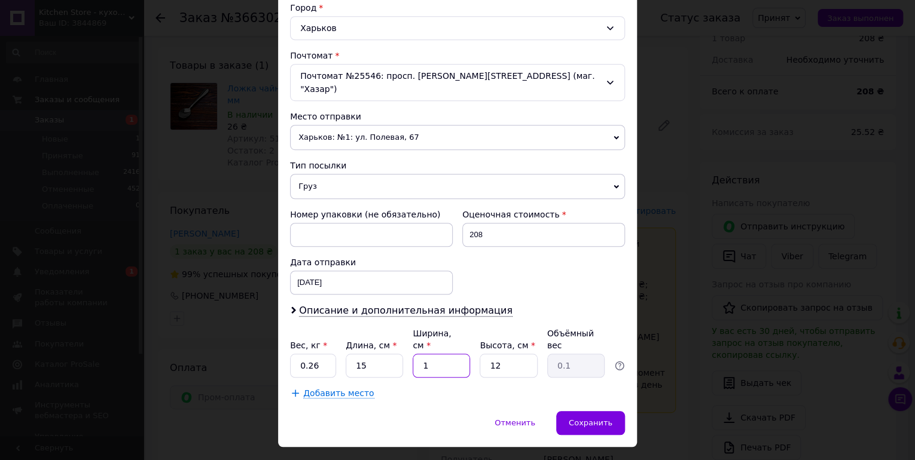
type input "10"
type input "0.45"
type input "10"
type input "7"
type input "0.26"
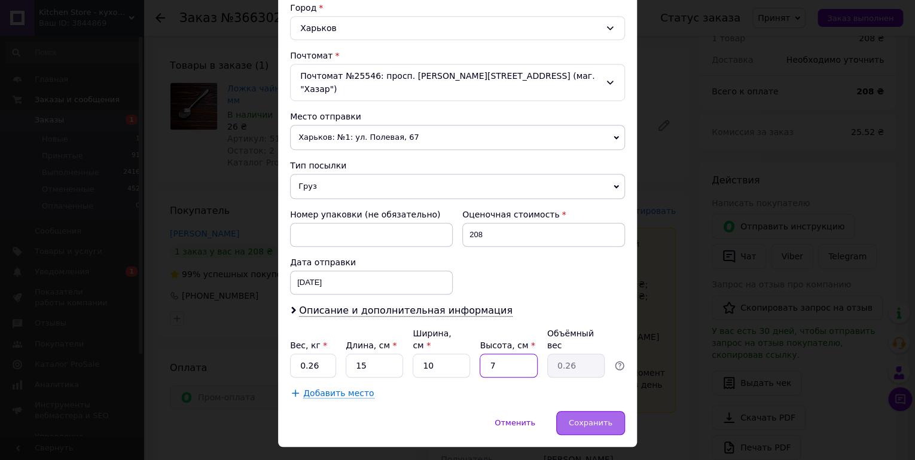
type input "7"
click at [575, 411] on div "Сохранить" at bounding box center [590, 423] width 69 height 24
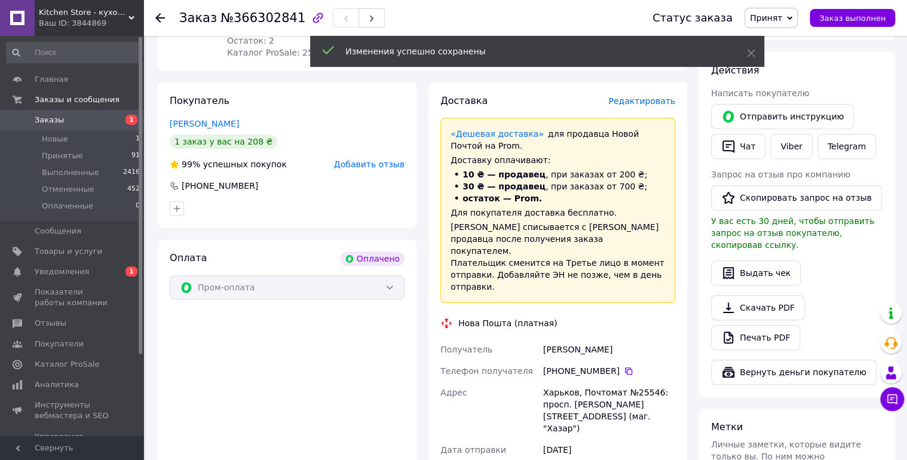
scroll to position [373, 0]
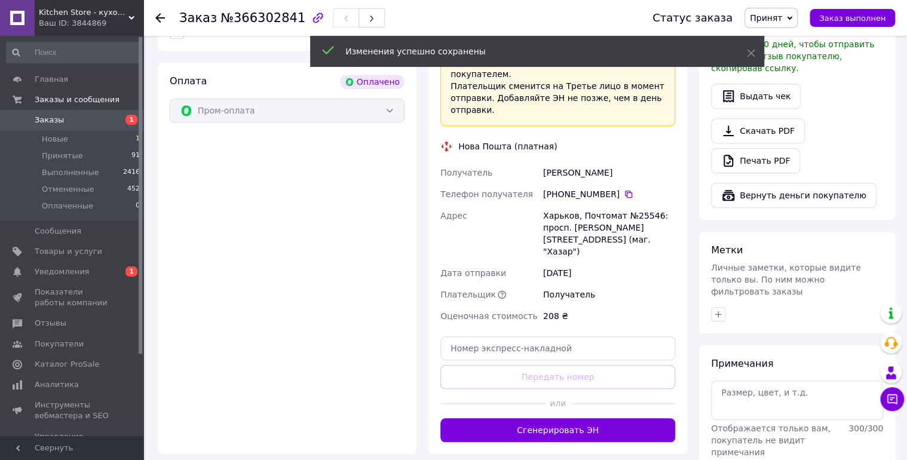
click at [519, 405] on div "Доставка Редактировать «Дешевая доставка»   для продавца [GEOGRAPHIC_DATA] на P…" at bounding box center [558, 180] width 259 height 549
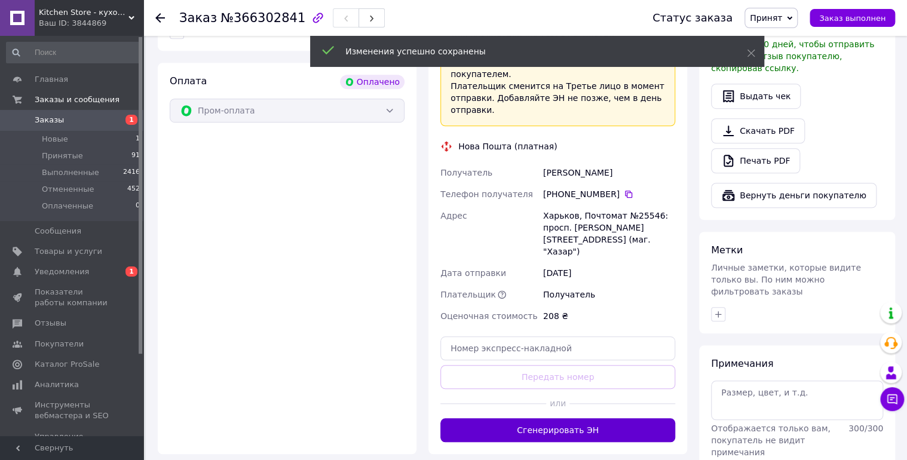
click at [519, 418] on button "Сгенерировать ЭН" at bounding box center [558, 430] width 235 height 24
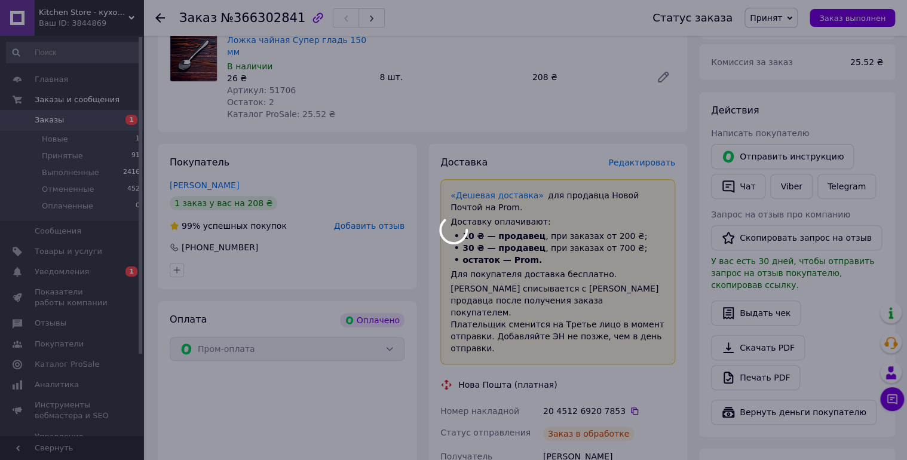
scroll to position [134, 0]
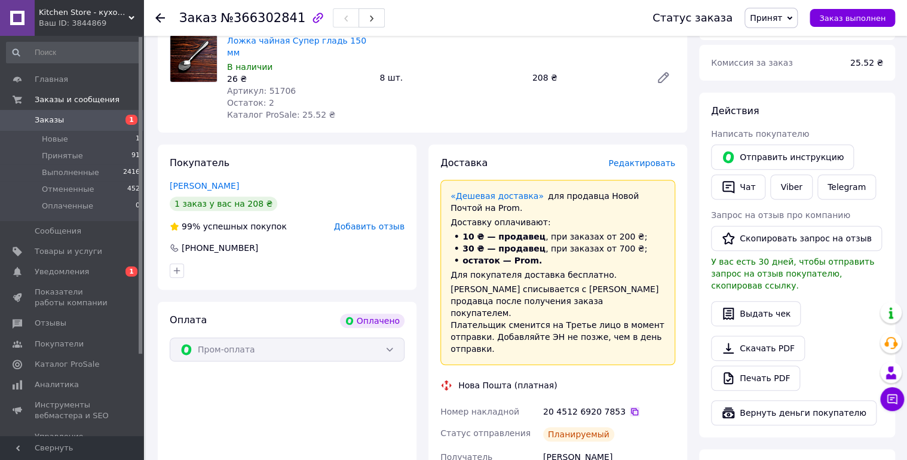
click at [630, 407] on icon at bounding box center [635, 412] width 10 height 10
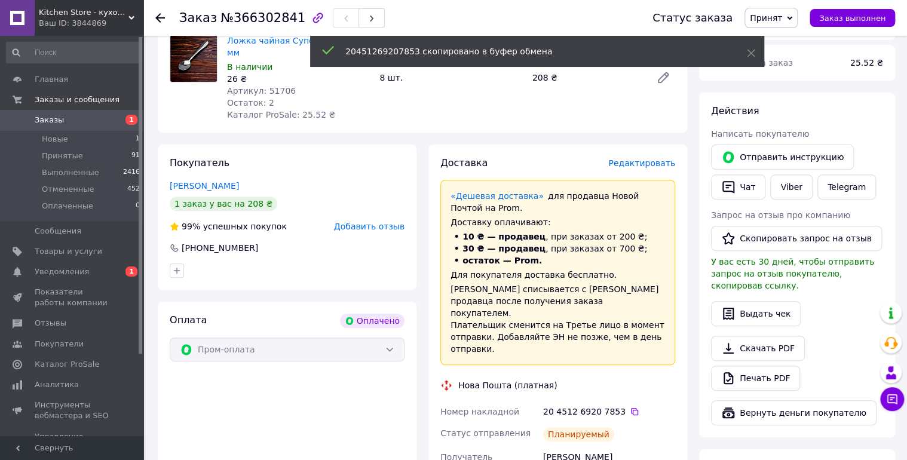
click at [158, 16] on icon at bounding box center [160, 18] width 10 height 10
